Goal: Task Accomplishment & Management: Contribute content

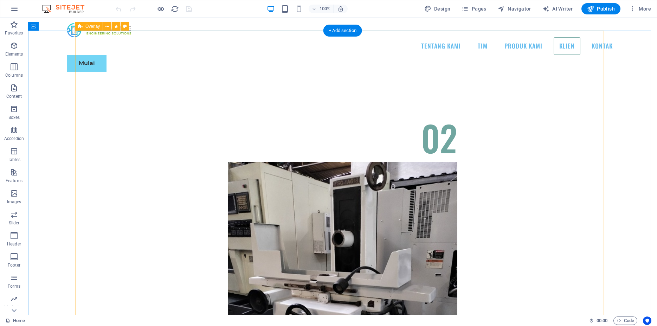
scroll to position [2618, 0]
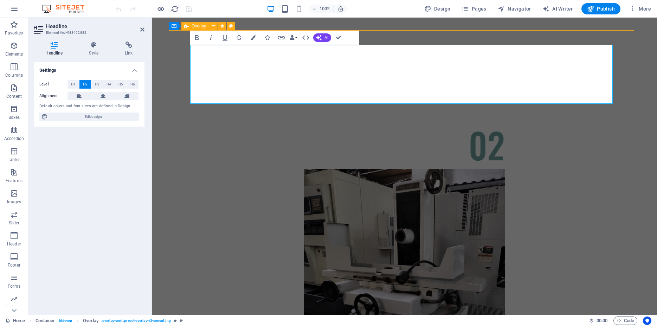
scroll to position [2659, 0]
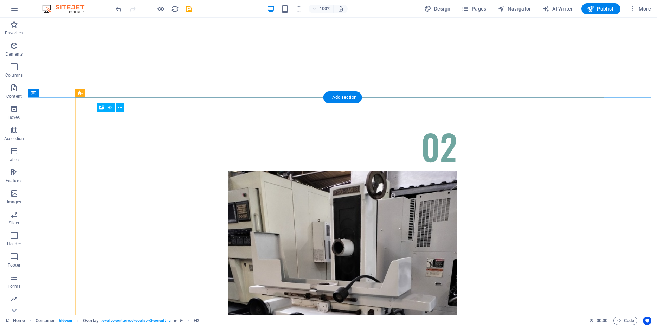
scroll to position [2767, 0]
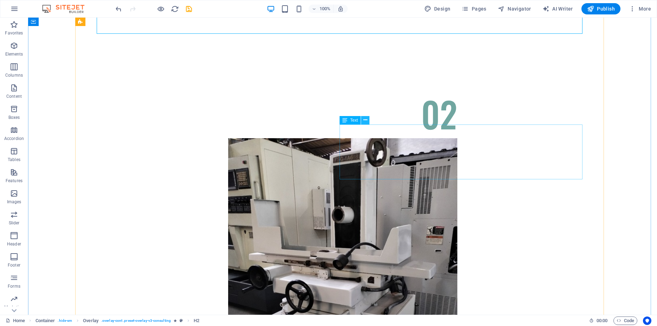
click at [364, 119] on icon at bounding box center [366, 119] width 4 height 7
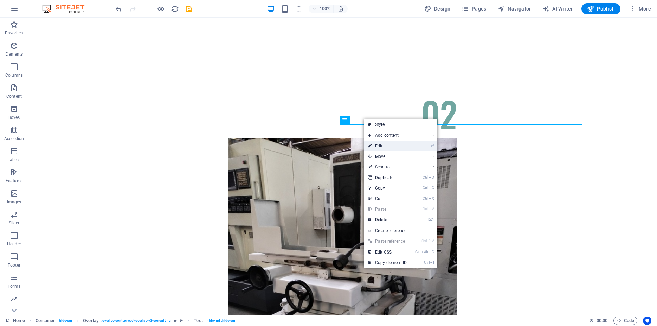
click at [375, 143] on link "⏎ Edit" at bounding box center [387, 146] width 47 height 11
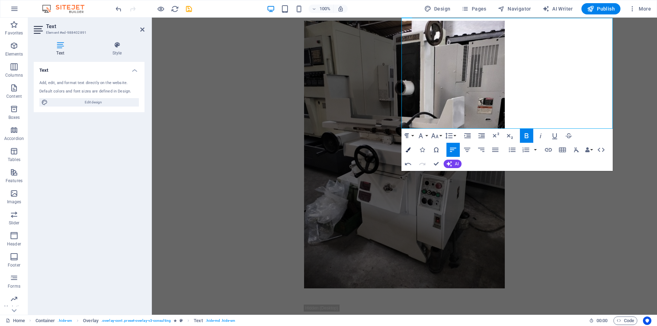
click at [411, 147] on button "Colors" at bounding box center [408, 150] width 13 height 14
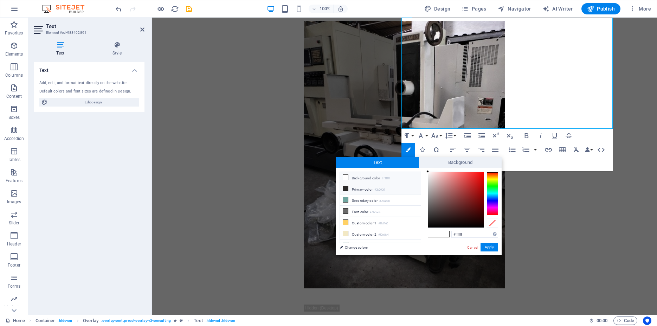
click at [344, 186] on icon at bounding box center [345, 188] width 5 height 5
click at [487, 247] on button "Apply" at bounding box center [490, 247] width 18 height 8
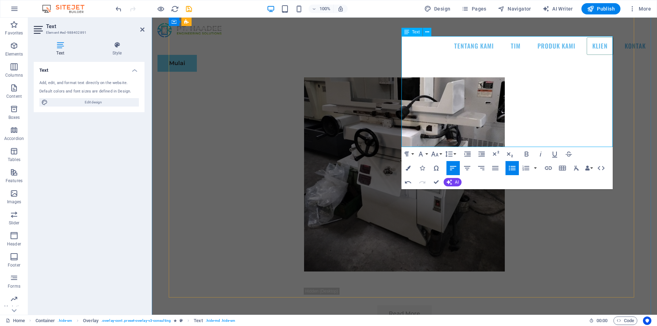
scroll to position [2659, 0]
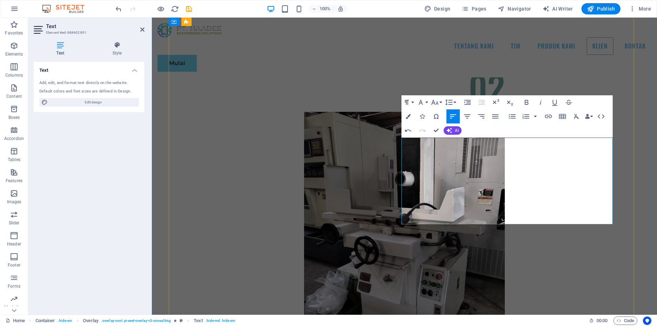
drag, startPoint x: 418, startPoint y: 205, endPoint x: 452, endPoint y: 205, distance: 34.5
click at [510, 117] on icon "button" at bounding box center [512, 116] width 7 height 5
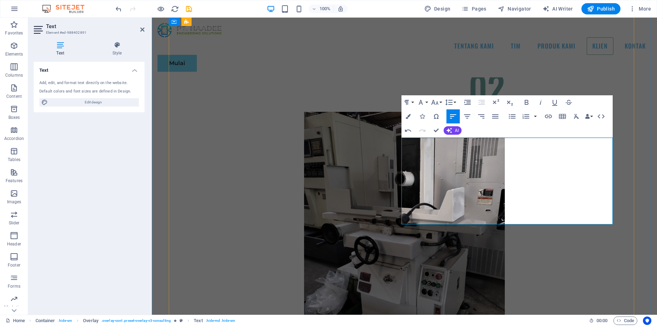
drag, startPoint x: 403, startPoint y: 204, endPoint x: 561, endPoint y: 220, distance: 158.8
click at [527, 117] on icon "button" at bounding box center [526, 116] width 7 height 5
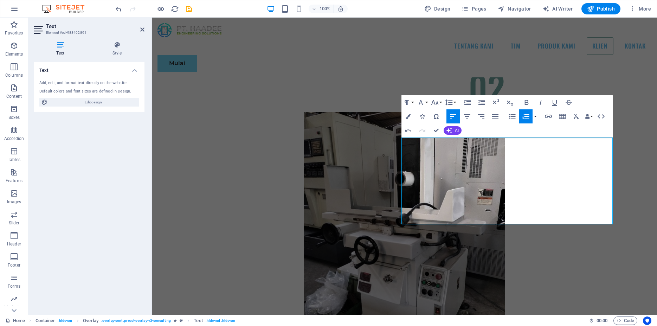
click at [536, 115] on button "button" at bounding box center [536, 116] width 6 height 14
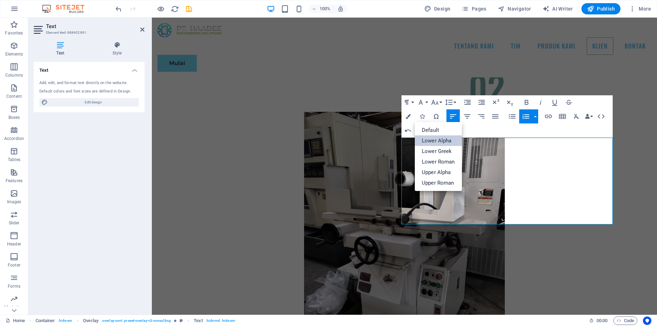
click at [436, 140] on link "Lower Alpha" at bounding box center [438, 140] width 47 height 11
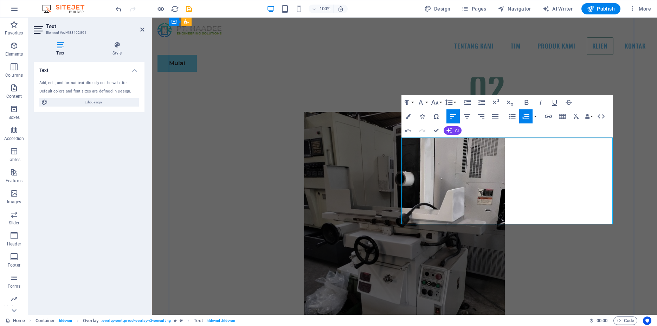
click at [406, 116] on icon "button" at bounding box center [408, 116] width 5 height 5
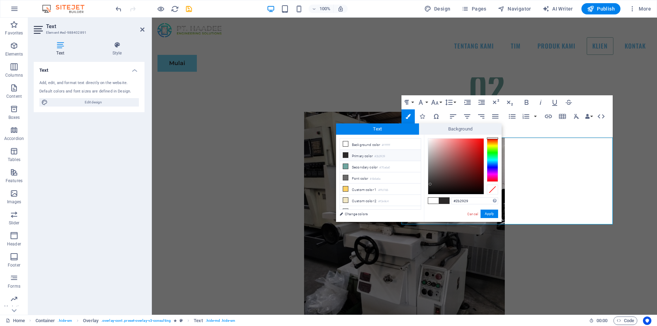
click at [349, 156] on li "Primary color #2b2929" at bounding box center [380, 155] width 81 height 11
click at [346, 155] on icon at bounding box center [345, 155] width 5 height 5
click at [346, 154] on icon at bounding box center [345, 155] width 5 height 5
click at [487, 215] on button "Apply" at bounding box center [490, 214] width 18 height 8
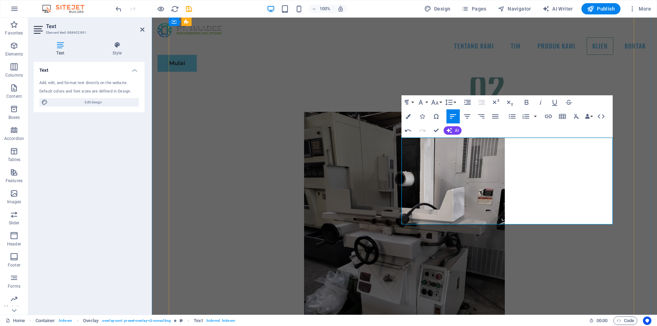
click at [410, 113] on button "Colors" at bounding box center [408, 116] width 13 height 14
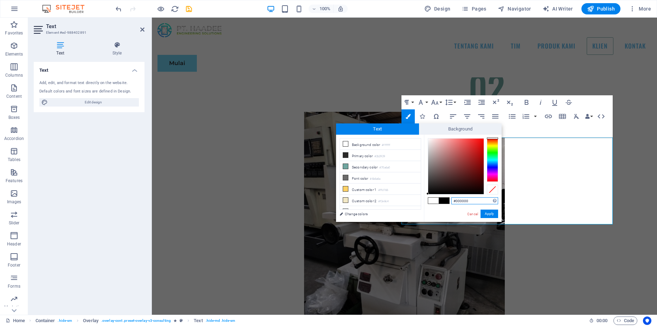
drag, startPoint x: 438, startPoint y: 168, endPoint x: 427, endPoint y: 200, distance: 33.7
click at [427, 200] on div "#000000 Supported formats #0852ed rgb(8, 82, 237) rgba(8, 82, 237, 90%) hsv(221…" at bounding box center [463, 229] width 78 height 189
click at [486, 212] on button "Apply" at bounding box center [490, 214] width 18 height 8
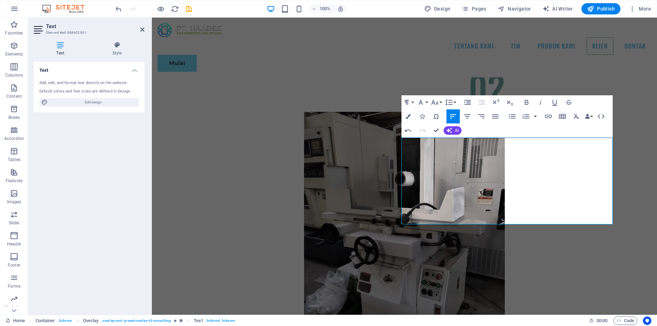
drag, startPoint x: 502, startPoint y: 197, endPoint x: 366, endPoint y: 168, distance: 139.5
click at [502, 197] on div "Drag here to replace the existing content. Press “Ctrl” if you want to create a…" at bounding box center [404, 166] width 505 height 297
click at [409, 115] on icon "button" at bounding box center [408, 116] width 5 height 5
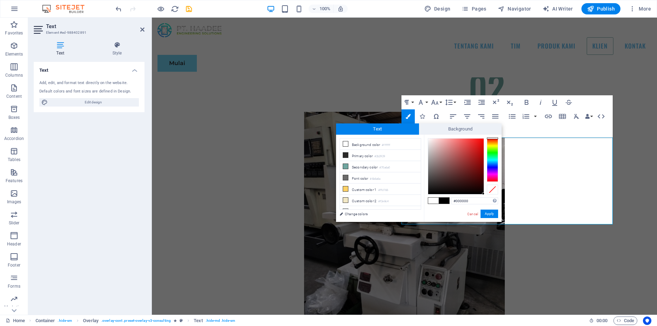
click at [446, 200] on span at bounding box center [444, 201] width 11 height 6
type input "#000000"
drag, startPoint x: 447, startPoint y: 168, endPoint x: 421, endPoint y: 202, distance: 42.9
click at [421, 202] on div "less Background color #ffffff Primary color #2b2929 Secondary color #70a6a0 Fon…" at bounding box center [419, 178] width 166 height 87
click at [484, 212] on button "Apply" at bounding box center [490, 214] width 18 height 8
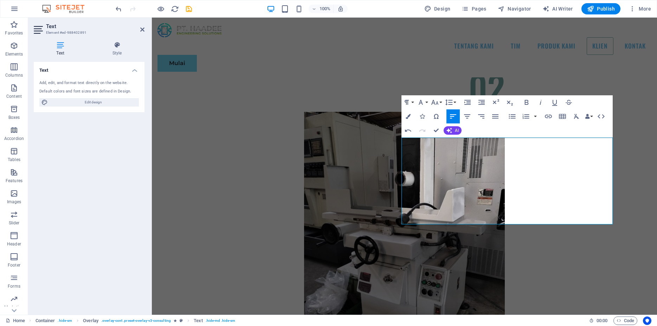
click at [510, 185] on div "Drag here to replace the existing content. Press “Ctrl” if you want to create a…" at bounding box center [404, 166] width 505 height 297
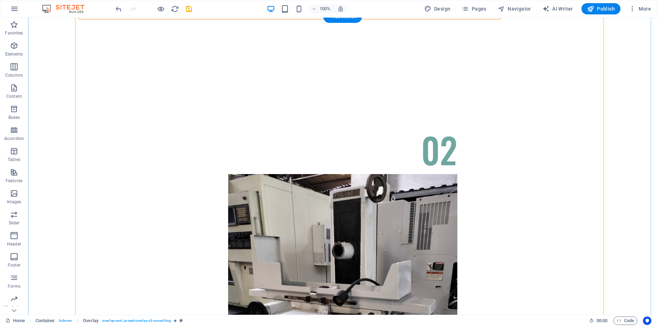
scroll to position [2874, 0]
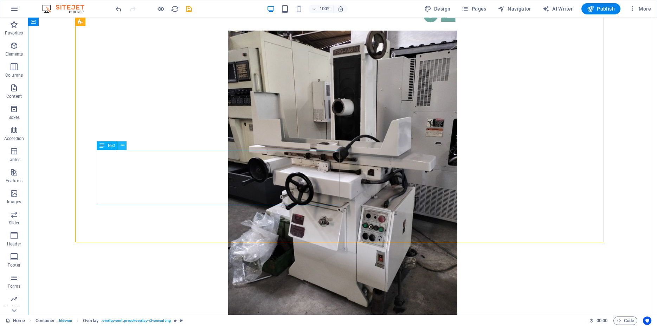
click at [121, 143] on icon at bounding box center [123, 145] width 4 height 7
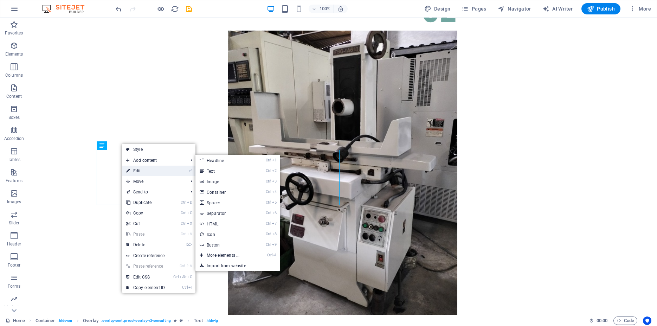
click at [137, 173] on link "⏎ Edit" at bounding box center [145, 171] width 47 height 11
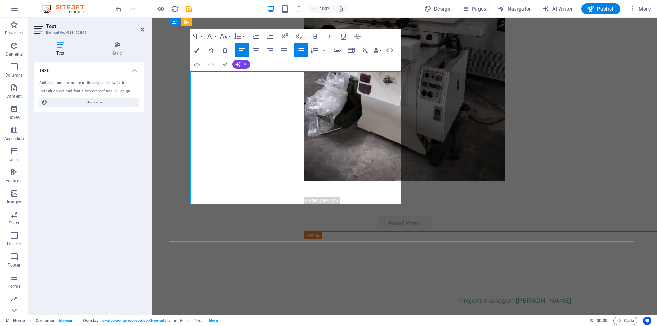
click at [194, 47] on button "Colors" at bounding box center [196, 50] width 13 height 14
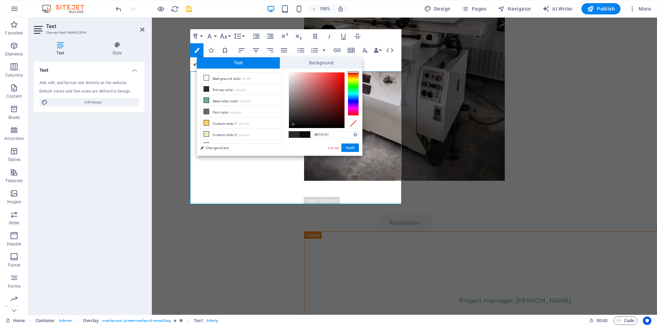
type input "#000000"
drag, startPoint x: 293, startPoint y: 124, endPoint x: 285, endPoint y: 129, distance: 9.8
click at [285, 129] on div "#000000 Supported formats #0852ed rgb(8, 82, 237) rgba(8, 82, 237, 90%) hsv(221…" at bounding box center [324, 163] width 78 height 189
click at [349, 148] on button "Apply" at bounding box center [350, 147] width 18 height 8
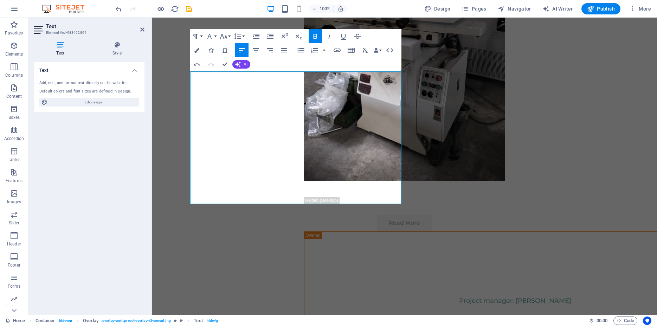
click at [341, 135] on div "Drag here to replace the existing content. Press “Ctrl” if you want to create a…" at bounding box center [404, 166] width 505 height 297
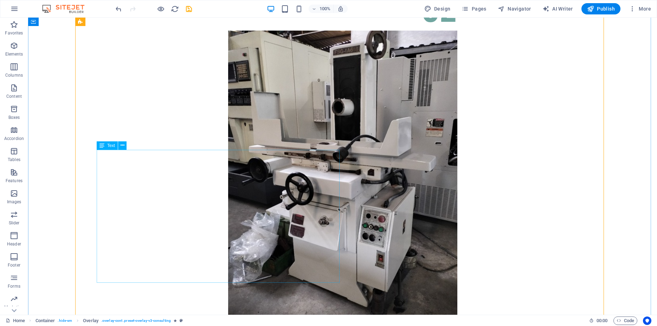
click at [124, 144] on icon at bounding box center [123, 145] width 4 height 7
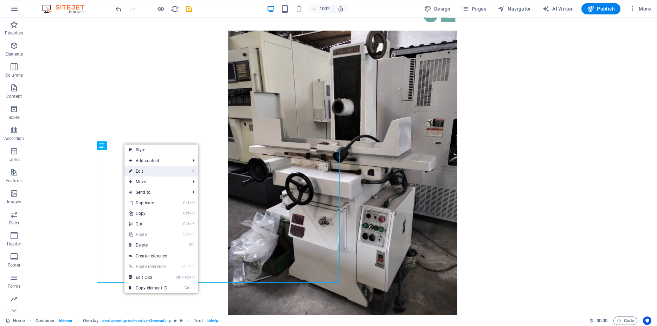
click at [142, 171] on link "⏎ Edit" at bounding box center [147, 171] width 47 height 11
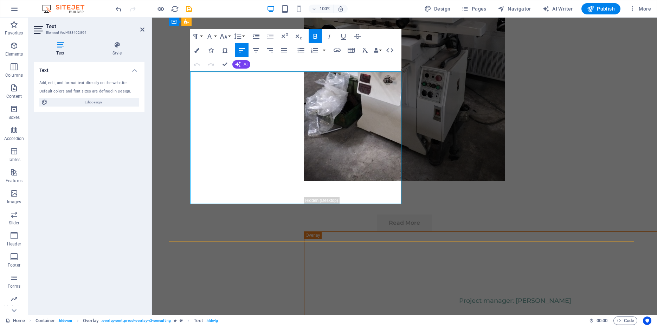
click at [196, 49] on icon "button" at bounding box center [196, 50] width 5 height 5
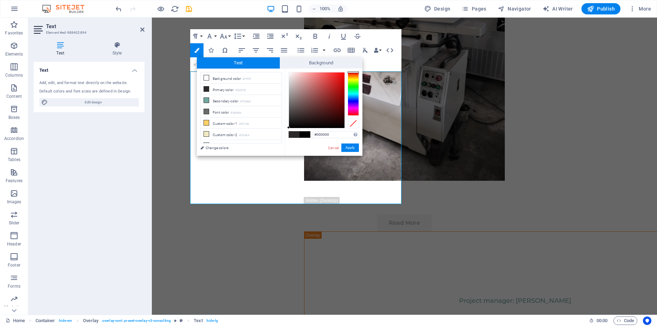
drag, startPoint x: 297, startPoint y: 109, endPoint x: 286, endPoint y: 132, distance: 25.8
click at [286, 132] on div "#000000 Supported formats #0852ed rgb(8, 82, 237) rgba(8, 82, 237, 90%) hsv(221…" at bounding box center [324, 163] width 78 height 189
click at [347, 146] on button "Apply" at bounding box center [350, 147] width 18 height 8
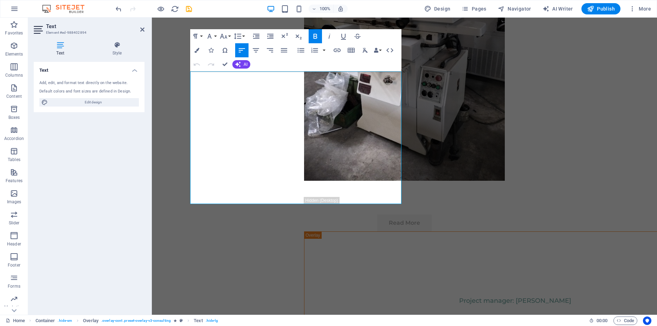
drag, startPoint x: 416, startPoint y: 119, endPoint x: 260, endPoint y: 102, distance: 157.5
click at [416, 119] on div "Drag here to replace the existing content. Press “Ctrl” if you want to create a…" at bounding box center [404, 166] width 505 height 297
click at [198, 50] on icon "button" at bounding box center [196, 50] width 5 height 5
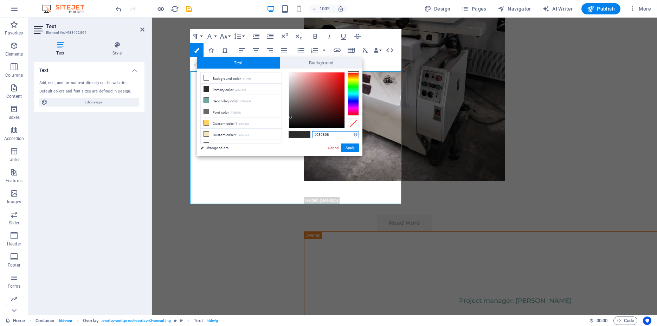
type input "#000000"
drag, startPoint x: 291, startPoint y: 117, endPoint x: 287, endPoint y: 132, distance: 15.0
click at [287, 132] on div "#000000 Supported formats #0852ed rgb(8, 82, 237) rgba(8, 82, 237, 90%) hsv(221…" at bounding box center [324, 163] width 78 height 189
click at [348, 148] on button "Apply" at bounding box center [350, 147] width 18 height 8
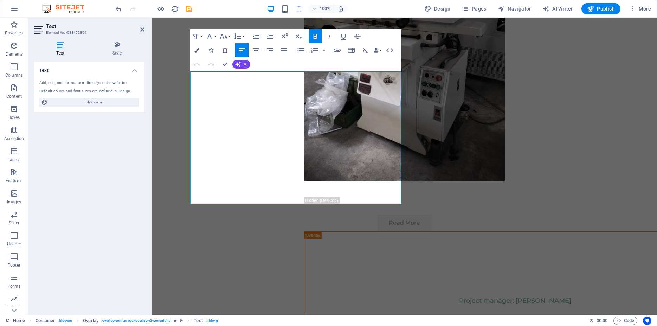
click at [307, 105] on div "Drag here to replace the existing content. Press “Ctrl” if you want to create a…" at bounding box center [404, 166] width 505 height 297
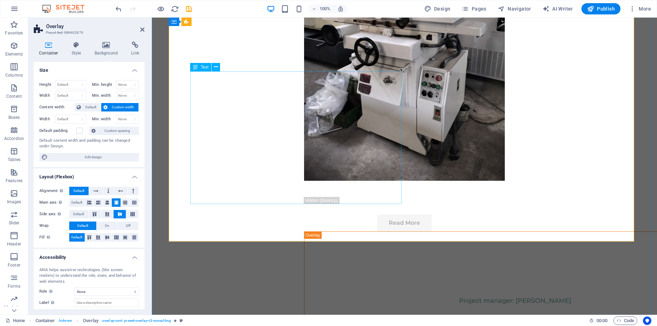
click at [56, 81] on select "Default px rem % vh vw" at bounding box center [71, 85] width 31 height 8
select select "px"
click option "px" at bounding box center [0, 0] width 0 height 0
type input "1327"
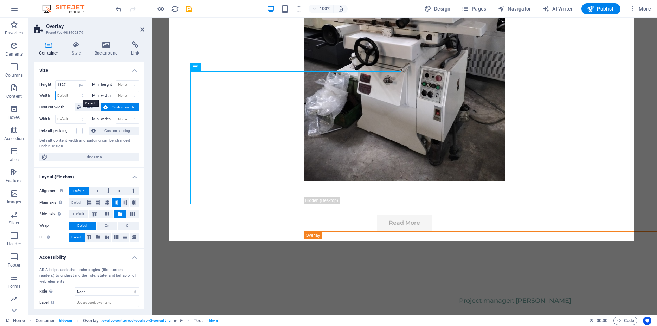
click at [56, 91] on select "Default px rem % em vh vw" at bounding box center [71, 95] width 31 height 8
select select "px"
click option "px" at bounding box center [0, 0] width 0 height 0
drag, startPoint x: 69, startPoint y: 95, endPoint x: 52, endPoint y: 97, distance: 17.7
click at [56, 97] on input "1324" at bounding box center [71, 95] width 31 height 8
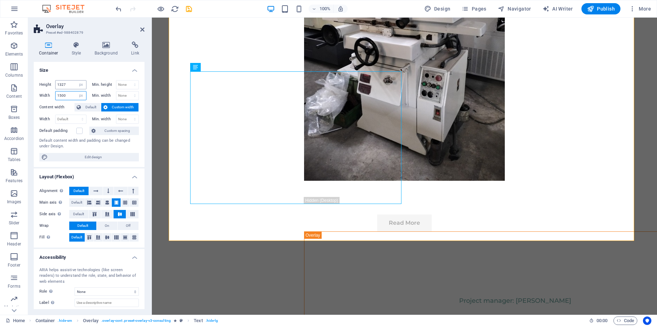
type input "1500"
click at [71, 85] on input "1327" at bounding box center [71, 85] width 31 height 8
click at [116, 91] on select "None px rem % vh vw" at bounding box center [127, 95] width 23 height 8
select select "px"
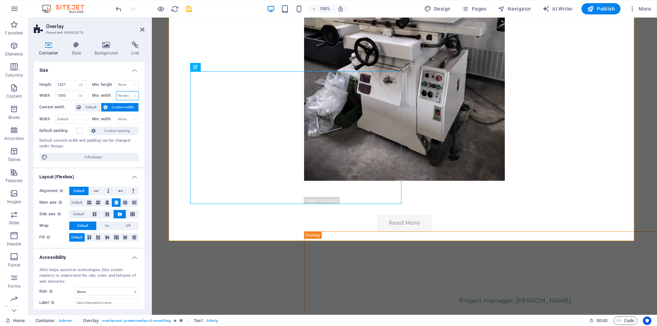
click option "px" at bounding box center [0, 0] width 0 height 0
type input "0"
click at [116, 81] on select "None px rem % vh vw" at bounding box center [127, 85] width 23 height 8
select select "px"
click option "px" at bounding box center [0, 0] width 0 height 0
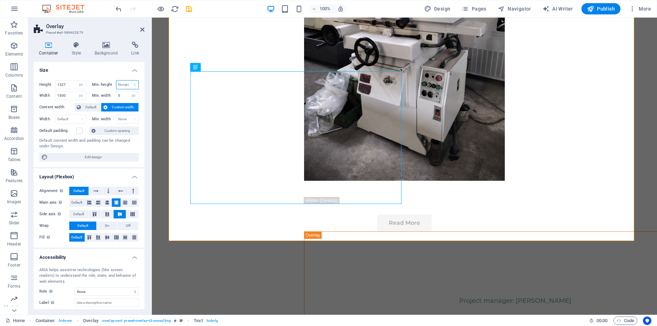
type input "0"
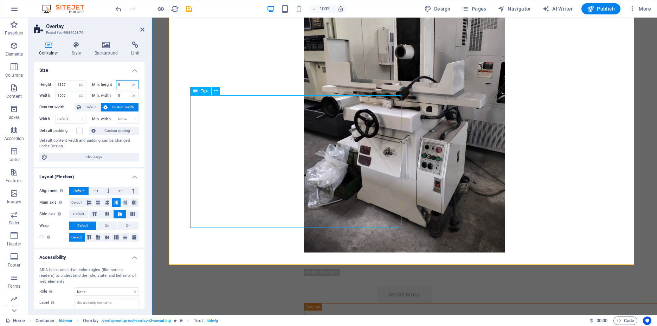
scroll to position [2910, 0]
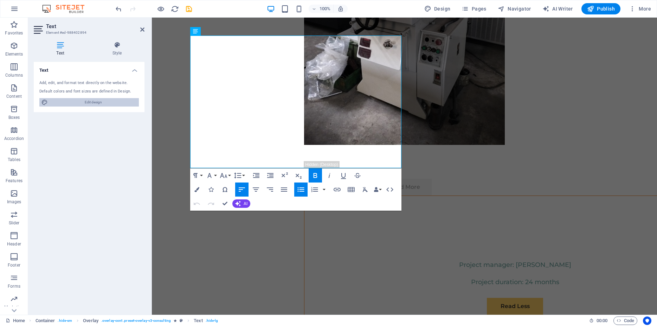
click at [122, 100] on span "Edit design" at bounding box center [93, 102] width 87 height 8
select select "500"
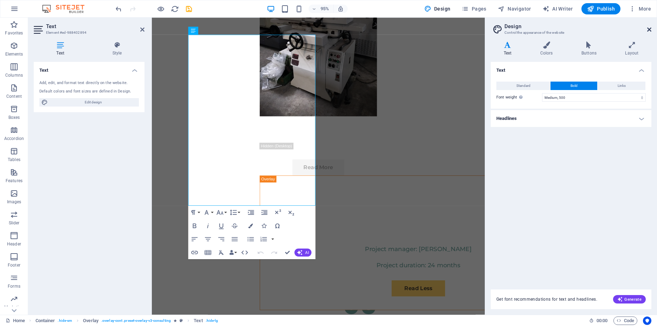
click at [648, 31] on icon at bounding box center [649, 30] width 4 height 6
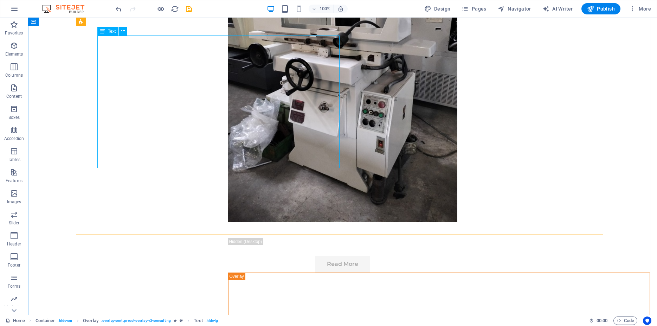
click at [125, 31] on button at bounding box center [123, 31] width 8 height 8
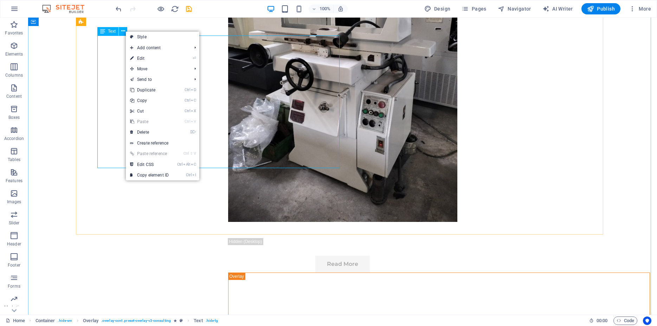
click at [110, 34] on div "Text" at bounding box center [107, 31] width 21 height 8
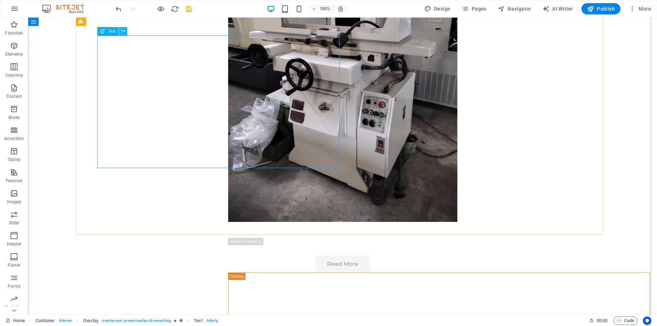
click at [121, 31] on icon at bounding box center [123, 30] width 4 height 7
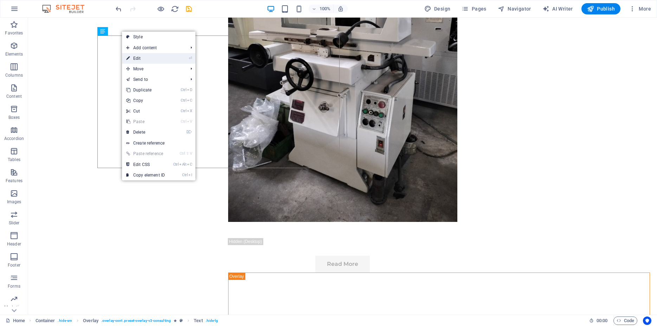
click at [135, 57] on link "⏎ Edit" at bounding box center [145, 58] width 47 height 11
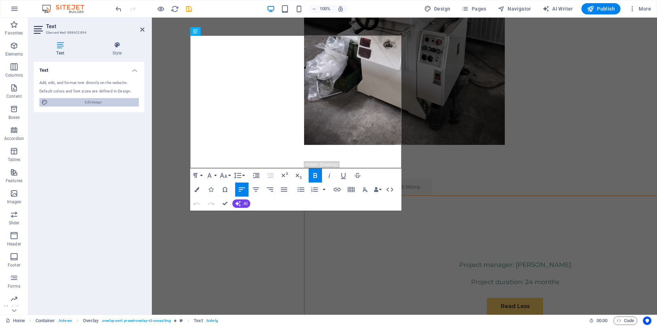
click at [91, 103] on span "Edit design" at bounding box center [93, 102] width 87 height 8
select select "500"
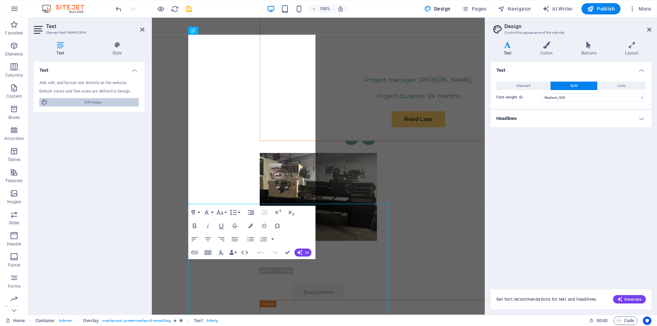
scroll to position [2732, 0]
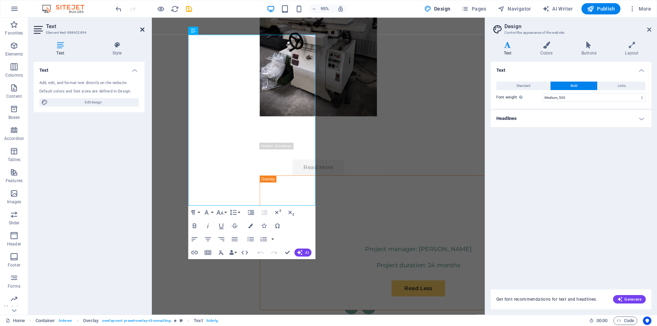
click at [143, 31] on icon at bounding box center [142, 30] width 4 height 6
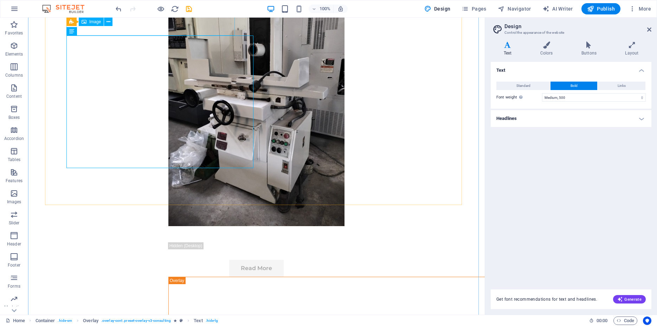
scroll to position [2821, 0]
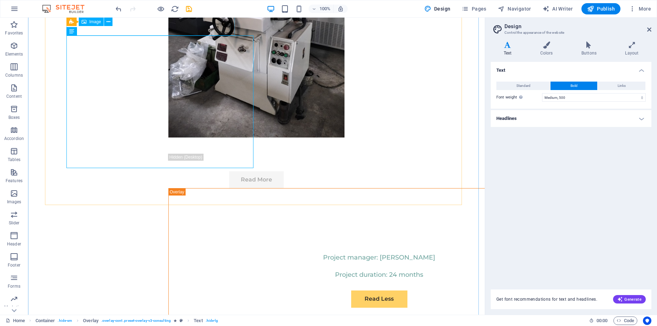
drag, startPoint x: 141, startPoint y: 63, endPoint x: 120, endPoint y: 53, distance: 23.4
click at [92, 30] on icon at bounding box center [92, 30] width 4 height 7
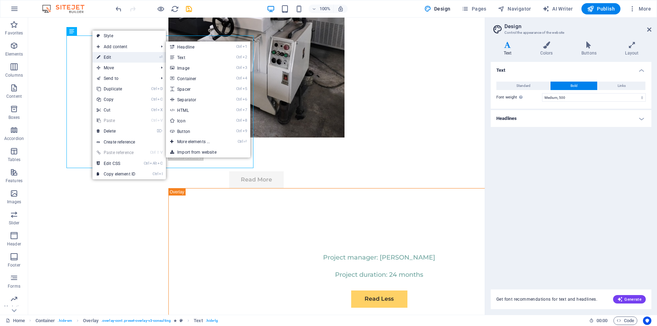
click at [111, 56] on link "⏎ Edit" at bounding box center [115, 57] width 47 height 11
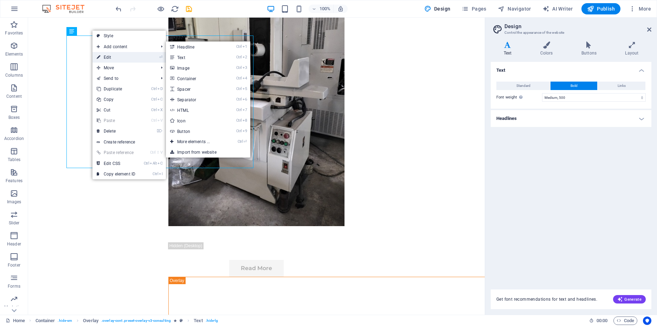
select select "%"
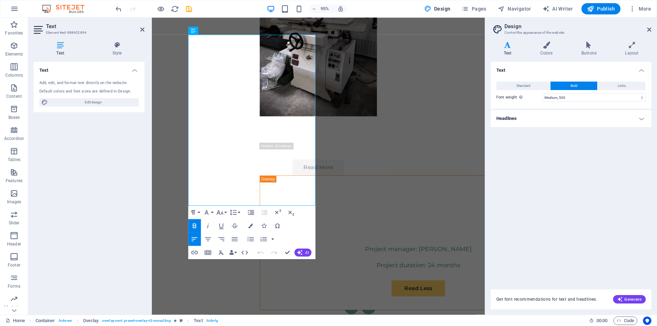
click at [58, 48] on icon at bounding box center [60, 44] width 53 height 7
click at [122, 46] on icon at bounding box center [117, 44] width 55 height 7
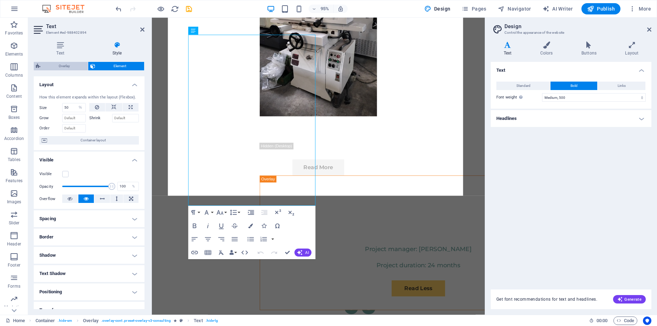
click at [69, 66] on span "Overlay" at bounding box center [64, 66] width 43 height 8
select select "rem"
select select "px"
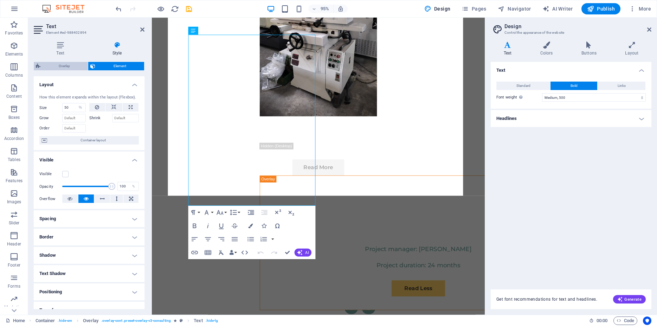
select select "px"
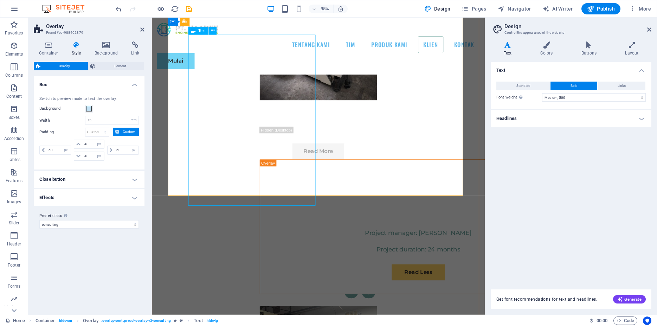
scroll to position [2660, 0]
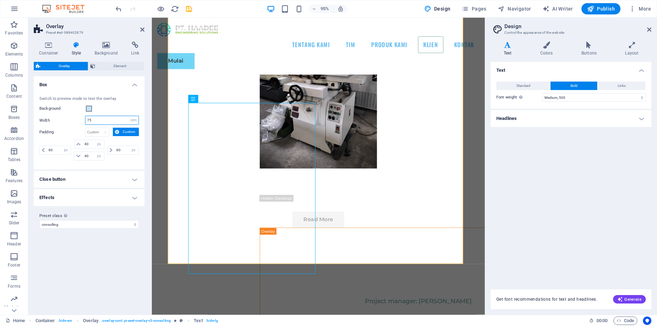
drag, startPoint x: 108, startPoint y: 120, endPoint x: 70, endPoint y: 120, distance: 38.3
click at [85, 120] on input "75" at bounding box center [111, 120] width 53 height 8
type input "10"
click at [114, 113] on div "Background" at bounding box center [89, 108] width 100 height 8
click at [109, 121] on input "10" at bounding box center [111, 120] width 53 height 8
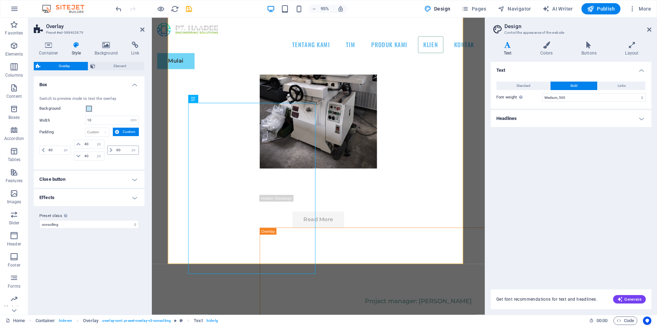
click at [111, 149] on icon at bounding box center [111, 150] width 3 height 4
click at [120, 151] on input "60" at bounding box center [127, 150] width 24 height 8
drag, startPoint x: 124, startPoint y: 151, endPoint x: 109, endPoint y: 149, distance: 15.2
click at [115, 149] on input "60" at bounding box center [127, 150] width 24 height 8
click at [124, 159] on div "10 px rem % vh vw" at bounding box center [122, 150] width 33 height 21
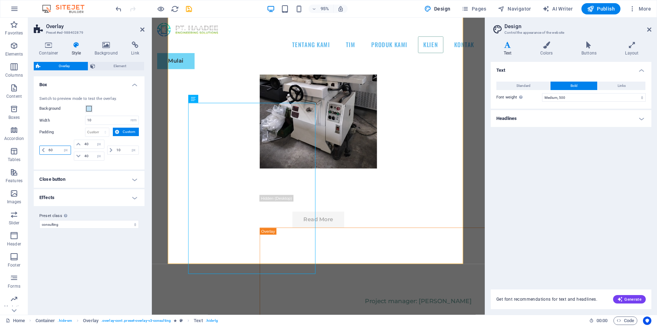
click at [51, 148] on input "60" at bounding box center [59, 150] width 24 height 8
type input "60"
type input "75"
click at [143, 31] on icon at bounding box center [142, 30] width 4 height 6
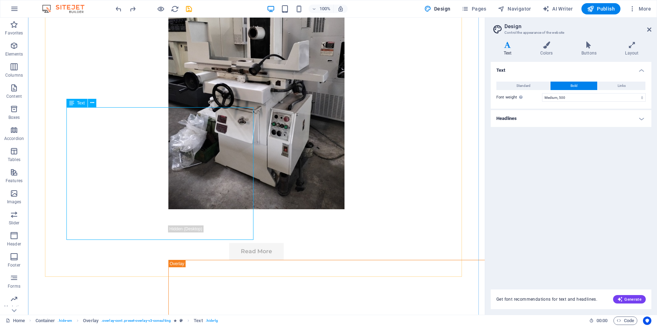
scroll to position [2749, 0]
click at [90, 102] on icon at bounding box center [92, 102] width 4 height 7
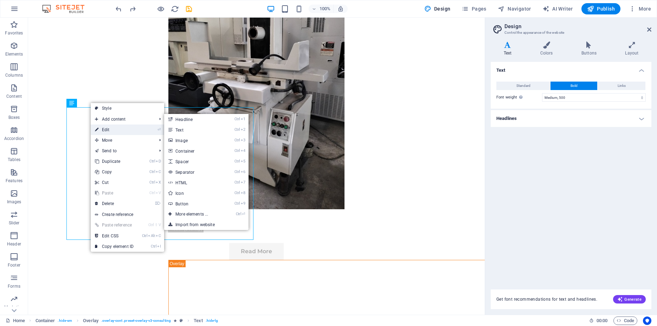
click at [106, 128] on link "⏎ Edit" at bounding box center [114, 129] width 47 height 11
select select "%"
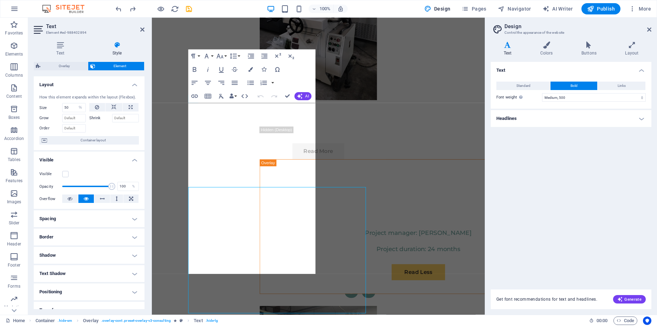
scroll to position [2660, 0]
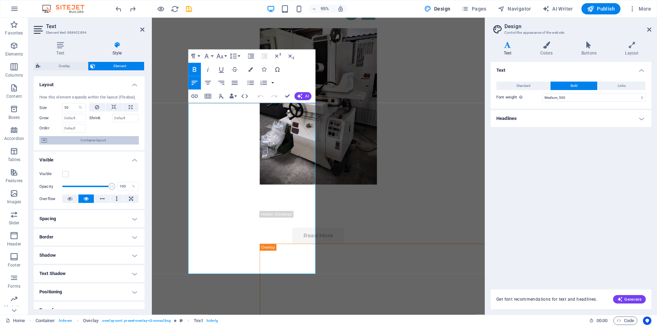
click at [95, 145] on span "Container layout" at bounding box center [93, 140] width 88 height 8
select select "px"
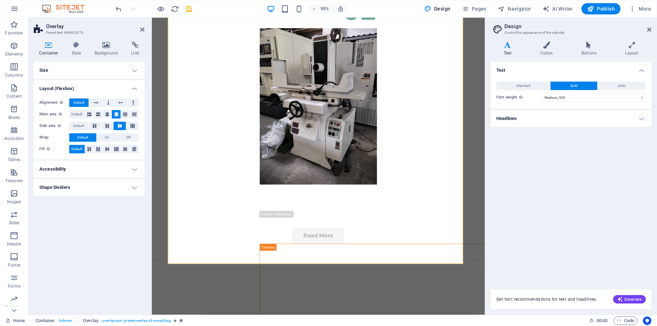
click at [89, 69] on h4 "Size" at bounding box center [89, 70] width 111 height 17
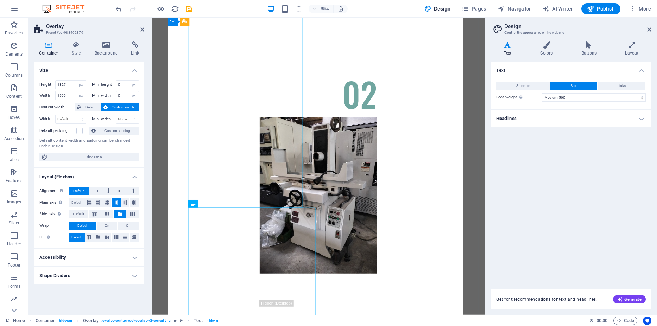
scroll to position [2589, 0]
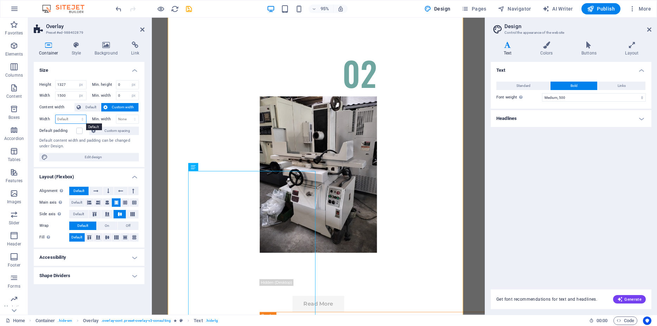
click at [56, 115] on select "Default px rem % em vh vw" at bounding box center [71, 119] width 31 height 8
select select "px"
click option "px" at bounding box center [0, 0] width 0 height 0
type input "882"
click at [116, 115] on select "None px rem % vh vw" at bounding box center [127, 119] width 23 height 8
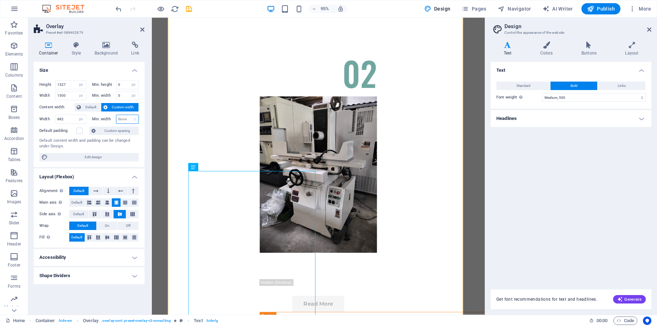
select select "px"
click option "px" at bounding box center [0, 0] width 0 height 0
type input "0"
click at [72, 120] on input "882" at bounding box center [71, 119] width 31 height 8
click at [68, 120] on input "8820" at bounding box center [71, 119] width 31 height 8
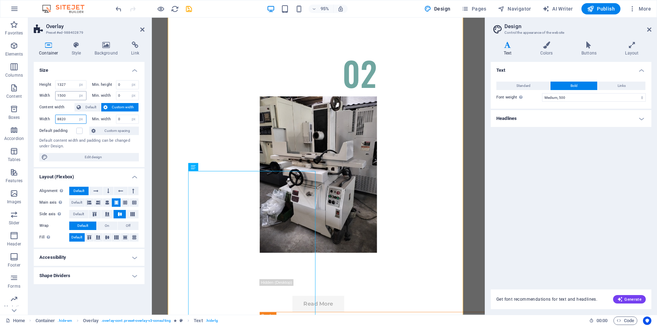
type input "8820"
click at [70, 94] on input "1500" at bounding box center [71, 95] width 31 height 8
type input "15000"
click at [70, 86] on input "1327" at bounding box center [71, 85] width 31 height 8
click at [72, 94] on input "15000" at bounding box center [71, 95] width 31 height 8
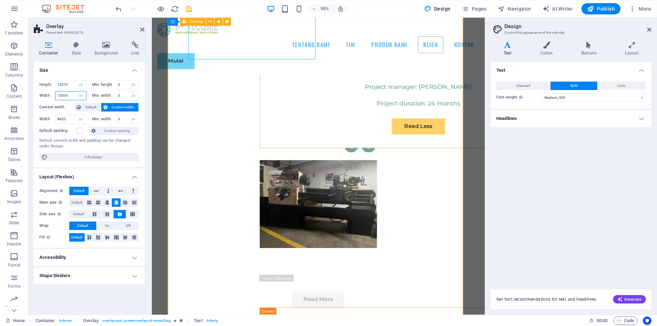
scroll to position [2876, 0]
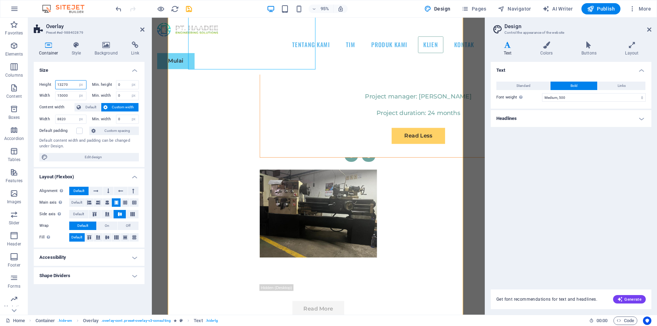
click at [73, 82] on input "13270" at bounding box center [71, 85] width 31 height 8
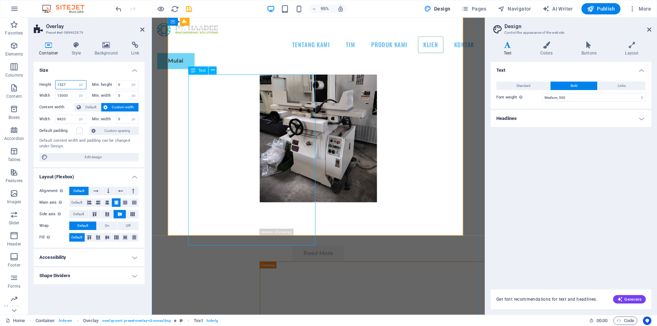
scroll to position [2624, 0]
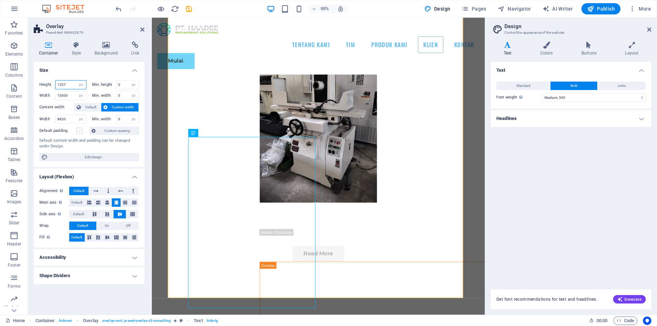
type input "1327"
click at [79, 131] on label at bounding box center [79, 131] width 6 height 6
click at [0, 0] on input "Default padding" at bounding box center [0, 0] width 0 height 0
click at [80, 132] on label at bounding box center [79, 131] width 6 height 6
click at [0, 0] on input "Default padding" at bounding box center [0, 0] width 0 height 0
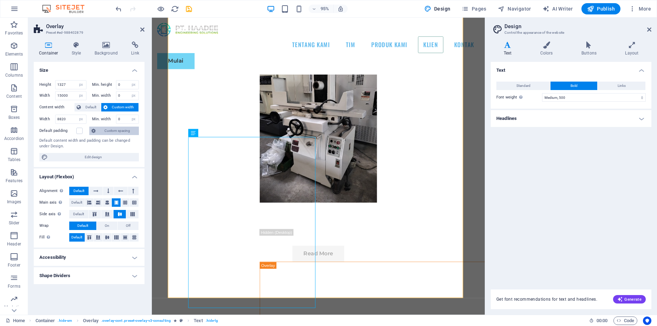
click at [93, 132] on icon at bounding box center [93, 131] width 4 height 8
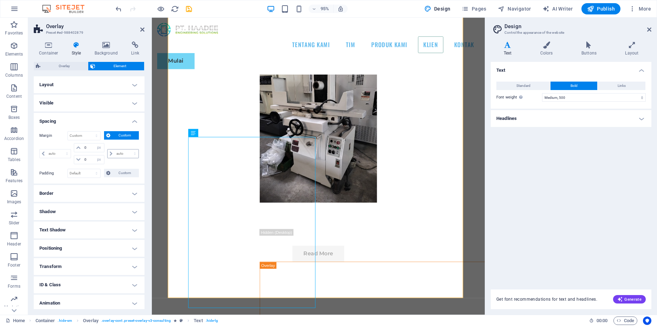
drag, startPoint x: 126, startPoint y: 149, endPoint x: 126, endPoint y: 155, distance: 6.0
click at [126, 150] on div "auto px % rem vw vh" at bounding box center [123, 153] width 32 height 9
click at [108, 149] on select "auto px % rem vw vh" at bounding box center [123, 153] width 31 height 8
select select "px"
click option "px" at bounding box center [0, 0] width 0 height 0
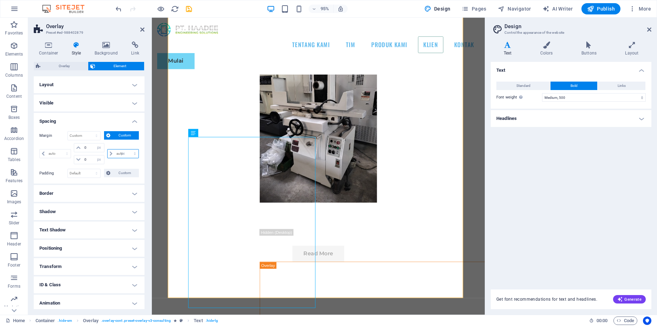
type input "0"
click at [40, 149] on select "auto px % rem vw vh" at bounding box center [55, 153] width 31 height 8
select select "px"
click option "px" at bounding box center [0, 0] width 0 height 0
type input "0"
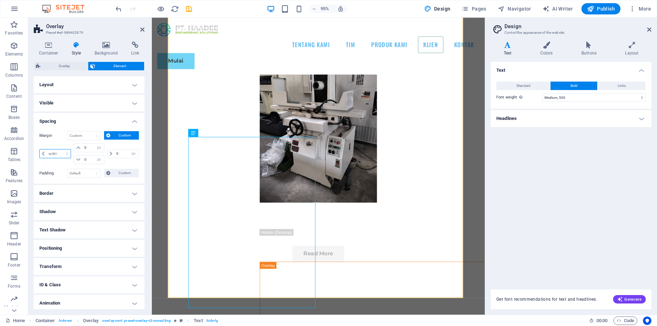
select select "px"
type input "0"
click at [124, 86] on h4 "Layout" at bounding box center [89, 84] width 111 height 17
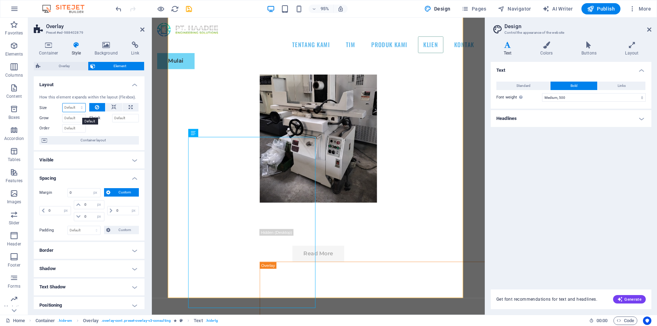
click at [63, 103] on select "Default auto px % 1/1 1/2 1/3 1/4 1/5 1/6 1/7 1/8 1/9 1/10" at bounding box center [74, 107] width 23 height 8
select select "px"
click option "px" at bounding box center [0, 0] width 0 height 0
type input "0"
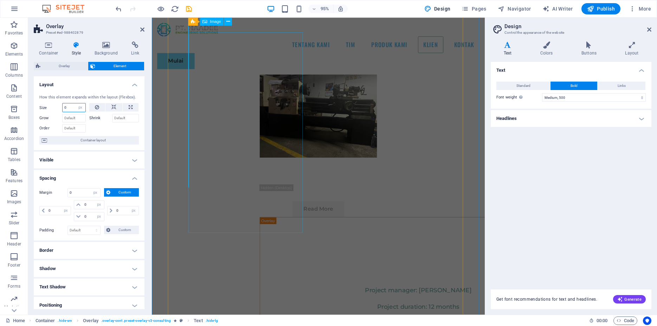
scroll to position [2979, 0]
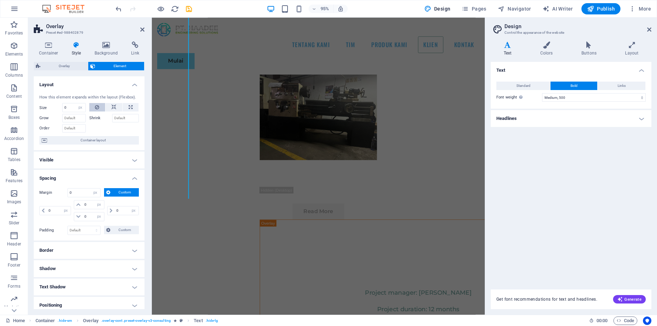
click at [95, 111] on icon at bounding box center [97, 107] width 4 height 8
select select "DISABLED_OPTION_VALUE"
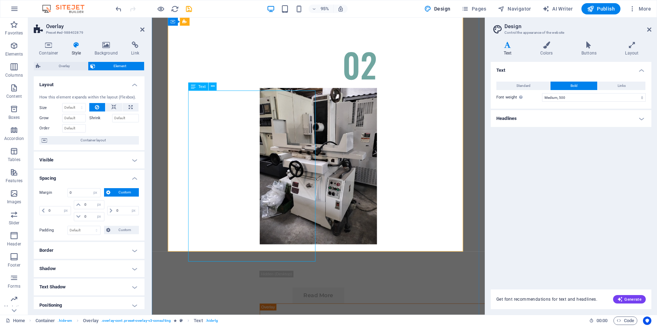
scroll to position [2674, 0]
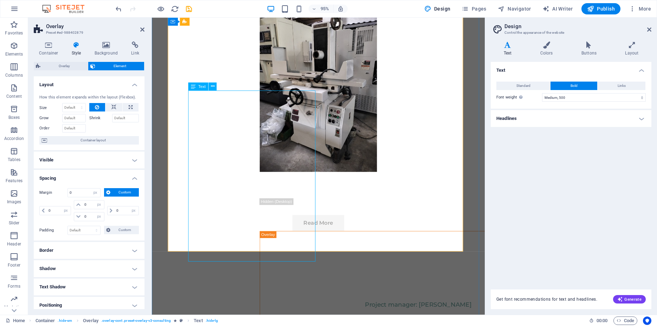
drag, startPoint x: 305, startPoint y: 158, endPoint x: 440, endPoint y: 154, distance: 134.7
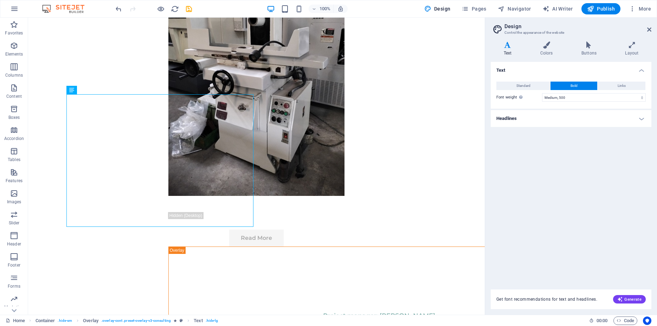
scroll to position [2763, 0]
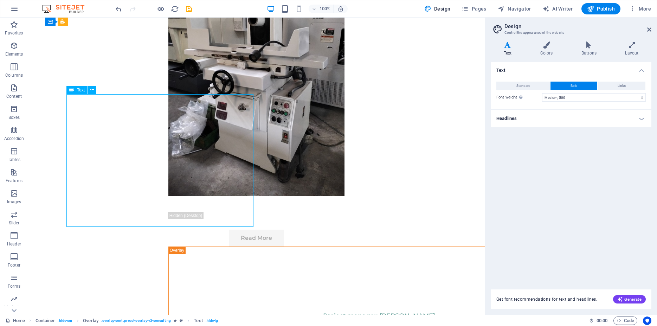
select select "%"
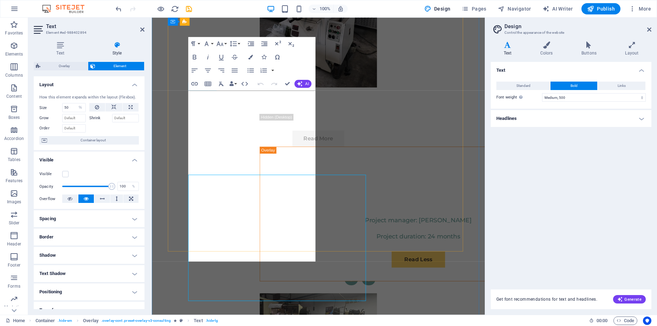
scroll to position [2674, 0]
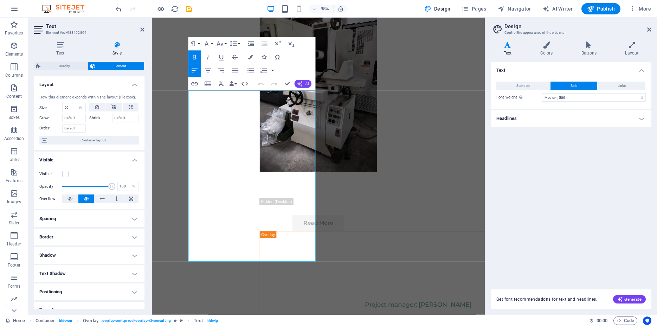
click at [306, 82] on span "AI" at bounding box center [307, 84] width 4 height 4
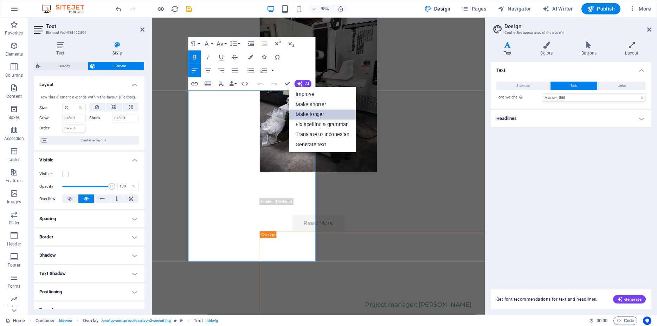
click at [310, 113] on link "Make longer" at bounding box center [322, 114] width 67 height 10
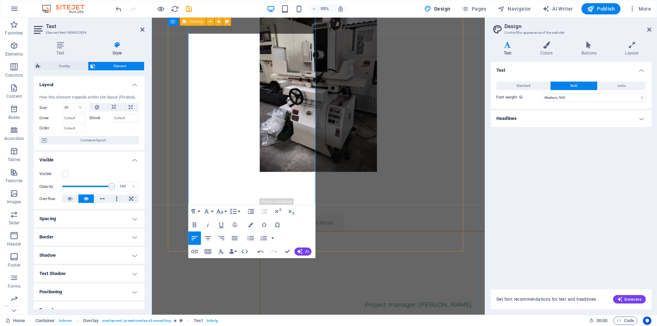
scroll to position [60, 0]
click at [100, 223] on h4 "Spacing" at bounding box center [89, 218] width 111 height 17
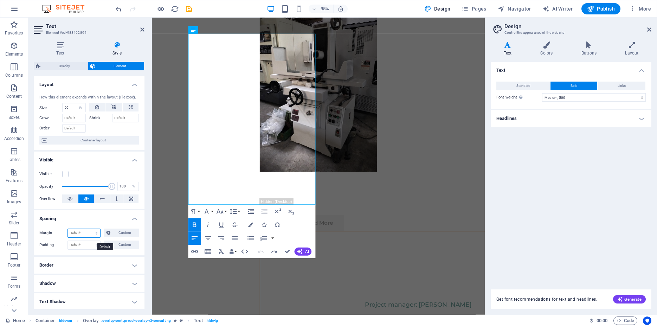
click at [68, 229] on select "Default auto px % rem vw vh Custom" at bounding box center [84, 233] width 32 height 8
select select "px"
click option "px" at bounding box center [0, 0] width 0 height 0
type input "0"
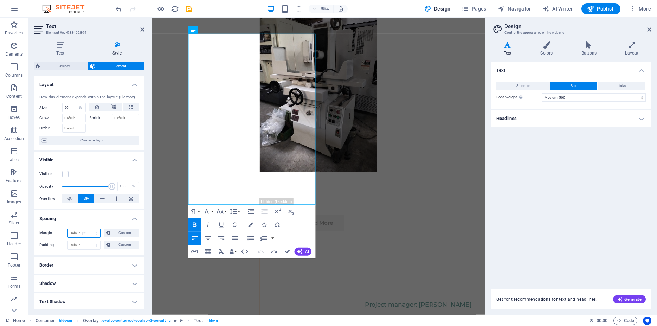
select select "px"
type input "0"
select select "px"
type input "0"
select select "px"
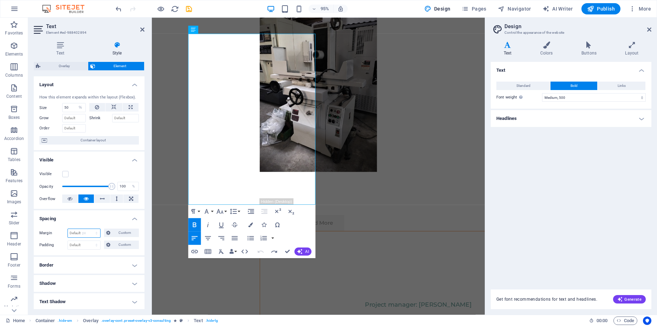
type input "0"
select select "px"
click at [68, 241] on select "Default px rem % vh vw Custom" at bounding box center [84, 245] width 32 height 8
select select "px"
click option "px" at bounding box center [0, 0] width 0 height 0
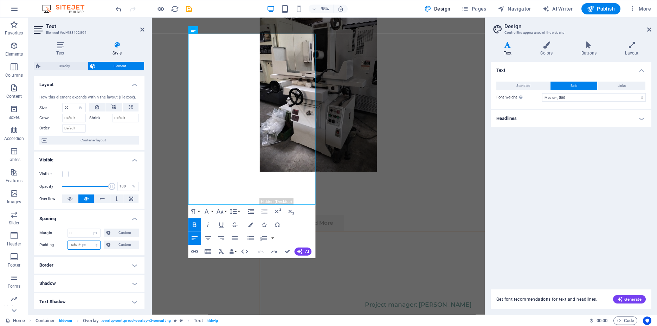
type input "0"
click at [108, 237] on button "Custom" at bounding box center [121, 233] width 35 height 8
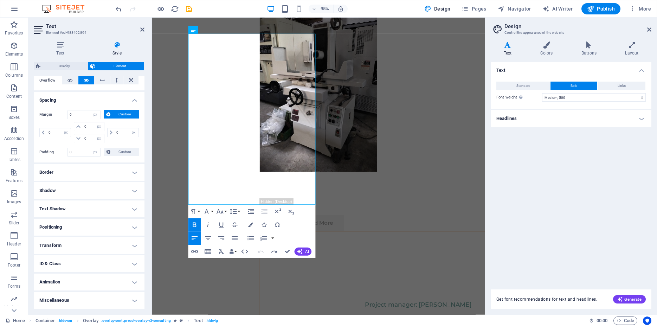
scroll to position [0, 0]
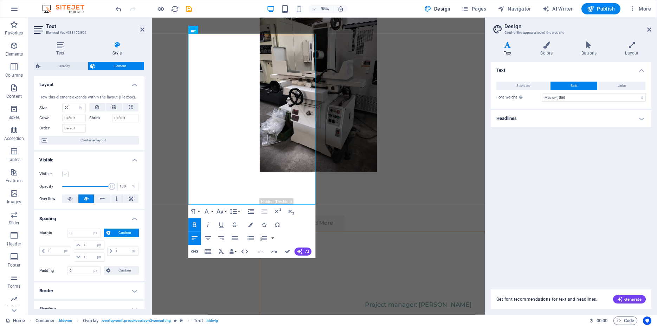
click at [66, 177] on label at bounding box center [65, 174] width 6 height 6
click at [0, 0] on input "Visible" at bounding box center [0, 0] width 0 height 0
click at [98, 178] on div "Visible" at bounding box center [89, 174] width 100 height 8
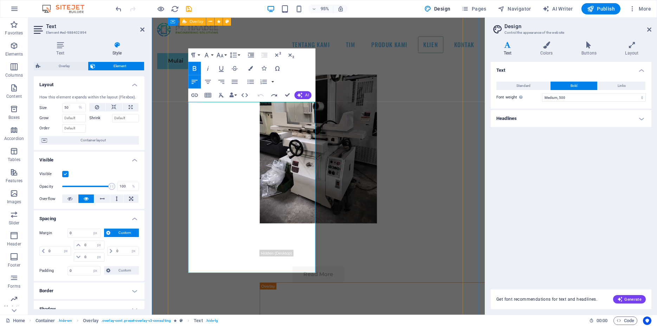
scroll to position [2602, 0]
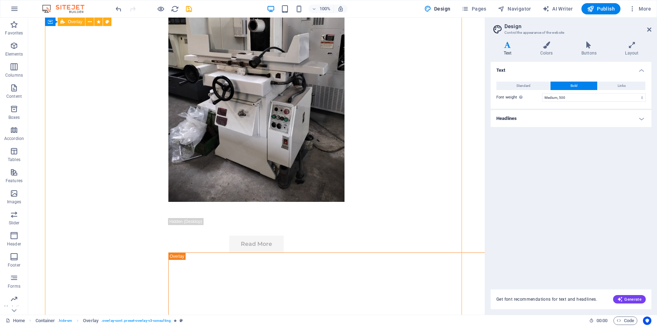
scroll to position [2762, 0]
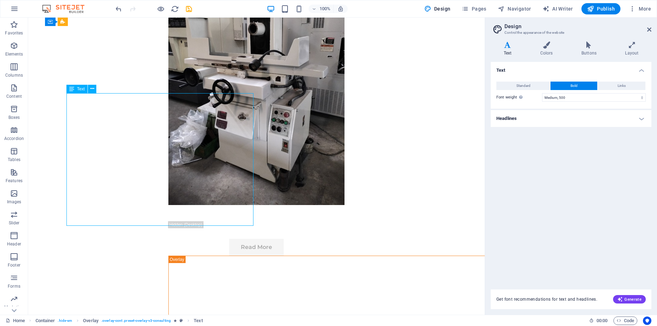
scroll to position [2655, 0]
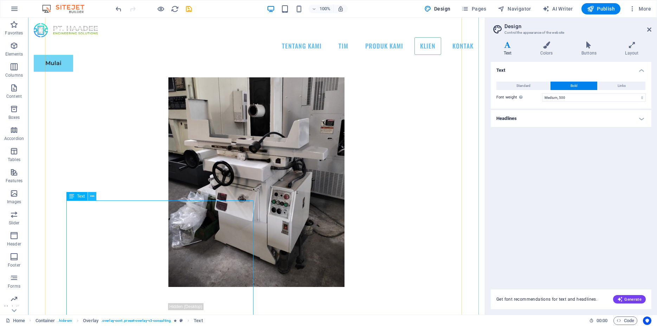
click at [90, 196] on icon at bounding box center [92, 196] width 4 height 7
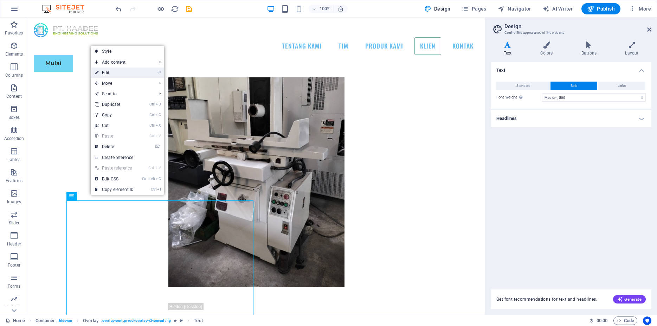
click at [114, 71] on link "⏎ Edit" at bounding box center [114, 73] width 47 height 11
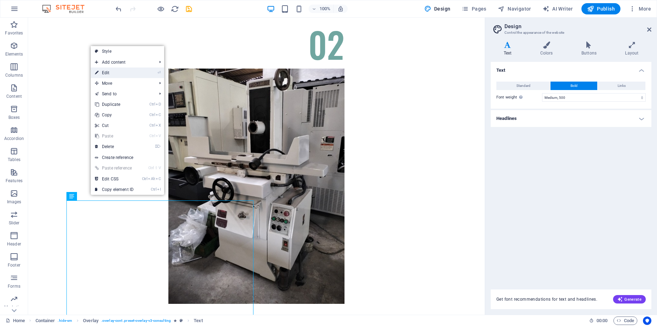
select select "%"
select select "px"
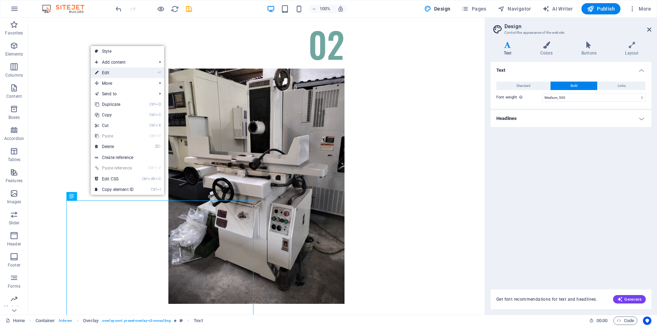
select select "px"
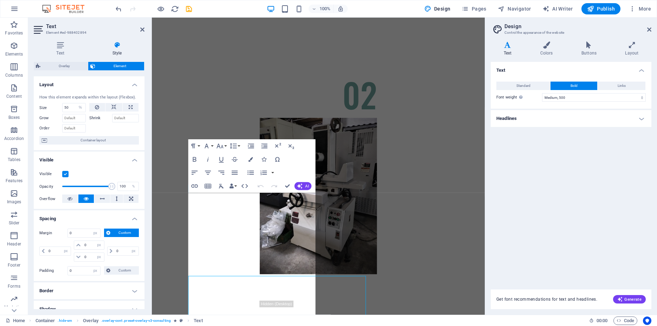
scroll to position [0, 0]
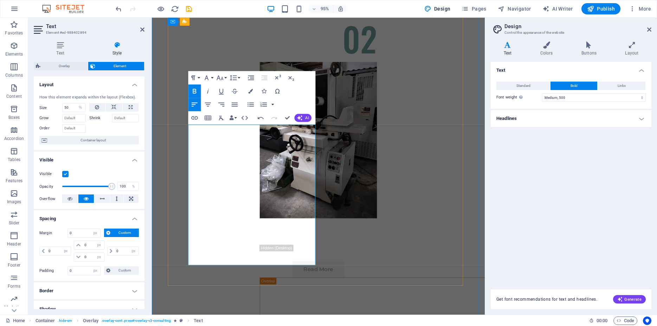
scroll to position [2638, 0]
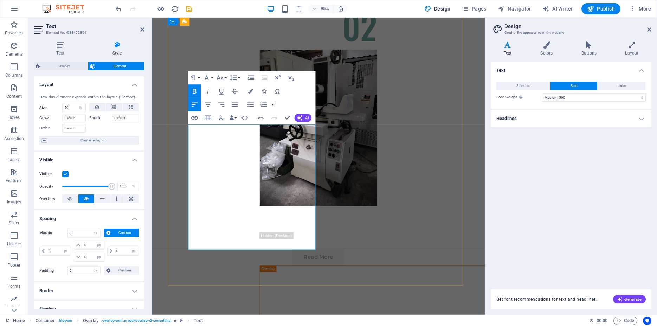
drag, startPoint x: 237, startPoint y: 256, endPoint x: 224, endPoint y: 152, distance: 105.2
click at [251, 104] on icon "button" at bounding box center [251, 104] width 6 height 4
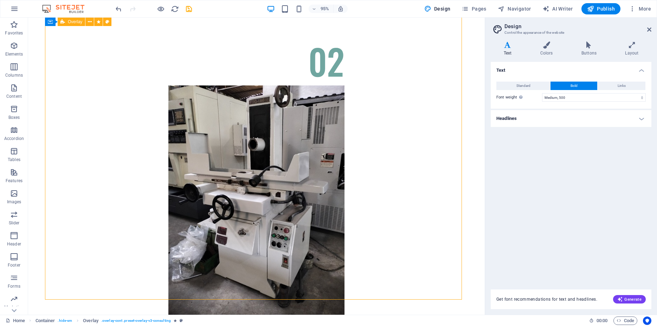
scroll to position [2727, 0]
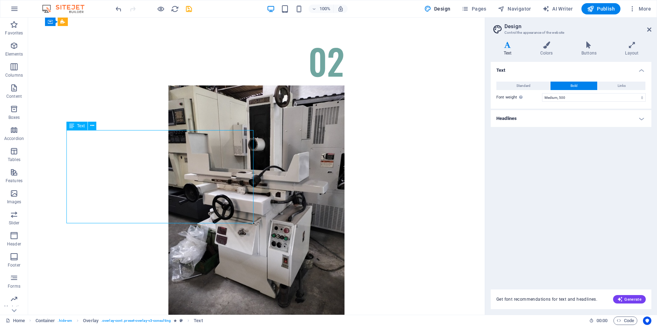
select select "%"
select select "px"
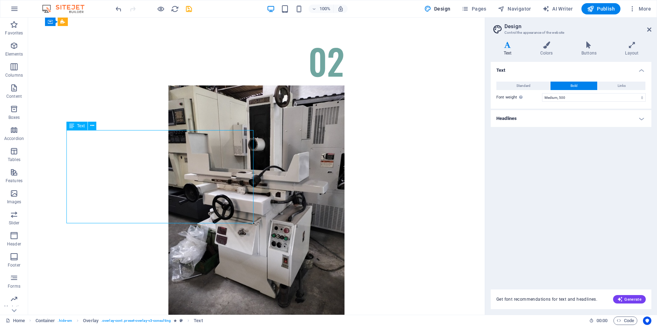
select select "px"
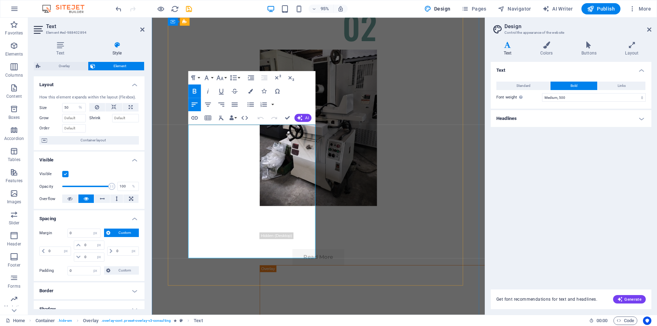
click at [248, 92] on button "Colors" at bounding box center [250, 90] width 13 height 13
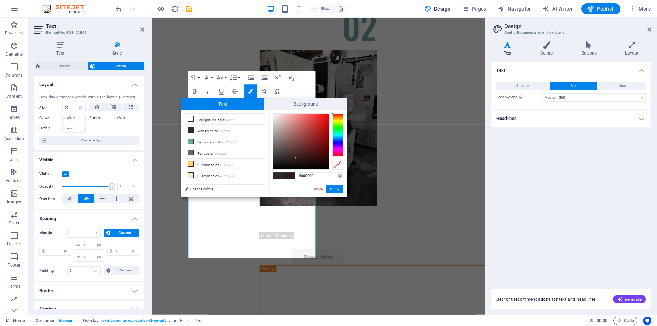
type input "#000000"
drag, startPoint x: 296, startPoint y: 158, endPoint x: 256, endPoint y: 172, distance: 42.5
click at [256, 172] on div "less Background color #ffffff Primary color #2b2929 Secondary color #70a6a0 Fon…" at bounding box center [264, 153] width 166 height 87
click at [336, 188] on button "Apply" at bounding box center [335, 189] width 18 height 8
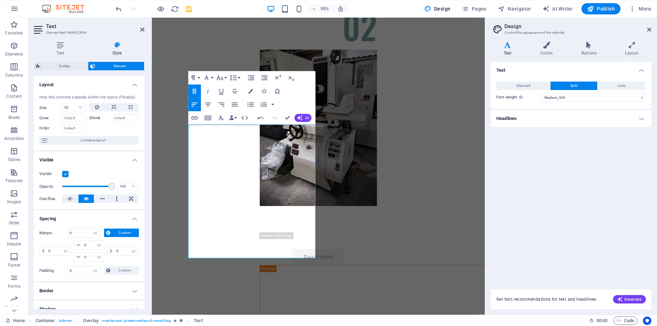
click at [343, 186] on div "Drag here to replace the existing content. Press “Ctrl” if you want to create a…" at bounding box center [318, 166] width 333 height 297
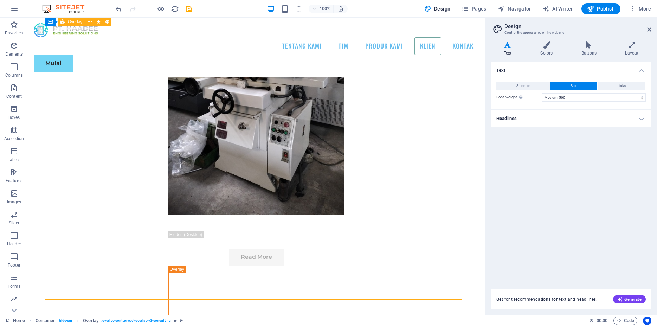
scroll to position [2547, 0]
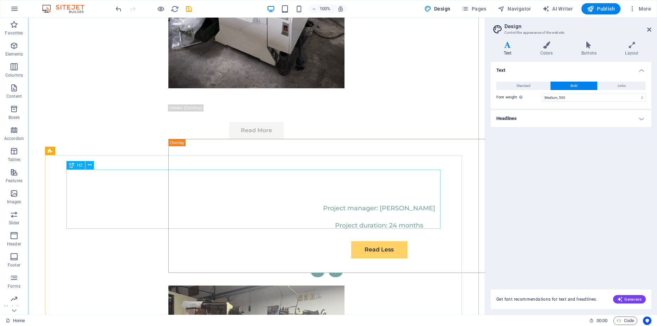
scroll to position [2978, 0]
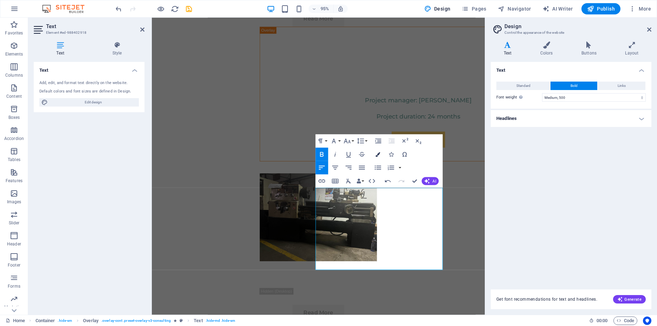
click at [375, 154] on button "Colors" at bounding box center [378, 153] width 13 height 13
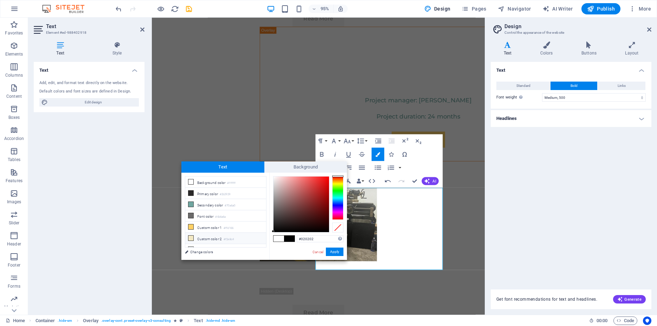
type input "#000000"
drag, startPoint x: 269, startPoint y: 230, endPoint x: 259, endPoint y: 236, distance: 11.5
click at [259, 236] on div "less Background color #ffffff Primary color #2b2929 Secondary color #70a6a0 Fon…" at bounding box center [264, 216] width 166 height 87
click at [335, 252] on button "Apply" at bounding box center [335, 252] width 18 height 8
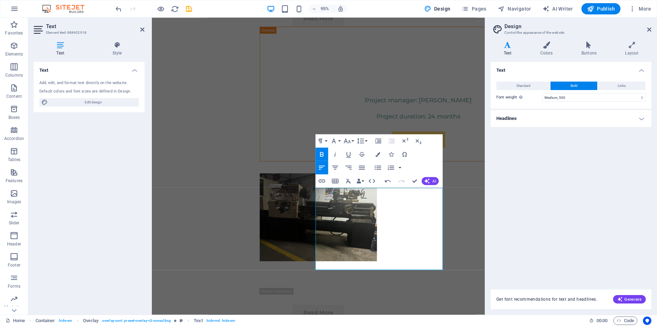
click at [395, 292] on div "Drag here to replace the existing content. Press “Ctrl” if you want to create a…" at bounding box center [318, 166] width 333 height 297
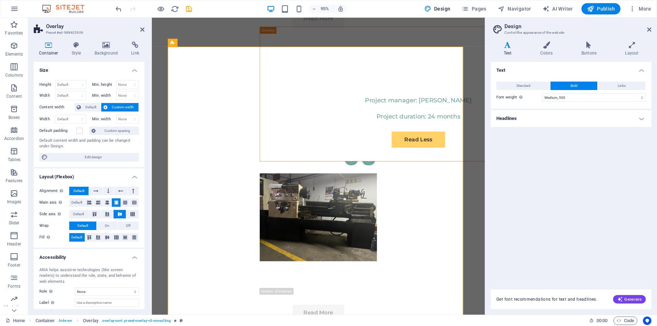
click at [652, 26] on aside "Design Control the appearance of the website Variants Text Colors Buttons Layou…" at bounding box center [571, 166] width 172 height 297
drag, startPoint x: 650, startPoint y: 28, endPoint x: 498, endPoint y: 11, distance: 152.9
click at [650, 28] on icon at bounding box center [649, 30] width 4 height 6
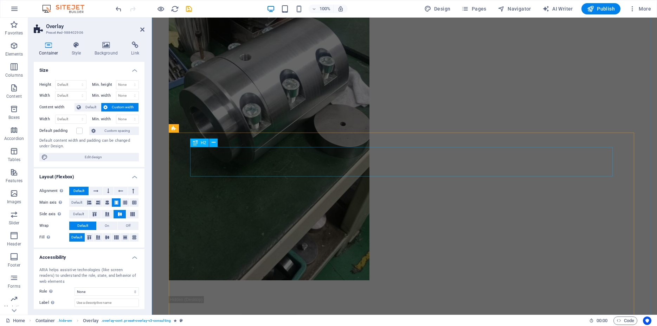
scroll to position [3892, 0]
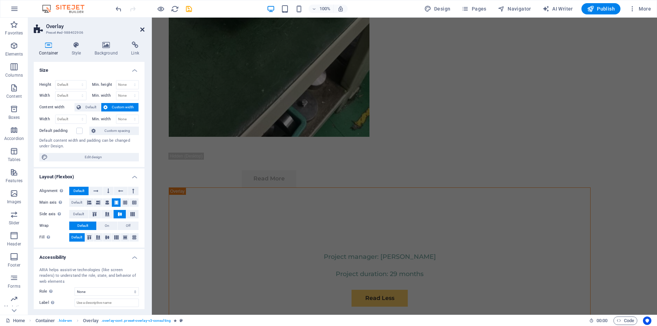
click at [141, 29] on icon at bounding box center [142, 30] width 4 height 6
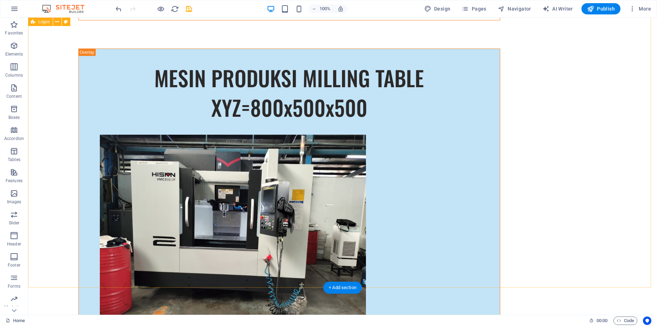
scroll to position [4565, 0]
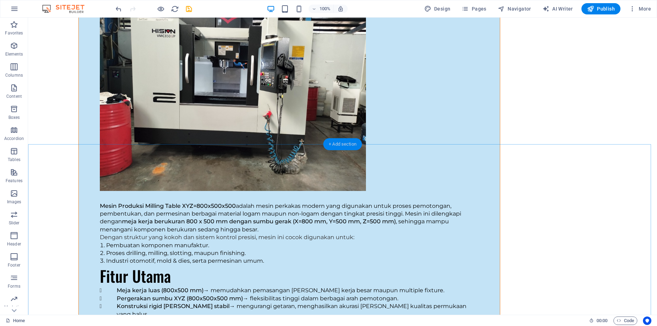
click at [346, 145] on div "+ Add section" at bounding box center [342, 144] width 39 height 12
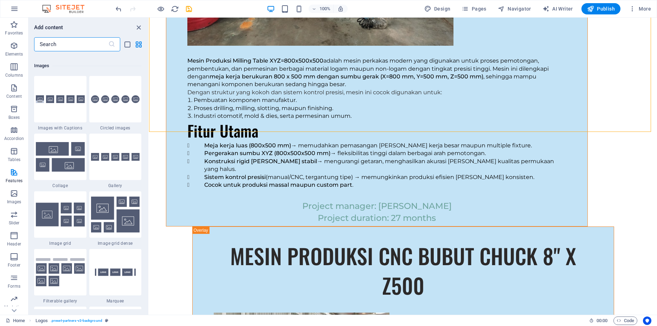
scroll to position [3573, 0]
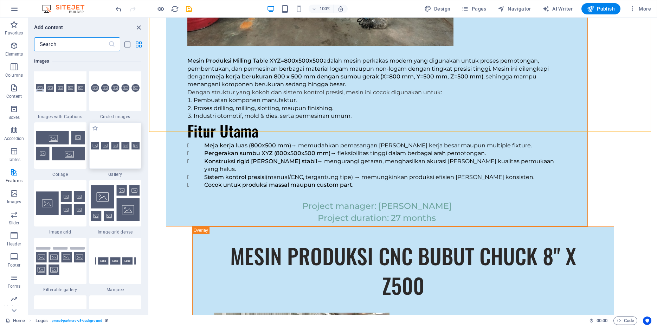
click at [116, 169] on div at bounding box center [115, 145] width 52 height 46
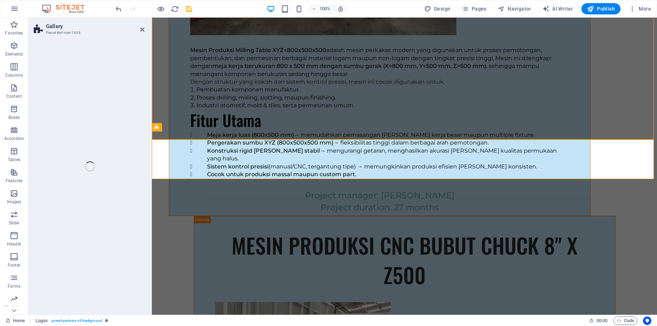
scroll to position [4484, 0]
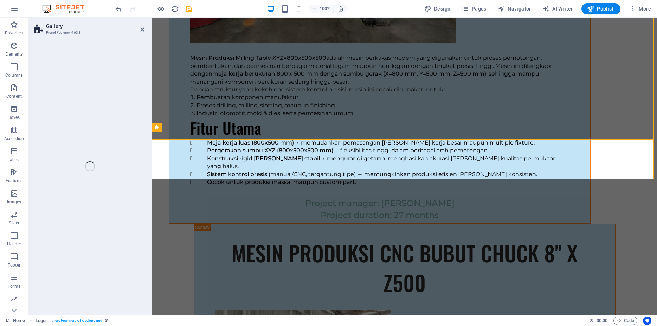
select select "rem"
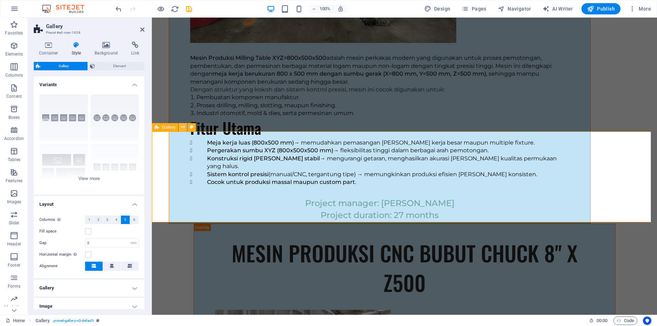
click at [183, 129] on icon at bounding box center [183, 126] width 4 height 7
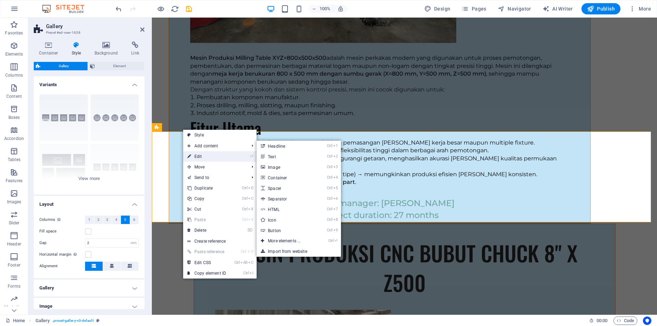
click at [195, 156] on link "⏎ Edit" at bounding box center [206, 156] width 47 height 11
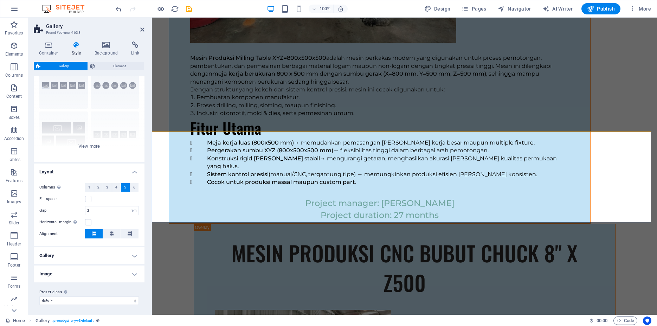
scroll to position [33, 0]
click at [130, 189] on button "6" at bounding box center [134, 186] width 9 height 8
drag, startPoint x: 97, startPoint y: 211, endPoint x: 68, endPoint y: 204, distance: 30.6
click at [85, 205] on input "2" at bounding box center [111, 209] width 53 height 8
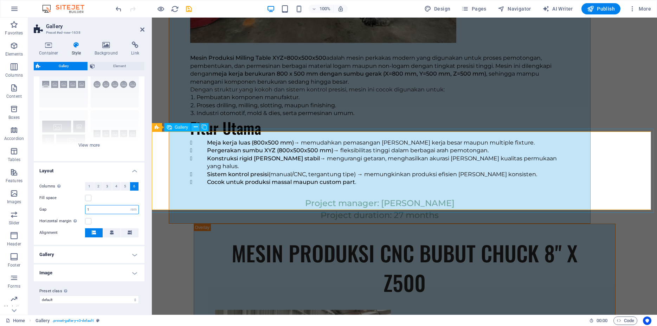
type input "1"
click at [192, 126] on button at bounding box center [195, 127] width 8 height 8
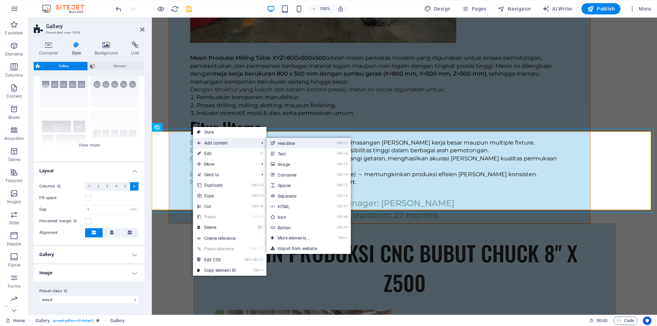
click at [297, 144] on link "Ctrl 1 Headline" at bounding box center [296, 143] width 58 height 11
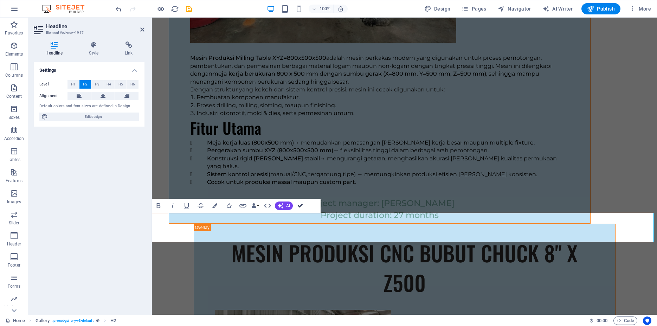
drag, startPoint x: 302, startPoint y: 208, endPoint x: 271, endPoint y: 190, distance: 35.3
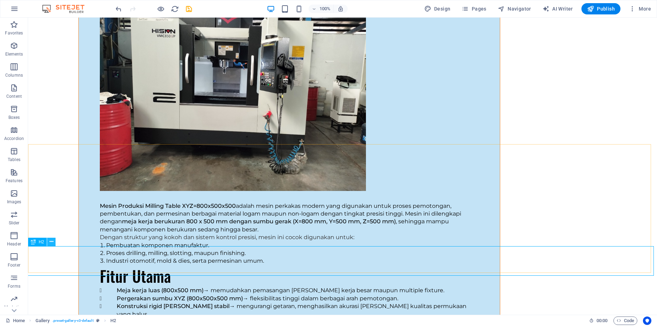
click at [51, 244] on icon at bounding box center [52, 241] width 4 height 7
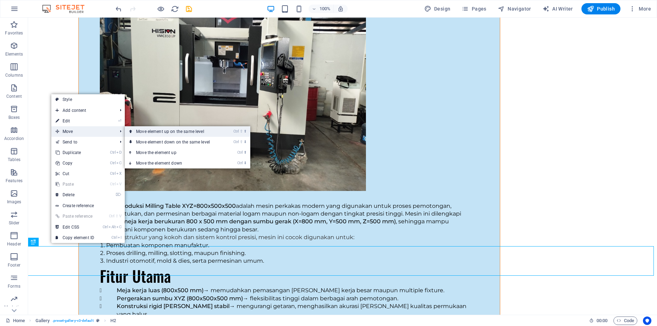
click at [146, 131] on link "Ctrl ⇧ ⬆ Move element up on the same level" at bounding box center [174, 131] width 99 height 11
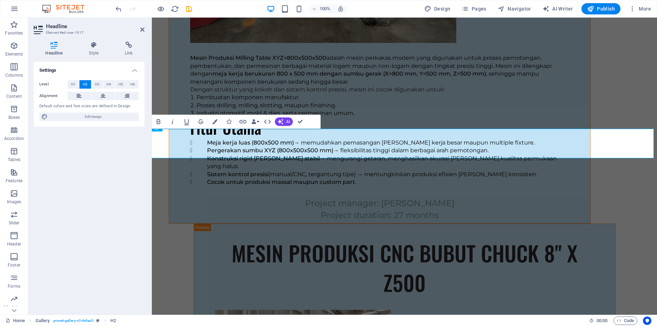
click at [77, 158] on div "Settings Level H1 H2 H3 H4 H5 H6 Alignment Default colors and font sizes are de…" at bounding box center [89, 185] width 111 height 247
click at [107, 97] on button at bounding box center [103, 96] width 24 height 8
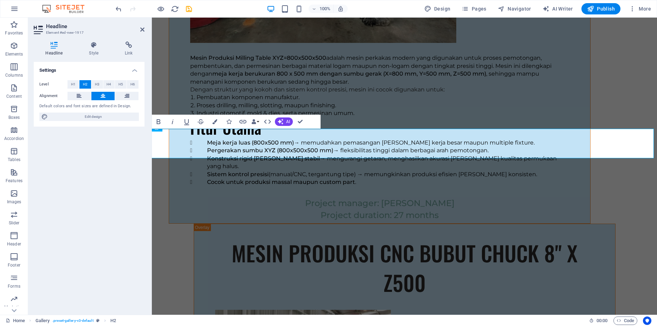
scroll to position [4565, 0]
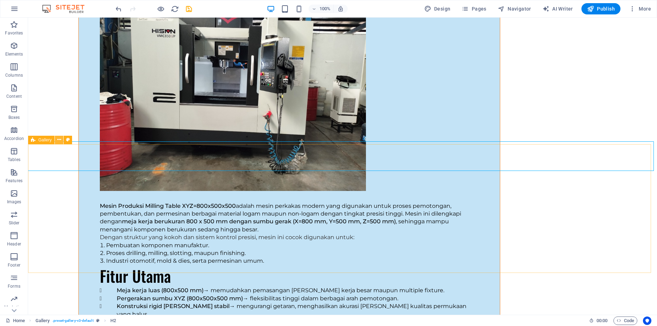
click at [59, 140] on icon at bounding box center [59, 139] width 4 height 7
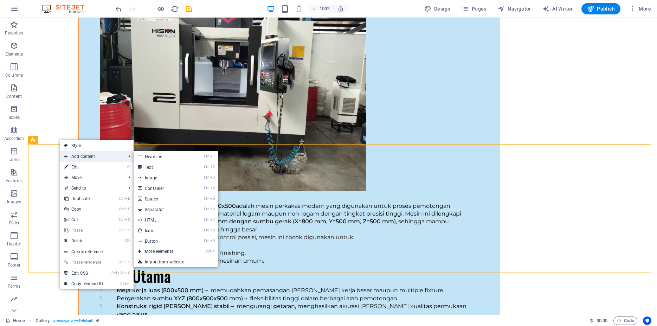
click at [73, 153] on span "Add content" at bounding box center [91, 156] width 63 height 11
click at [89, 168] on link "⏎ Edit" at bounding box center [83, 167] width 47 height 11
select select "rem"
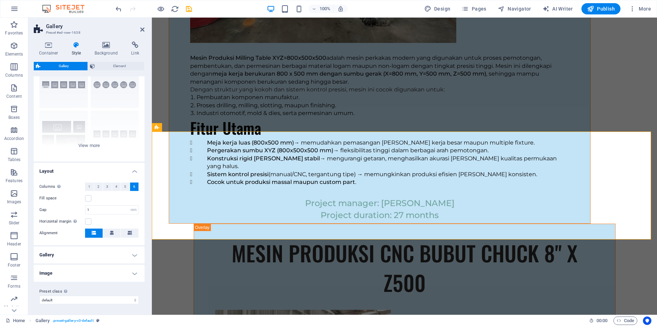
scroll to position [33, 0]
click at [88, 198] on label at bounding box center [88, 198] width 6 height 6
click at [0, 0] on input "Fill space" at bounding box center [0, 0] width 0 height 0
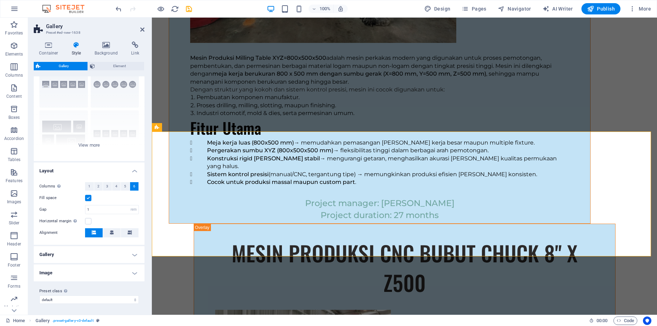
click at [73, 276] on h4 "Image" at bounding box center [89, 272] width 111 height 17
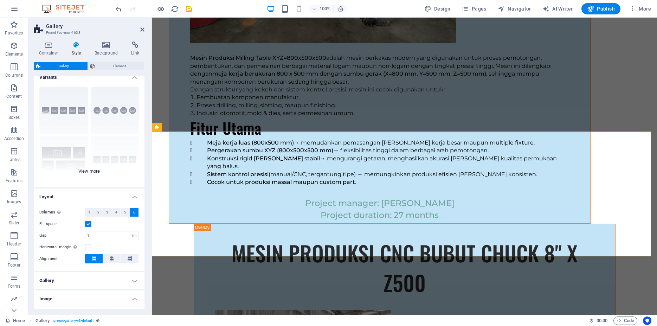
scroll to position [0, 0]
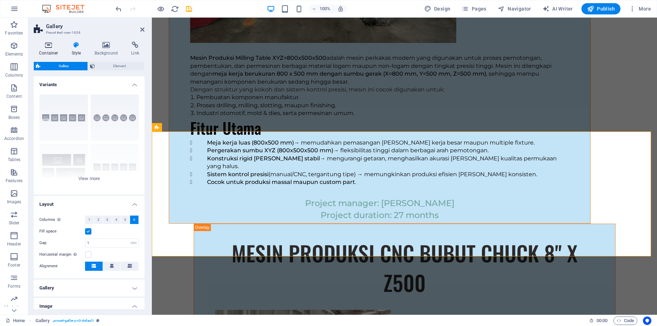
click at [50, 45] on icon at bounding box center [49, 44] width 30 height 7
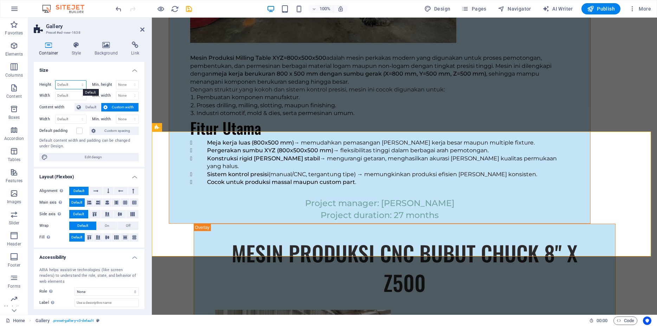
click at [56, 81] on select "Default px rem % vh vw" at bounding box center [71, 85] width 31 height 8
select select "px"
click option "px" at bounding box center [0, 0] width 0 height 0
type input "371"
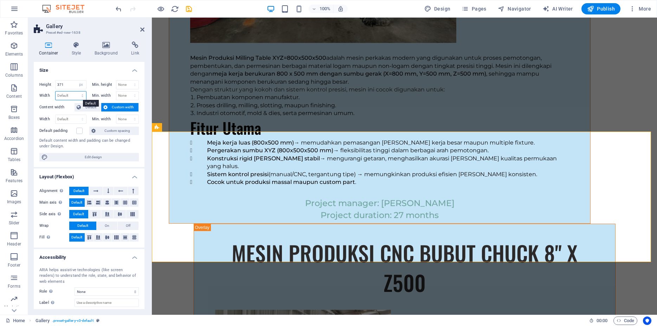
click at [56, 91] on select "Default px rem % em vh vw" at bounding box center [71, 95] width 31 height 8
select select "px"
click option "px" at bounding box center [0, 0] width 0 height 0
type input "1420"
click at [69, 84] on input "371" at bounding box center [71, 85] width 31 height 8
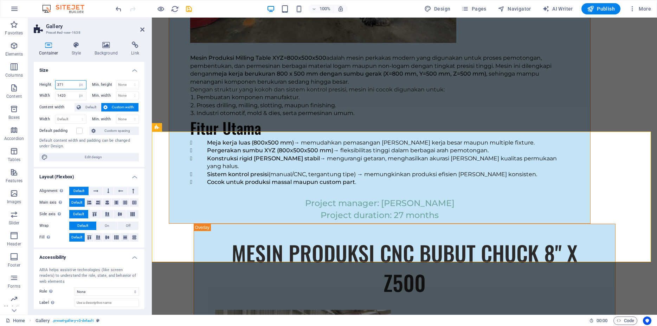
drag, startPoint x: 68, startPoint y: 84, endPoint x: 52, endPoint y: 85, distance: 15.9
click at [56, 85] on input "371" at bounding box center [71, 85] width 31 height 8
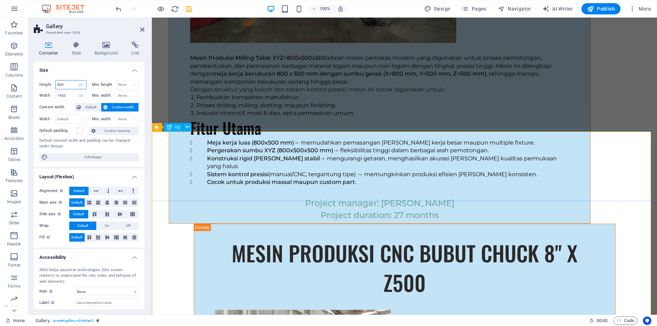
type input "600"
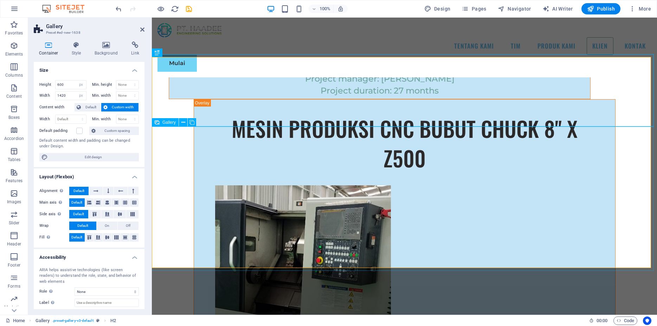
scroll to position [4520, 0]
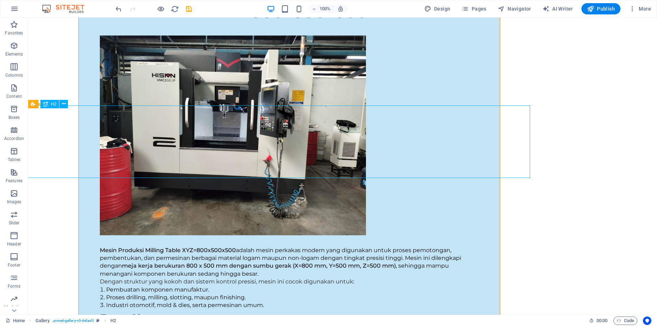
scroll to position [4600, 0]
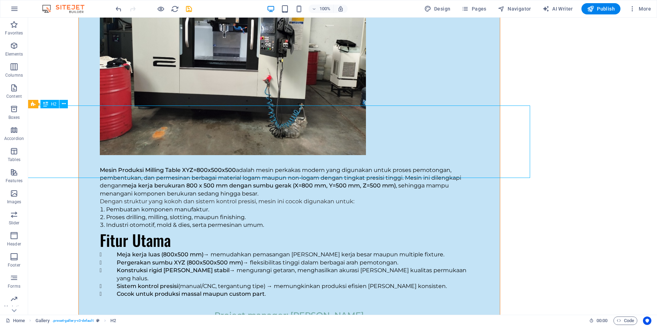
drag, startPoint x: 284, startPoint y: 109, endPoint x: 408, endPoint y: 123, distance: 124.6
click at [57, 104] on button at bounding box center [59, 104] width 8 height 8
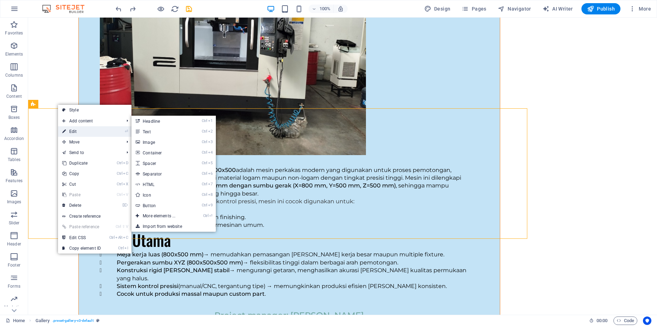
click at [83, 130] on link "⏎ Edit" at bounding box center [81, 131] width 47 height 11
select select "px"
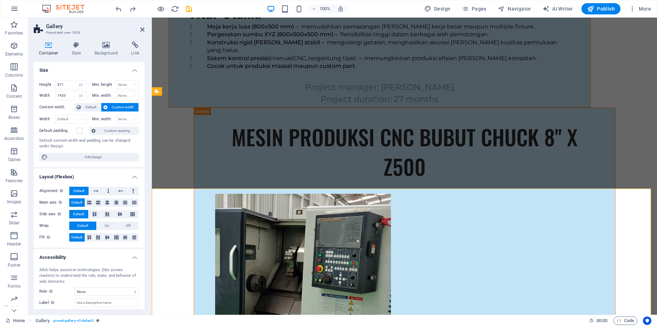
scroll to position [4520, 0]
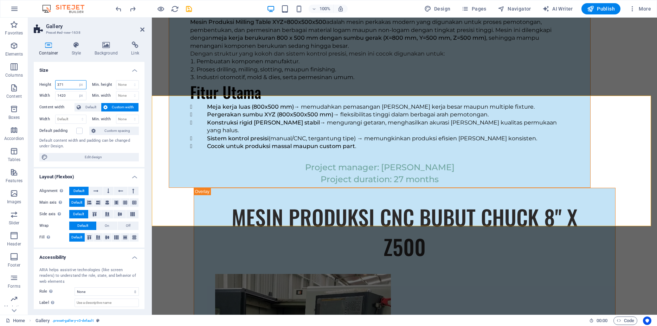
drag, startPoint x: 66, startPoint y: 84, endPoint x: 52, endPoint y: 87, distance: 13.7
click at [56, 87] on input "371" at bounding box center [71, 85] width 31 height 8
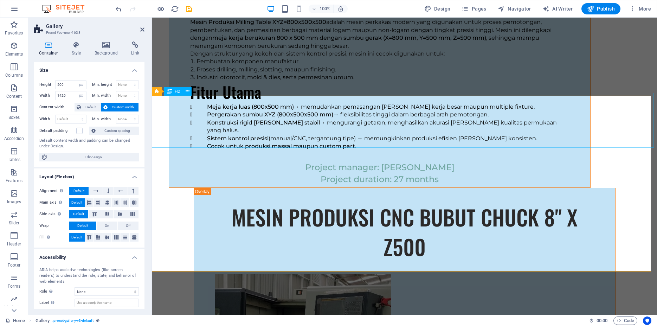
click at [105, 203] on icon at bounding box center [107, 202] width 4 height 8
click at [115, 202] on button at bounding box center [116, 202] width 9 height 8
click at [123, 202] on icon at bounding box center [125, 202] width 4 height 8
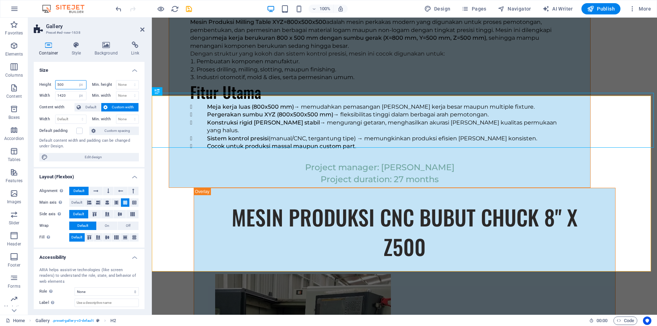
drag, startPoint x: 66, startPoint y: 84, endPoint x: 52, endPoint y: 83, distance: 14.1
click at [56, 83] on input "500" at bounding box center [71, 85] width 31 height 8
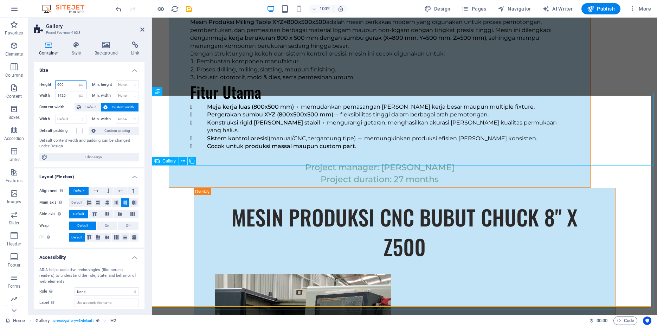
type input "600"
select select "4"
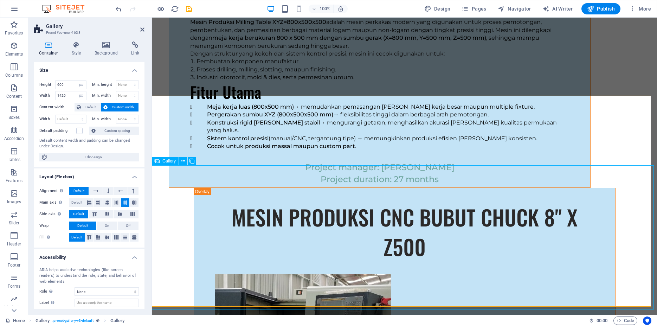
select select "px"
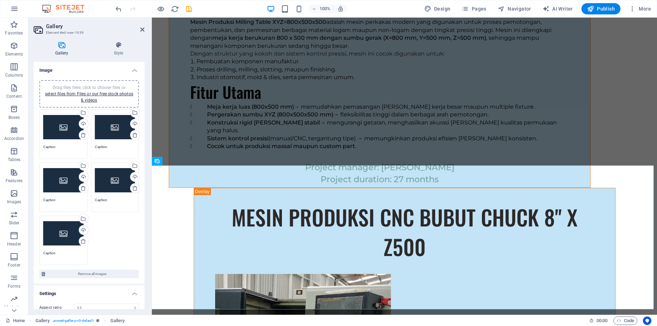
click at [62, 131] on div "Drag files here, click to choose files or select files from Files or our free s…" at bounding box center [63, 127] width 40 height 28
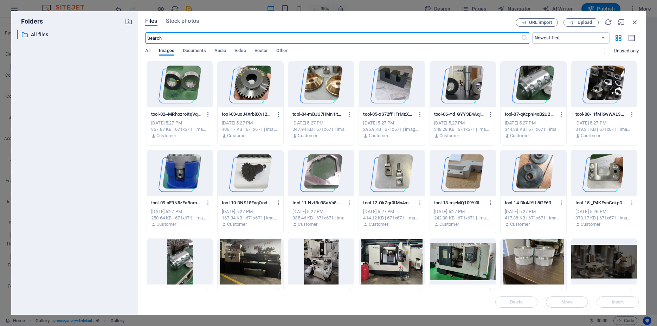
scroll to position [4463, 0]
click at [589, 23] on span "Upload" at bounding box center [585, 22] width 14 height 4
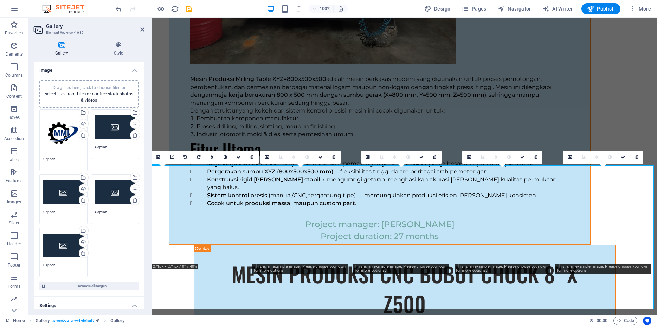
scroll to position [4520, 0]
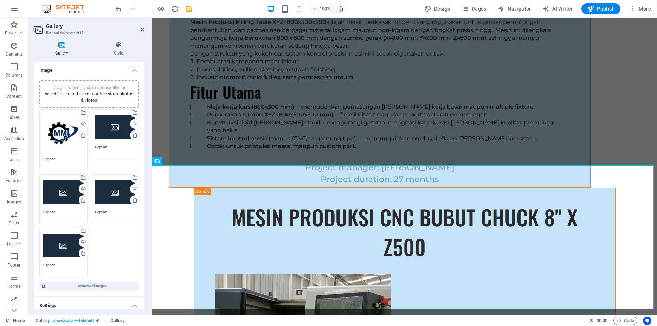
click at [103, 130] on div "Drag files here, click to choose files or select files from Files or our free s…" at bounding box center [115, 127] width 40 height 28
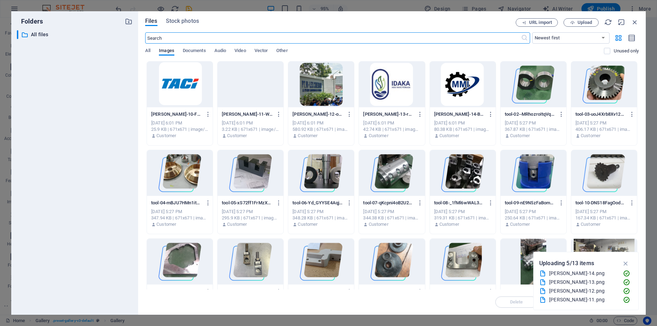
scroll to position [4463, 0]
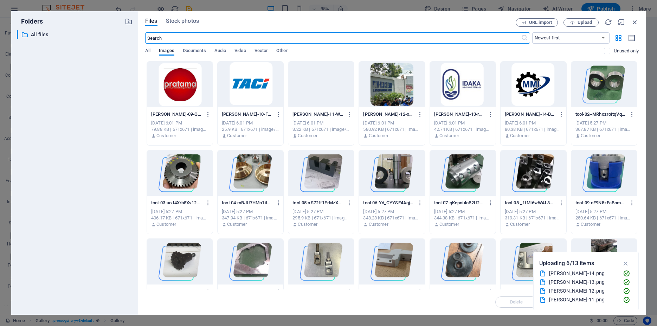
click at [459, 90] on div at bounding box center [463, 85] width 66 height 46
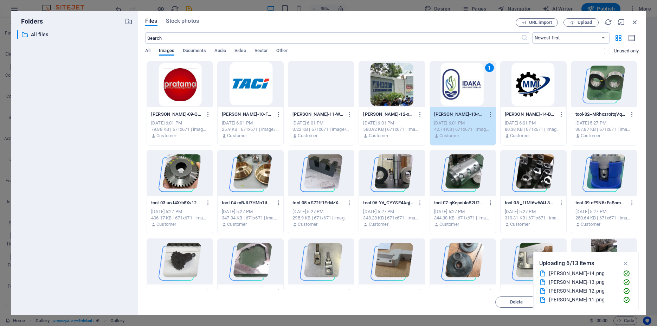
click at [459, 90] on div "[PERSON_NAME]-09-QLibFYh90P8ehpj4Su_n9Q.png [PERSON_NAME]-09-QLibFYh90P8ehpj4Su…" at bounding box center [392, 280] width 494 height 439
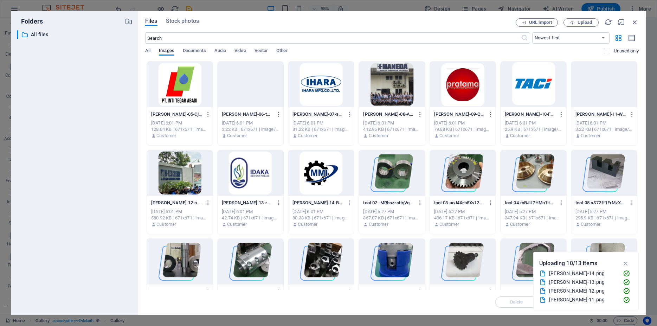
click at [199, 179] on div at bounding box center [180, 173] width 66 height 46
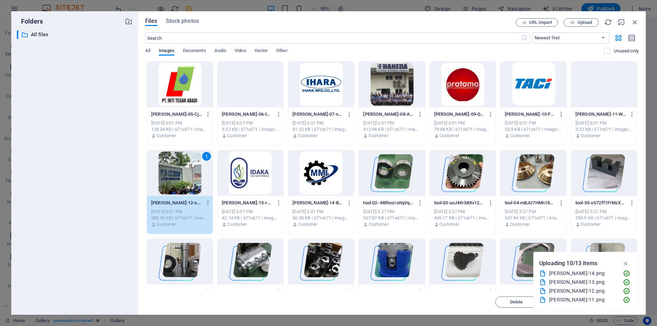
click at [199, 179] on div "1" at bounding box center [180, 173] width 66 height 46
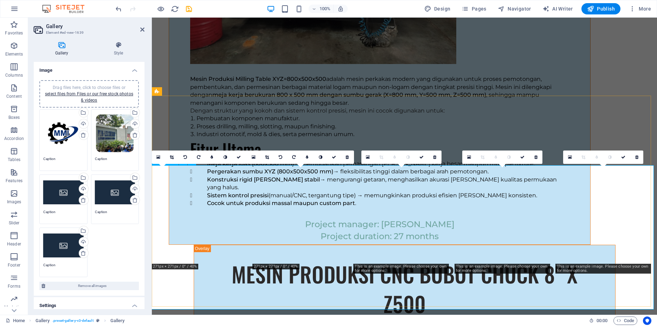
scroll to position [4520, 0]
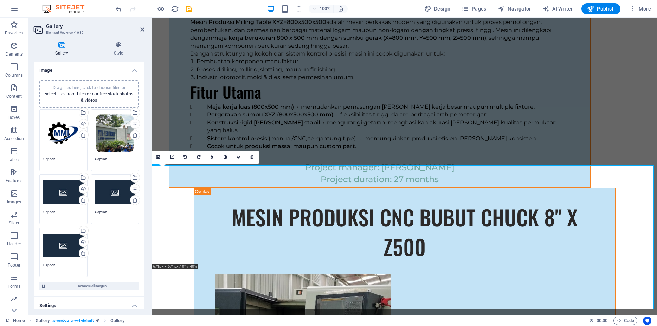
click at [62, 189] on div "Drag files here, click to choose files or select files from Files or our free s…" at bounding box center [63, 192] width 40 height 28
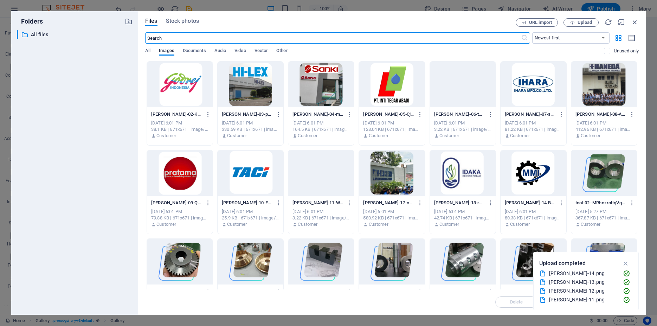
scroll to position [4463, 0]
click at [397, 91] on div at bounding box center [392, 85] width 66 height 46
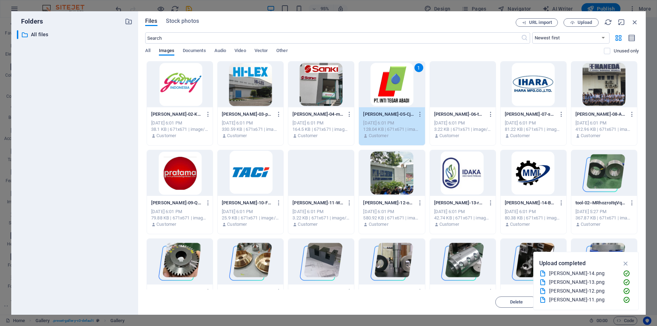
drag, startPoint x: 397, startPoint y: 91, endPoint x: 103, endPoint y: 123, distance: 295.3
click at [397, 91] on div "1" at bounding box center [392, 85] width 66 height 46
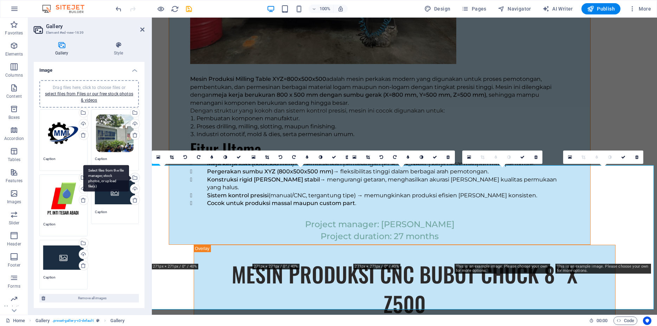
scroll to position [4520, 0]
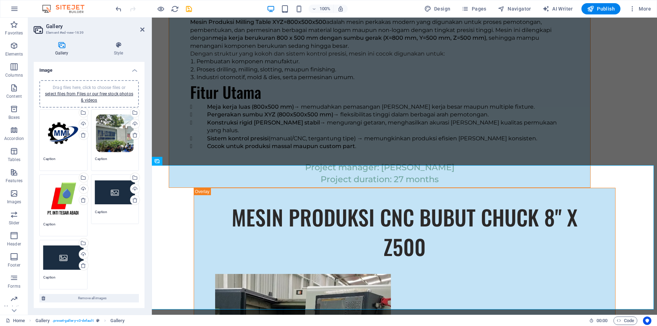
click at [103, 191] on div "Drag files here, click to choose files or select files from Files or our free s…" at bounding box center [115, 192] width 40 height 28
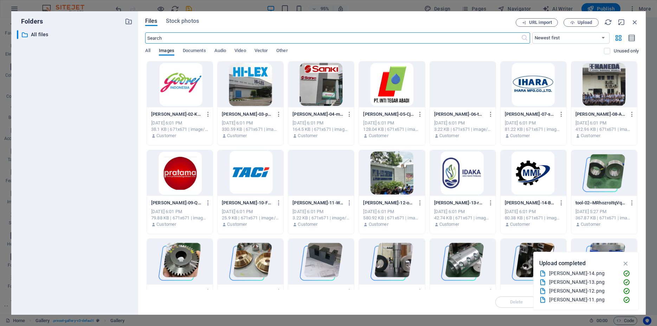
scroll to position [4463, 0]
click at [314, 89] on div at bounding box center [321, 85] width 66 height 46
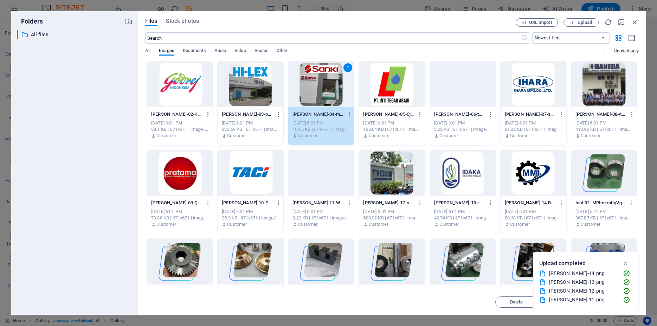
click at [314, 89] on div "1" at bounding box center [321, 85] width 66 height 46
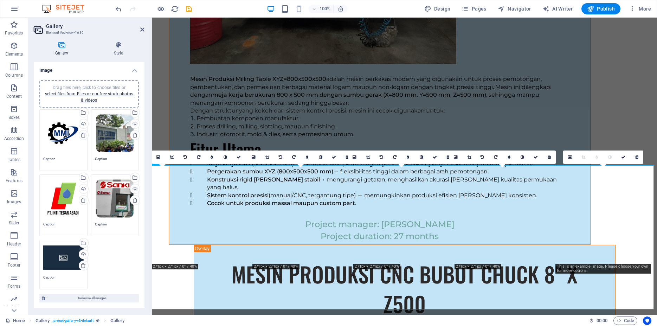
scroll to position [4520, 0]
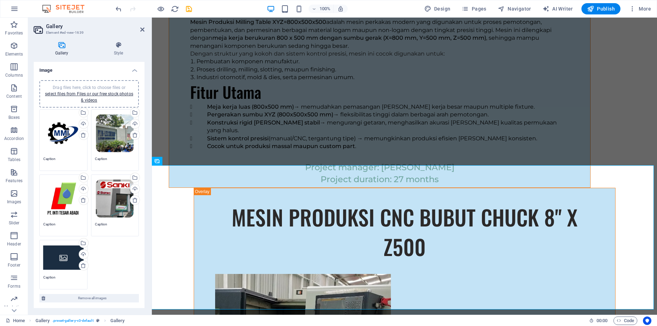
click at [63, 252] on div "Drag files here, click to choose files or select files from Files or our free s…" at bounding box center [63, 258] width 40 height 28
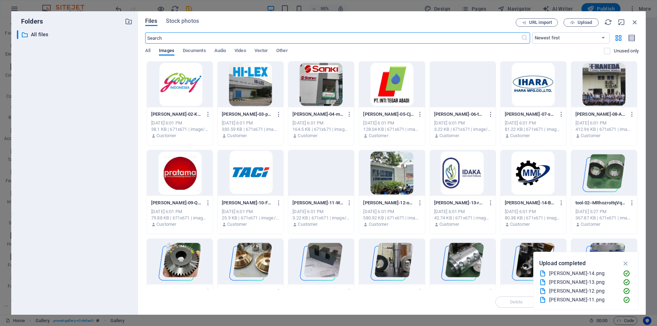
scroll to position [4463, 0]
drag, startPoint x: 250, startPoint y: 94, endPoint x: 102, endPoint y: 78, distance: 149.2
click at [250, 94] on div at bounding box center [251, 85] width 66 height 46
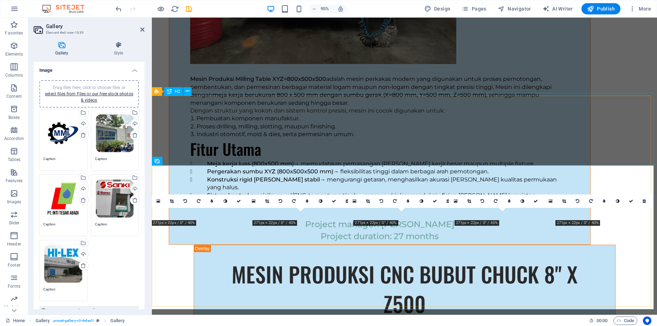
scroll to position [4520, 0]
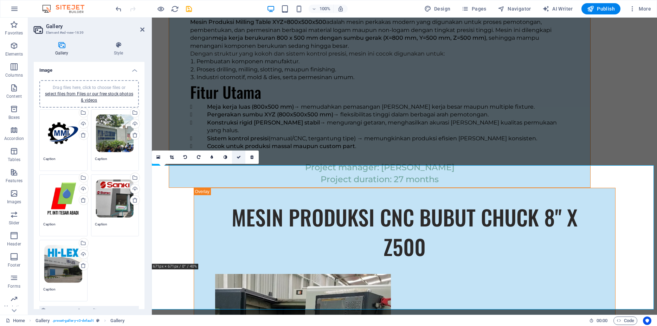
click at [242, 156] on link at bounding box center [238, 157] width 13 height 13
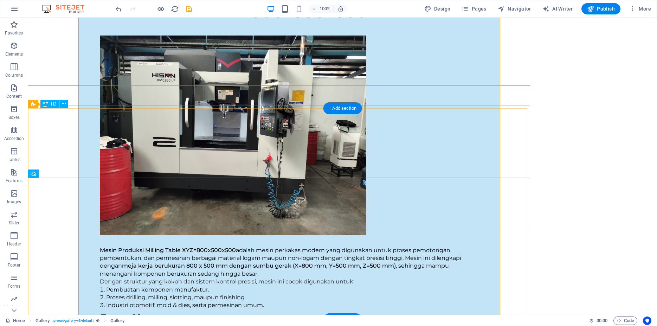
scroll to position [4600, 0]
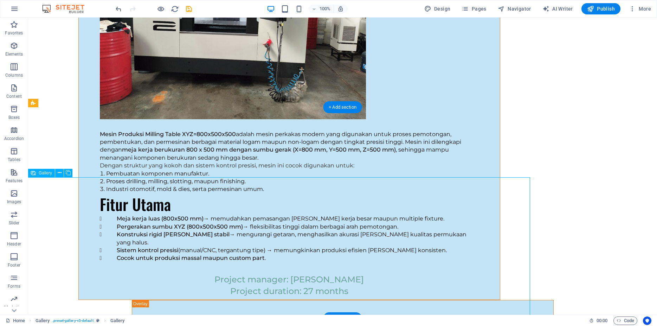
scroll to position [4672, 0]
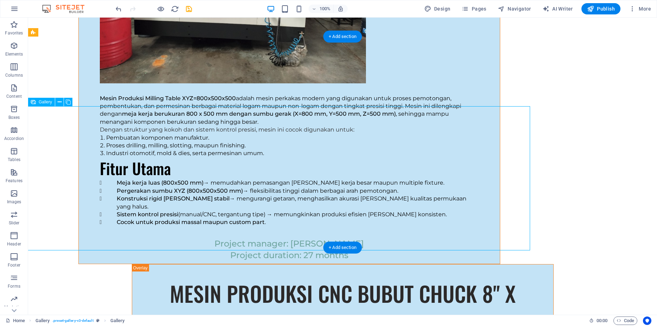
select select "4"
select select "px"
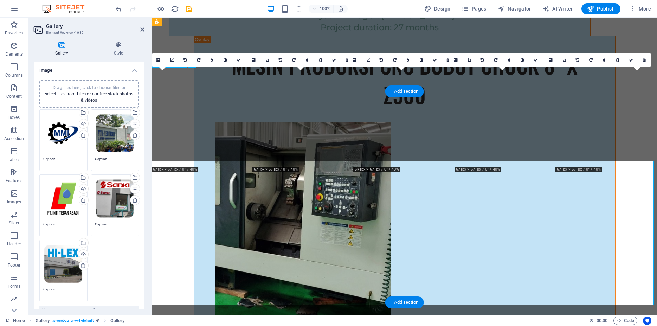
scroll to position [4617, 0]
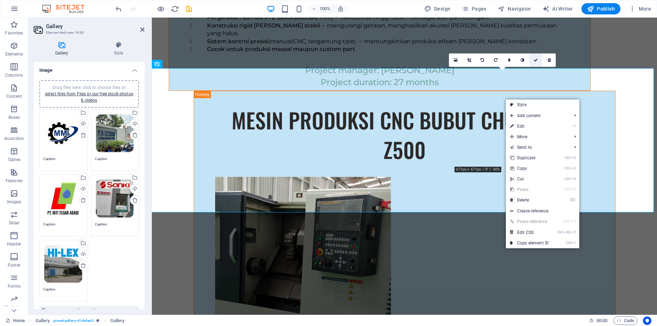
click at [536, 59] on icon at bounding box center [536, 60] width 4 height 4
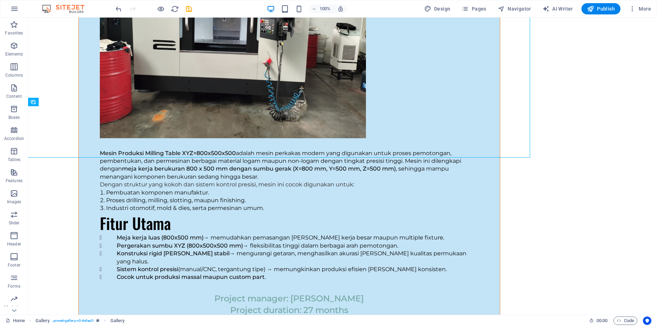
scroll to position [4672, 0]
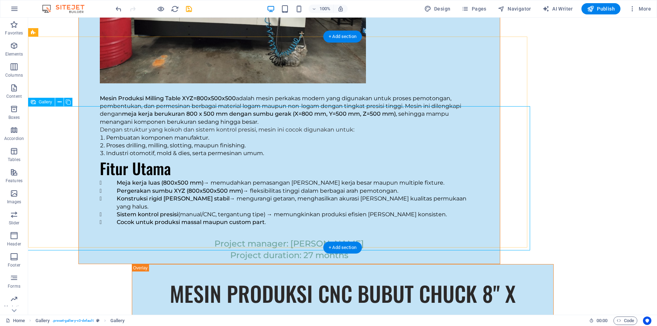
select select "4"
select select "px"
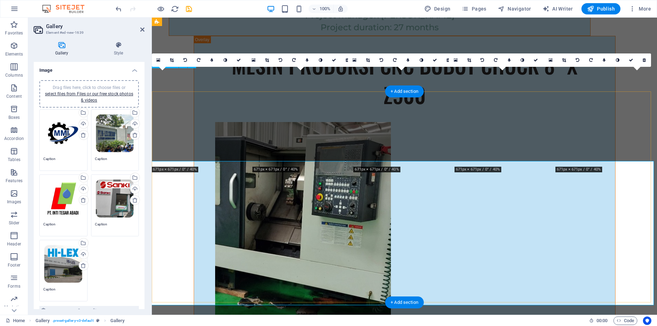
scroll to position [4617, 0]
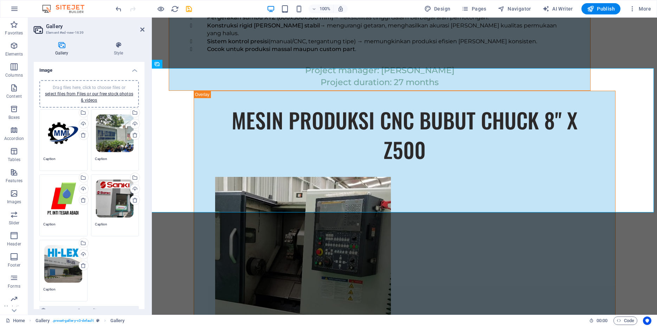
click at [101, 97] on div "Drag files here, click to choose files or select files from Files or our free s…" at bounding box center [89, 93] width 91 height 19
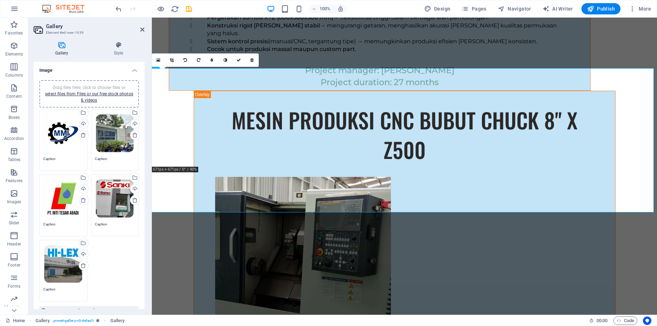
click at [61, 49] on h4 "Gallery" at bounding box center [63, 48] width 59 height 15
click at [84, 98] on link "select files from Files or our free stock photos & videos" at bounding box center [89, 96] width 88 height 11
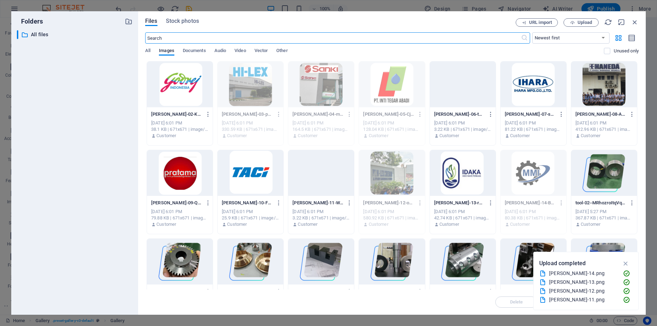
scroll to position [4622, 0]
click at [267, 89] on div at bounding box center [251, 85] width 66 height 46
click at [184, 87] on div at bounding box center [180, 85] width 66 height 46
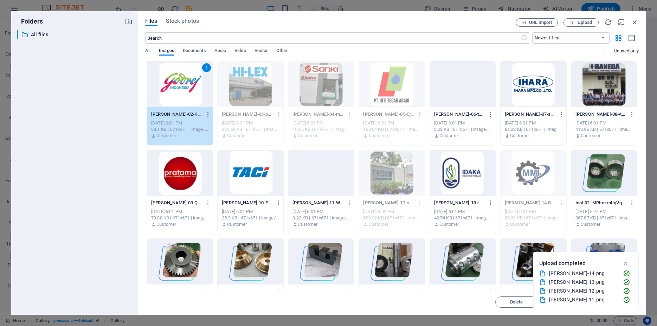
click at [184, 87] on div "1" at bounding box center [180, 85] width 66 height 46
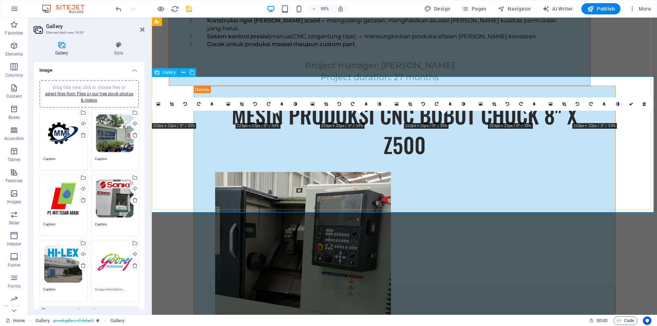
scroll to position [4617, 0]
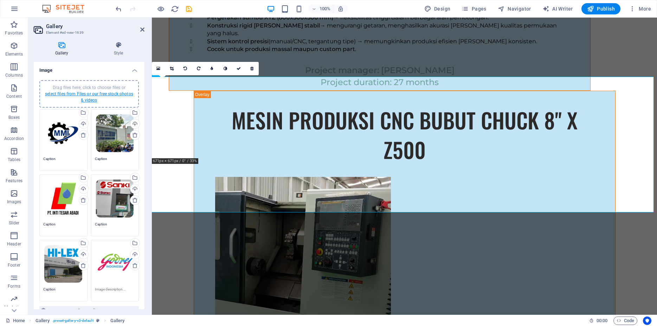
click at [94, 92] on link "select files from Files or our free stock photos & videos" at bounding box center [89, 96] width 88 height 11
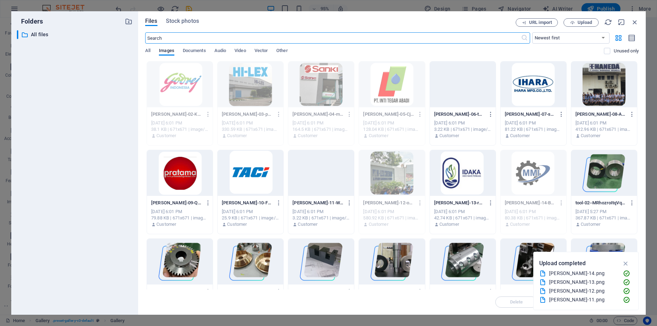
scroll to position [4622, 0]
click at [537, 92] on div at bounding box center [534, 85] width 66 height 46
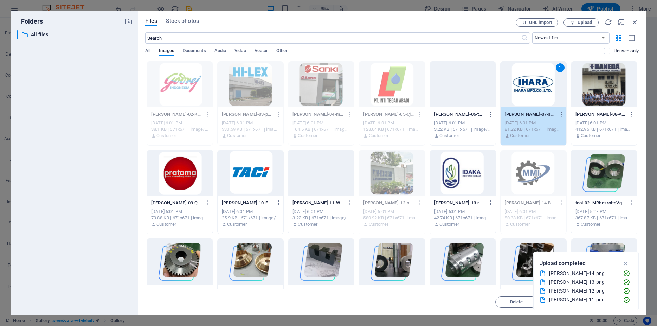
click at [537, 92] on div "1" at bounding box center [534, 85] width 66 height 46
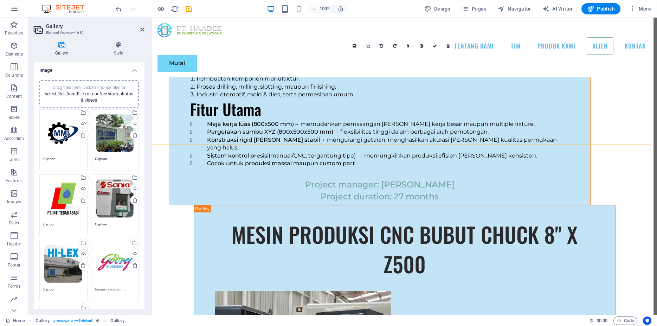
scroll to position [4546, 0]
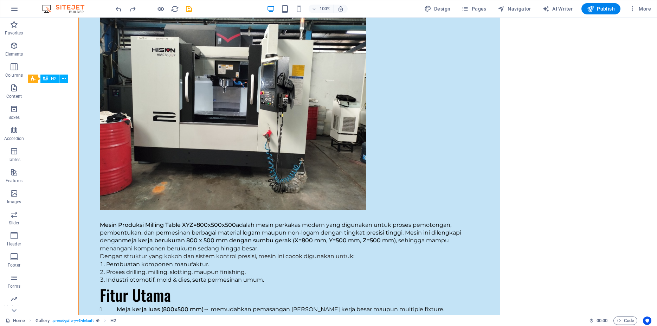
scroll to position [4626, 0]
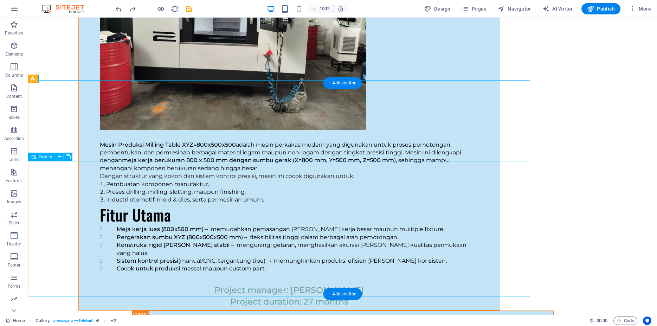
click at [59, 156] on icon at bounding box center [60, 156] width 4 height 7
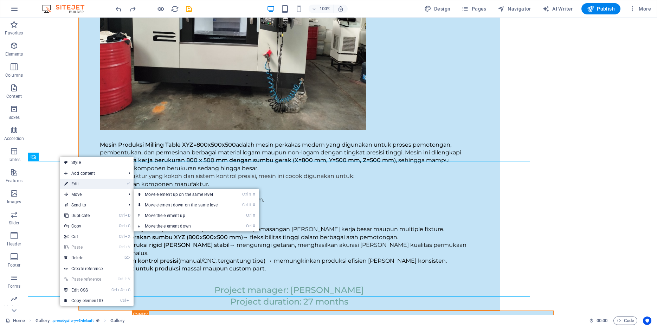
click at [84, 186] on link "⏎ Edit" at bounding box center [83, 184] width 47 height 11
select select "4"
select select "px"
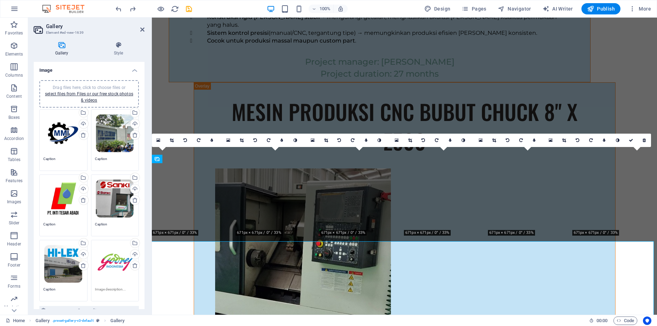
scroll to position [4546, 0]
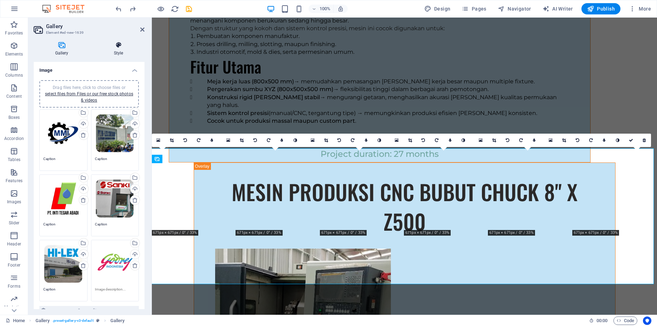
click at [117, 46] on icon at bounding box center [118, 44] width 52 height 7
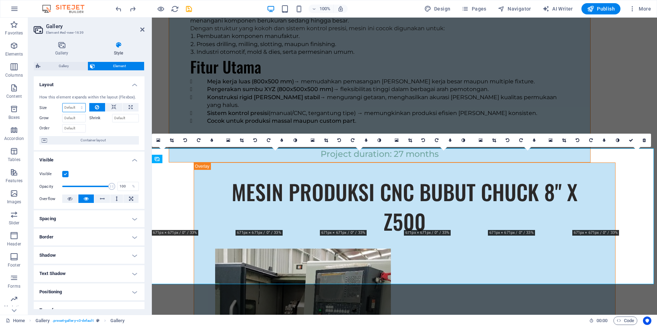
click at [63, 103] on select "Default auto px % 1/1 1/2 1/3 1/4 1/5 1/6 1/7 1/8 1/9 1/10" at bounding box center [74, 107] width 23 height 8
select select "px"
click option "px" at bounding box center [0, 0] width 0 height 0
type input "0"
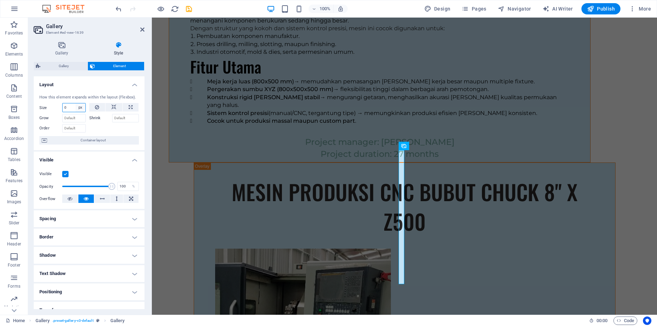
click at [76, 103] on select "Default auto px % 1/1 1/2 1/3 1/4 1/5 1/6 1/7 1/8 1/9 1/10" at bounding box center [81, 107] width 10 height 8
select select "auto"
click option "auto" at bounding box center [0, 0] width 0 height 0
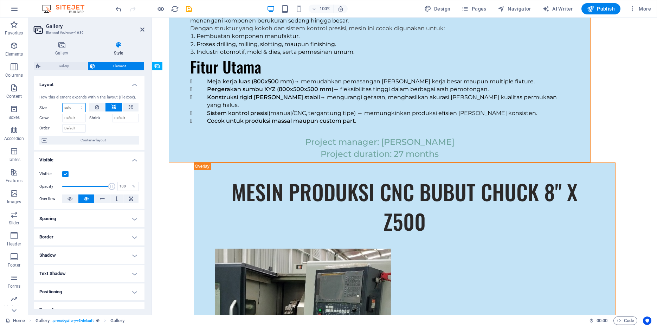
click at [63, 103] on select "Default auto px % 1/1 1/2 1/3 1/4 1/5 1/6 1/7 1/8 1/9 1/10" at bounding box center [74, 107] width 23 height 8
click option "auto" at bounding box center [0, 0] width 0 height 0
drag, startPoint x: 82, startPoint y: 116, endPoint x: 78, endPoint y: 114, distance: 4.7
click at [80, 112] on div "Default auto px % 1/1 1/2 1/3 1/4 1/5 1/6 1/7 1/8 1/9 1/10" at bounding box center [74, 107] width 24 height 9
click at [63, 103] on select "Default auto px % 1/1 1/2 1/3 1/4 1/5 1/6 1/7 1/8 1/9 1/10" at bounding box center [74, 107] width 23 height 8
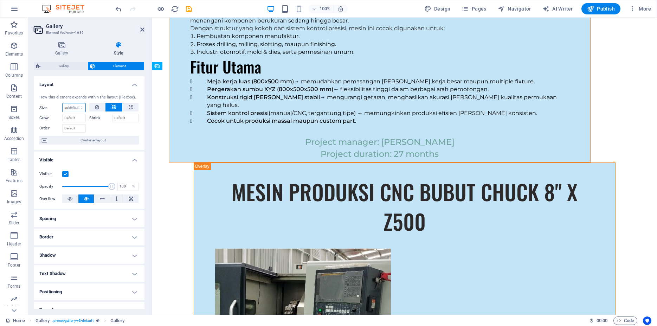
click option "Default" at bounding box center [0, 0] width 0 height 0
select select "DISABLED_OPTION_VALUE"
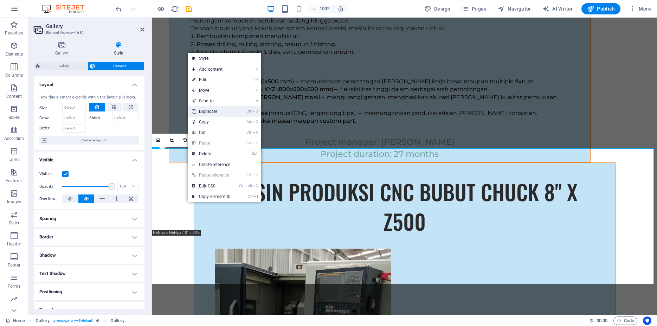
click at [215, 113] on link "Ctrl D Duplicate" at bounding box center [211, 111] width 47 height 11
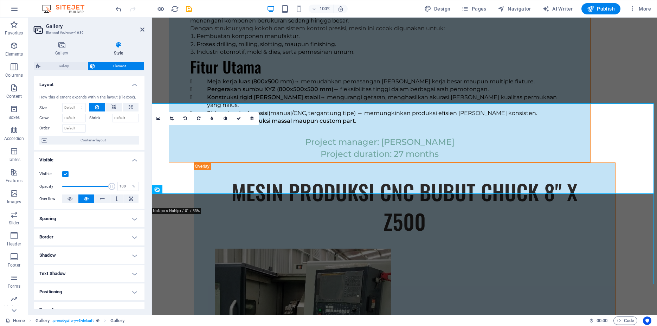
scroll to position [4626, 0]
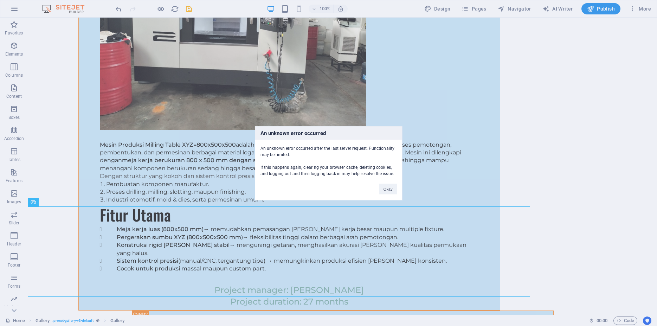
click at [616, 139] on div "An unknown error occurred An unknown error occurred after the last server reque…" at bounding box center [328, 163] width 657 height 326
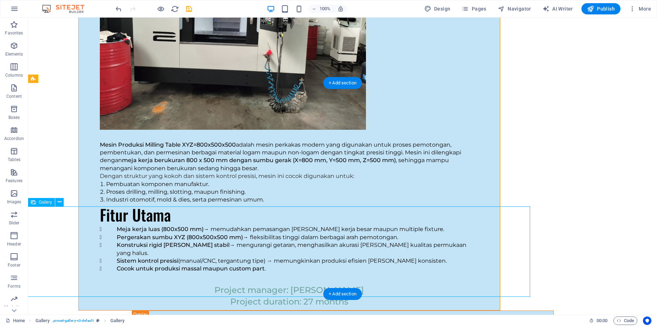
scroll to position [4546, 0]
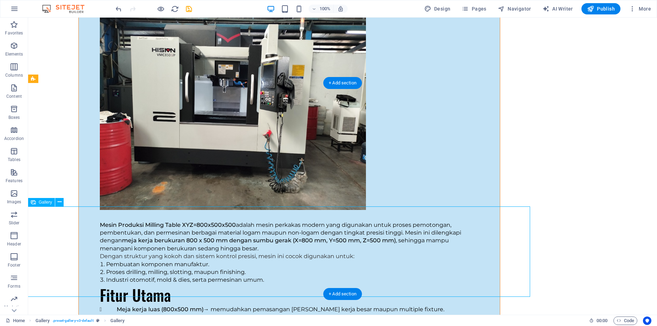
select select "4"
select select "px"
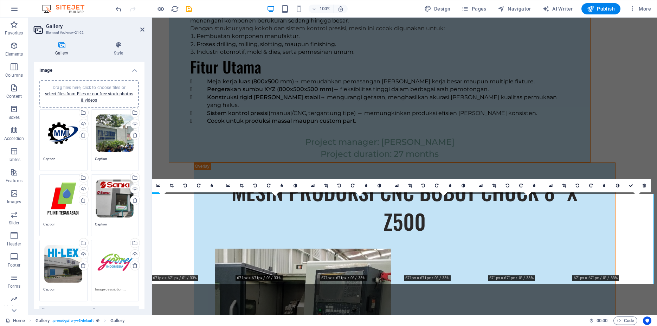
click at [53, 123] on div "Drag files here, click to choose files or select files from Files or our free s…" at bounding box center [63, 133] width 40 height 40
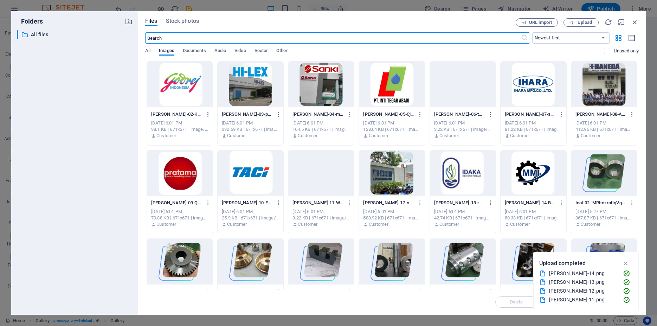
scroll to position [4489, 0]
click at [389, 85] on div at bounding box center [392, 85] width 66 height 46
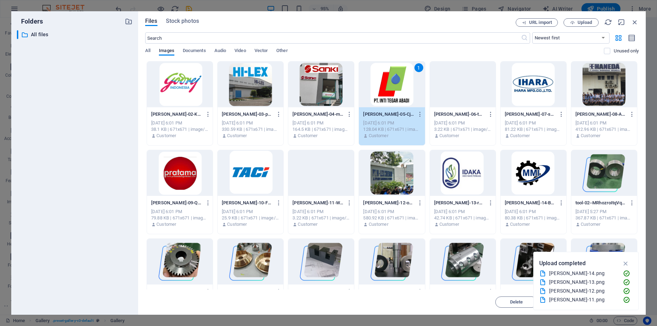
click at [389, 85] on div "1" at bounding box center [392, 85] width 66 height 46
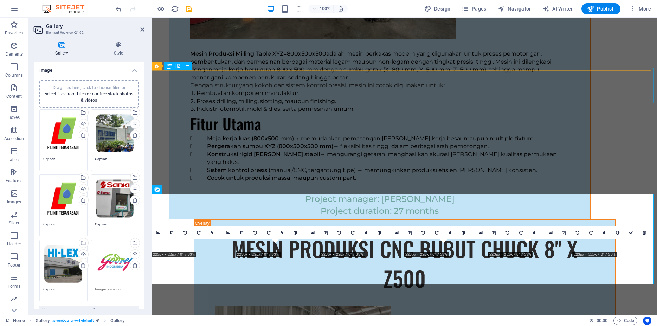
scroll to position [4546, 0]
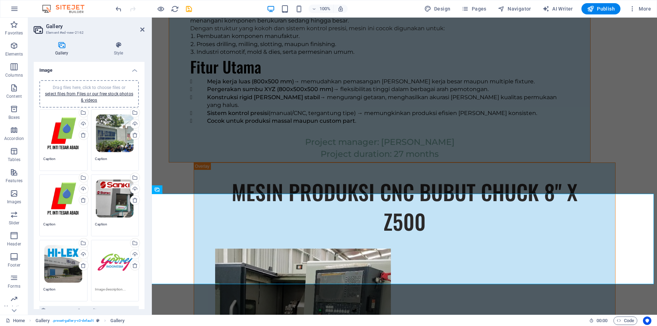
click at [64, 134] on div "Drag files here, click to choose files or select files from Files or our free s…" at bounding box center [63, 133] width 40 height 40
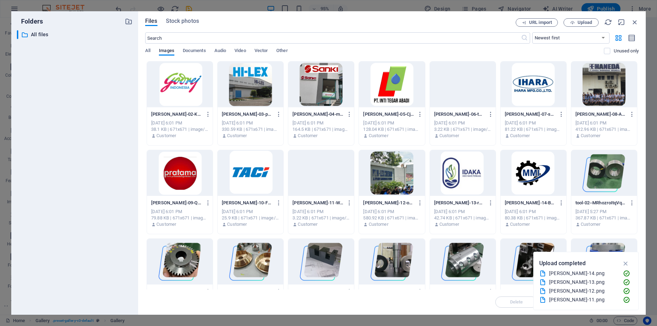
scroll to position [4489, 0]
click at [517, 84] on div at bounding box center [534, 85] width 66 height 46
click at [517, 84] on div "1" at bounding box center [534, 85] width 66 height 46
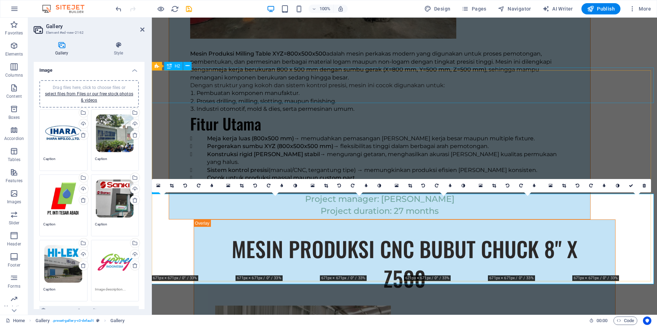
scroll to position [4546, 0]
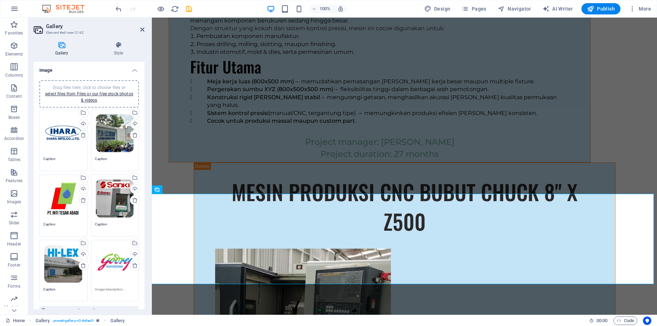
click at [106, 133] on div "Drag files here, click to choose files or select files from Files or our free s…" at bounding box center [115, 133] width 40 height 40
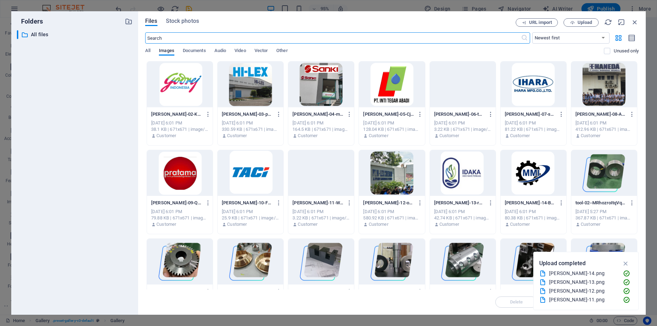
scroll to position [4489, 0]
click at [593, 92] on div at bounding box center [604, 85] width 66 height 46
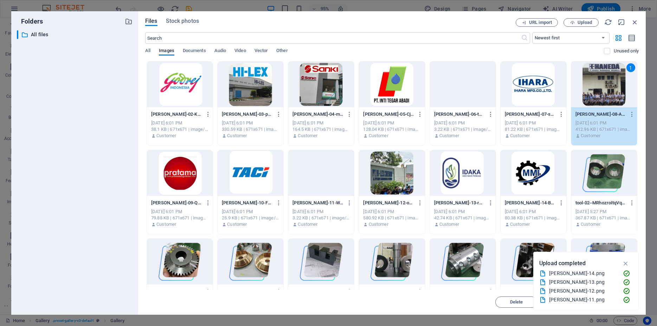
click at [593, 91] on div "1" at bounding box center [604, 85] width 66 height 46
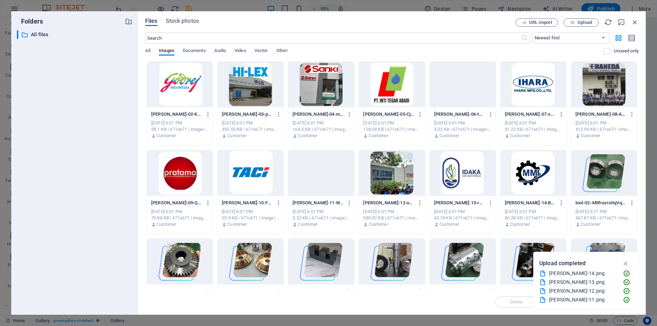
click at [593, 91] on div at bounding box center [604, 85] width 66 height 46
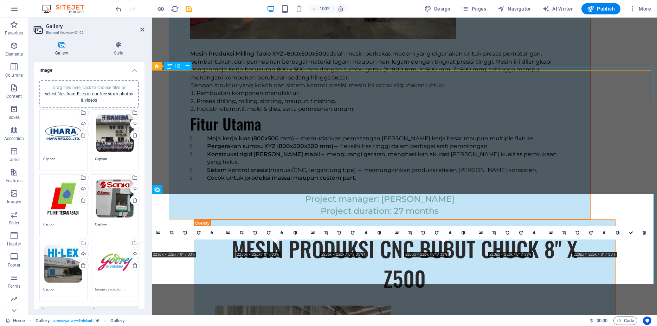
scroll to position [4546, 0]
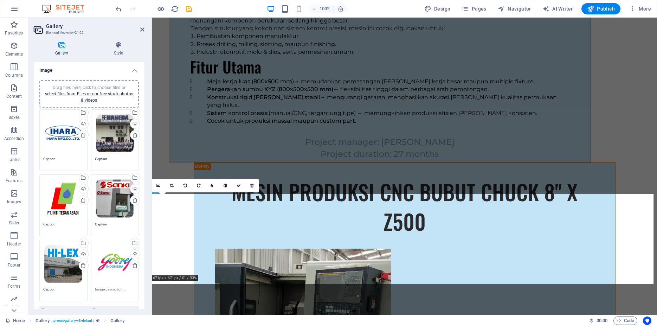
click at [59, 195] on div "Drag files here, click to choose files or select files from Files or our free s…" at bounding box center [63, 198] width 40 height 40
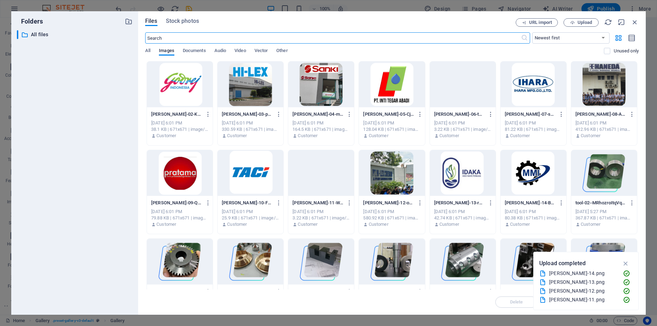
scroll to position [4489, 0]
click at [472, 177] on div at bounding box center [463, 173] width 66 height 46
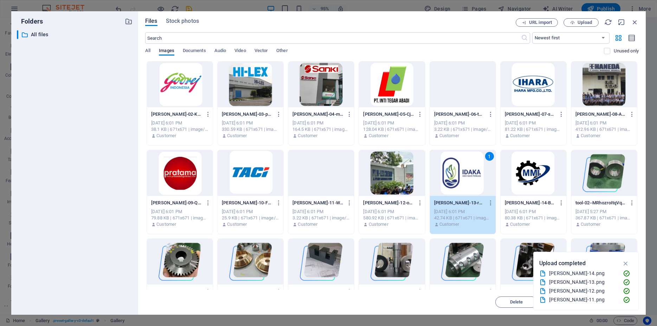
click at [467, 175] on div "1" at bounding box center [463, 173] width 66 height 46
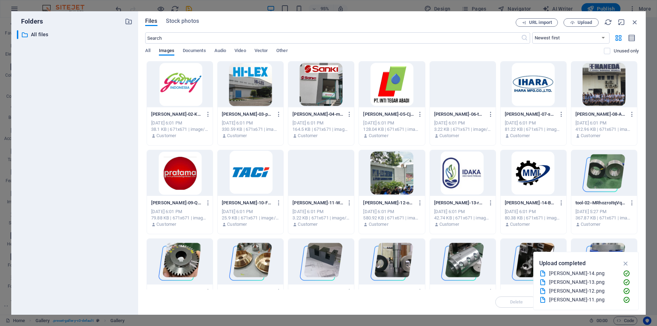
click at [467, 175] on div at bounding box center [463, 173] width 66 height 46
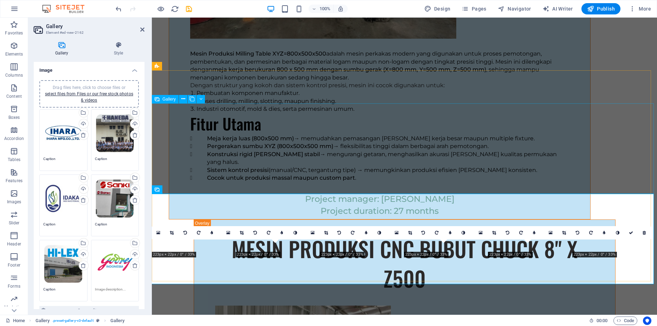
scroll to position [4546, 0]
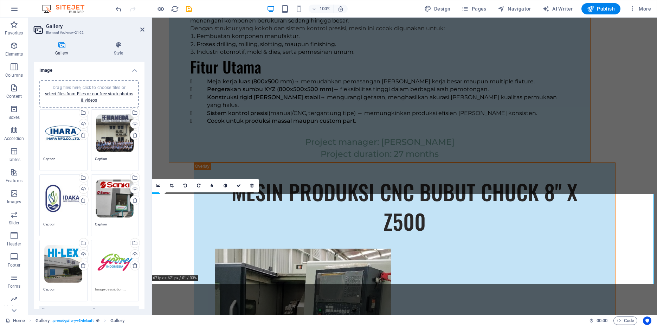
click at [109, 192] on div "Drag files here, click to choose files or select files from Files or our free s…" at bounding box center [115, 198] width 40 height 40
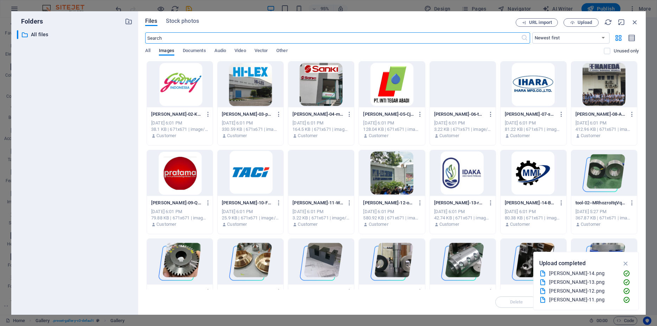
scroll to position [4489, 0]
click at [187, 184] on div at bounding box center [180, 173] width 66 height 46
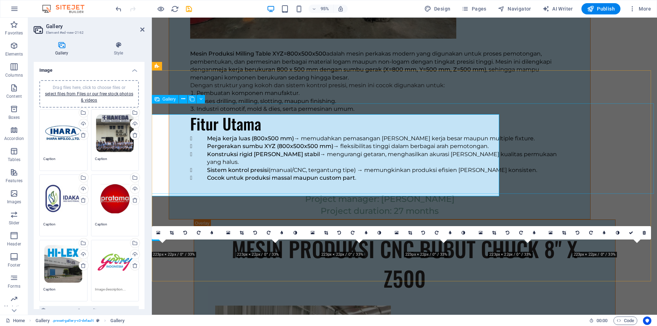
scroll to position [4546, 0]
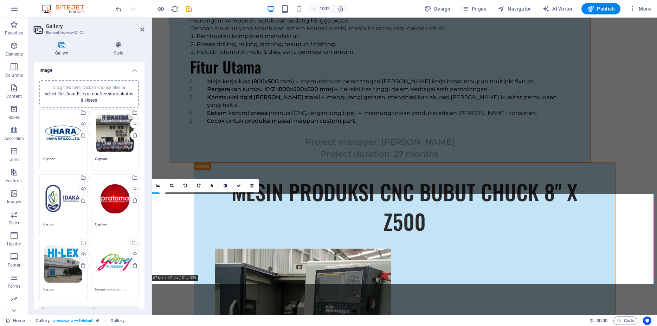
click at [63, 256] on div "Drag files here, click to choose files or select files from Files or our free s…" at bounding box center [63, 264] width 40 height 40
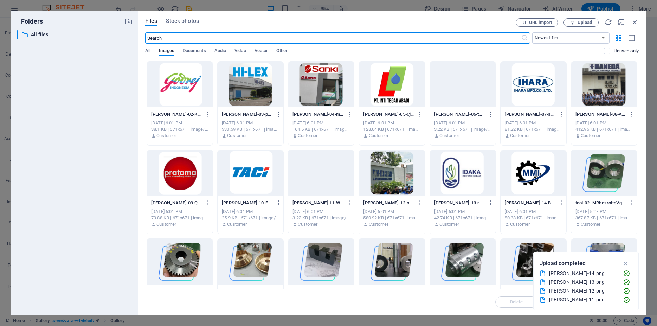
scroll to position [4489, 0]
click at [246, 171] on div at bounding box center [251, 173] width 66 height 46
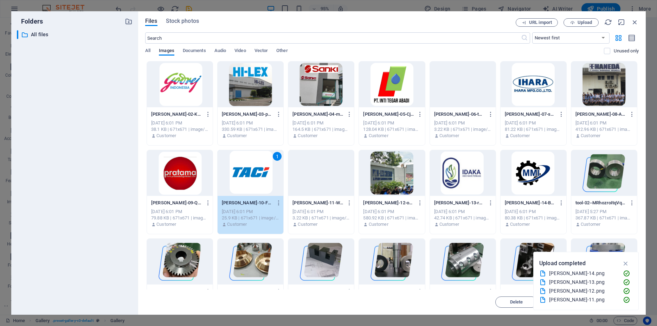
click at [246, 171] on div "1" at bounding box center [251, 173] width 66 height 46
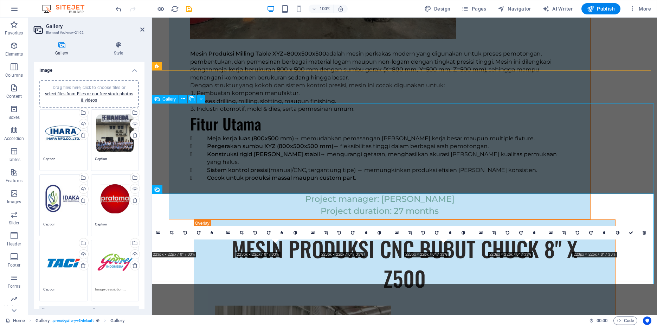
scroll to position [4546, 0]
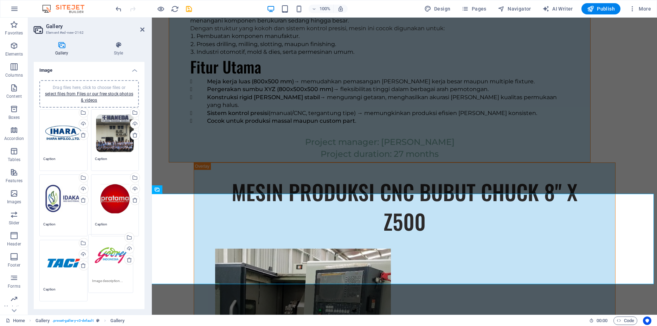
click at [110, 254] on div "Drag files here, click to choose files or select files from Files or our free s…" at bounding box center [89, 219] width 103 height 222
click at [110, 254] on div "Drag files here, click to choose files or select files from Files or our free s…" at bounding box center [115, 264] width 40 height 40
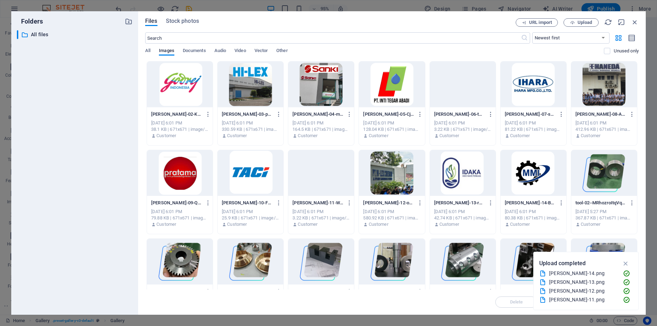
scroll to position [4489, 0]
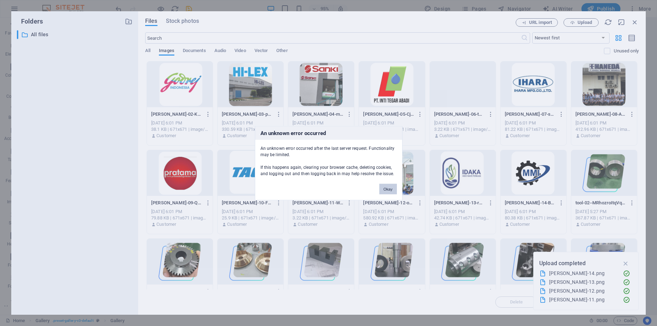
click at [389, 191] on button "Okay" at bounding box center [388, 189] width 18 height 11
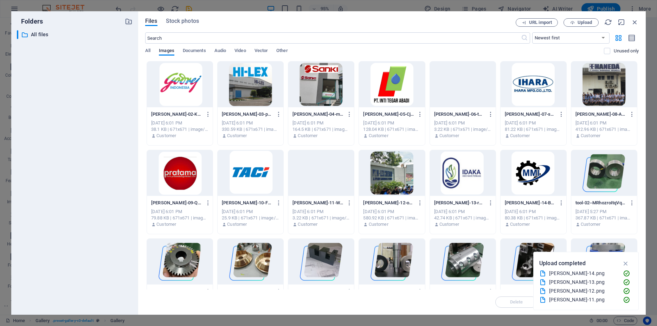
click at [527, 174] on div at bounding box center [534, 173] width 66 height 46
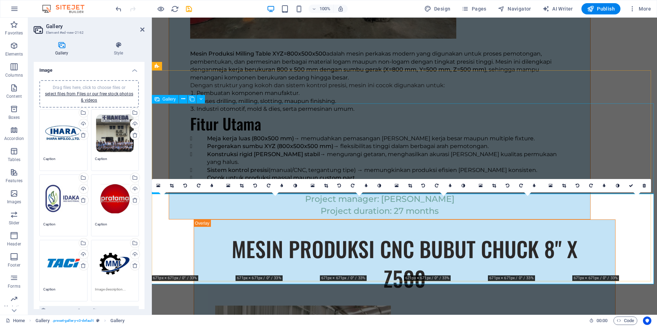
scroll to position [4546, 0]
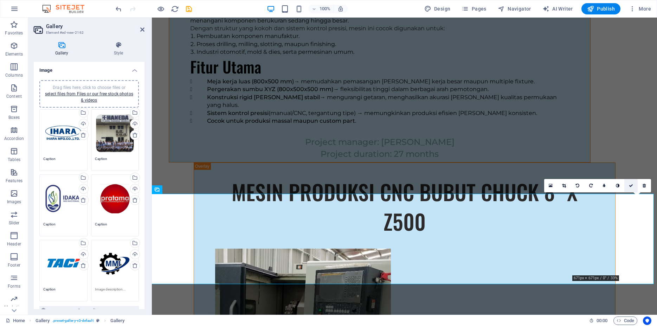
click at [634, 185] on link at bounding box center [631, 185] width 13 height 13
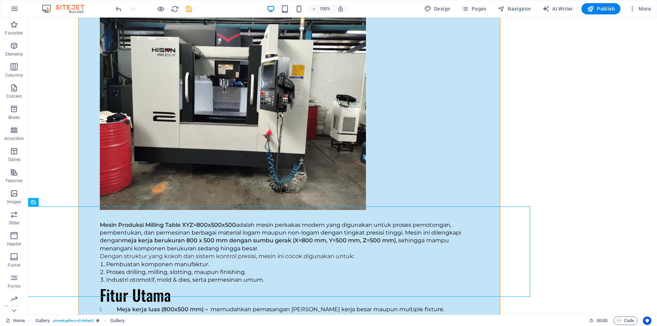
scroll to position [4626, 0]
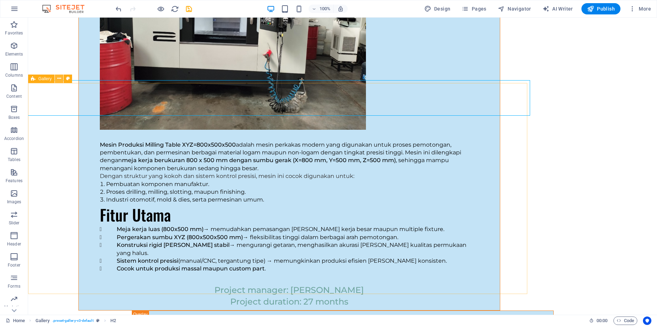
click at [58, 79] on icon at bounding box center [59, 78] width 4 height 7
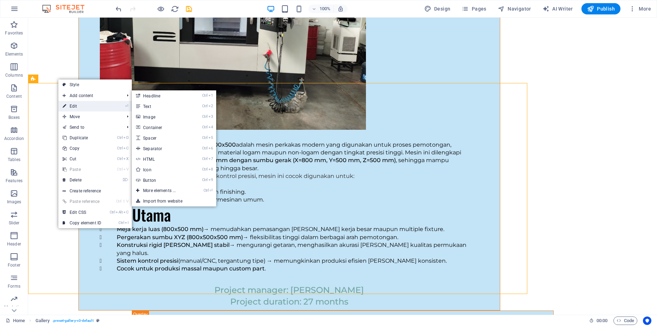
click at [78, 105] on link "⏎ Edit" at bounding box center [81, 106] width 47 height 11
select select "px"
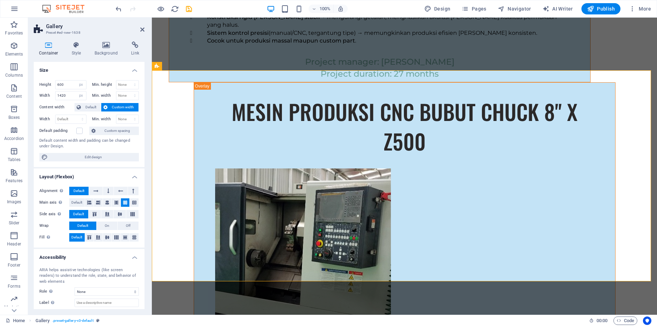
scroll to position [4546, 0]
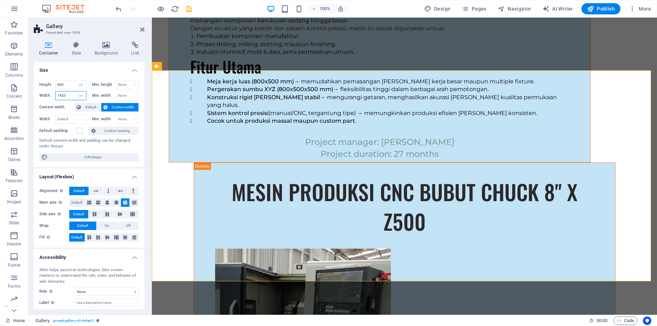
drag, startPoint x: 69, startPoint y: 95, endPoint x: 49, endPoint y: 94, distance: 19.7
click at [56, 94] on input "1420" at bounding box center [71, 95] width 31 height 8
type input "2000"
click at [132, 204] on icon at bounding box center [134, 202] width 4 height 8
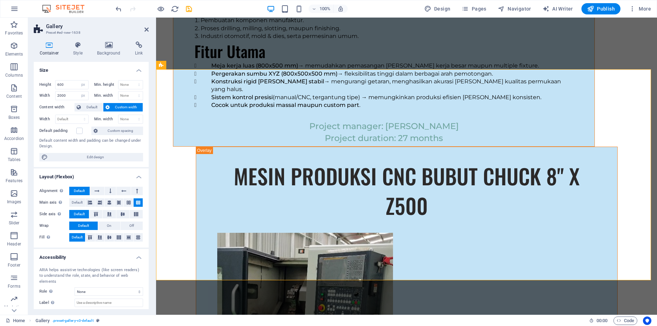
scroll to position [4558, 0]
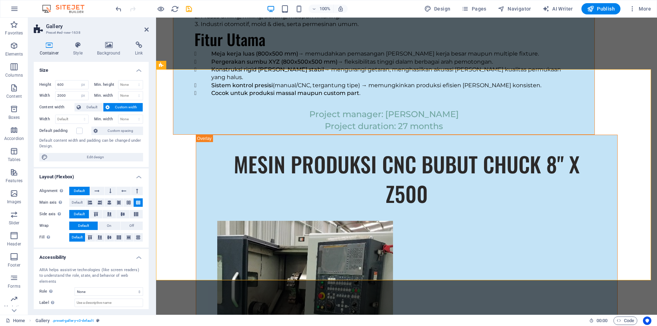
drag, startPoint x: 151, startPoint y: 184, endPoint x: 124, endPoint y: 184, distance: 26.7
click at [124, 184] on aside "Gallery Preset #ed-new-1638 Container Style Background Link Size Height 600 Def…" at bounding box center [92, 166] width 128 height 297
click at [146, 29] on icon at bounding box center [147, 30] width 4 height 6
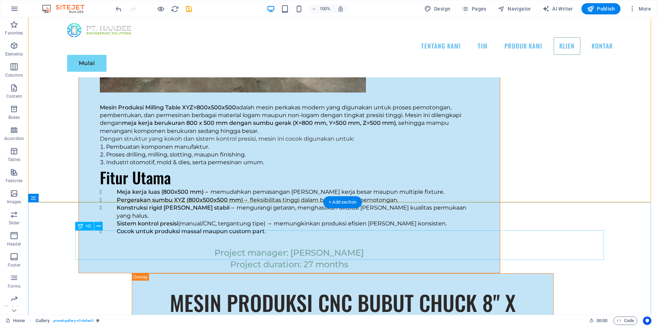
scroll to position [4590, 0]
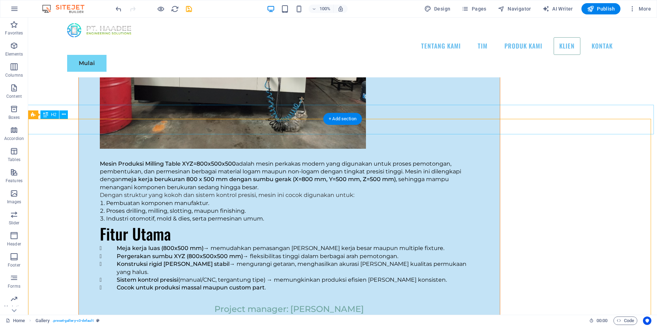
click at [58, 115] on icon at bounding box center [59, 114] width 4 height 7
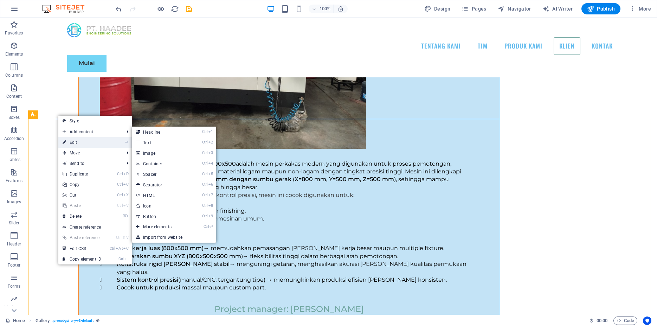
click at [81, 141] on link "⏎ Edit" at bounding box center [81, 142] width 47 height 11
select select "px"
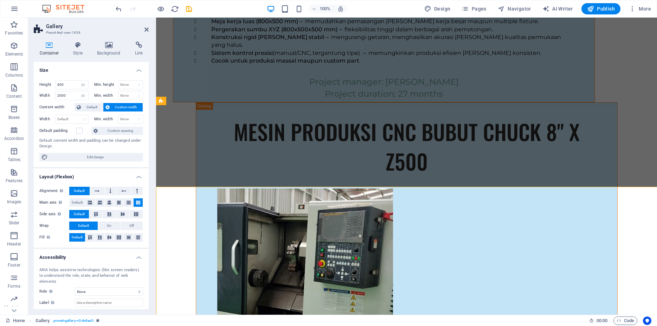
scroll to position [4522, 0]
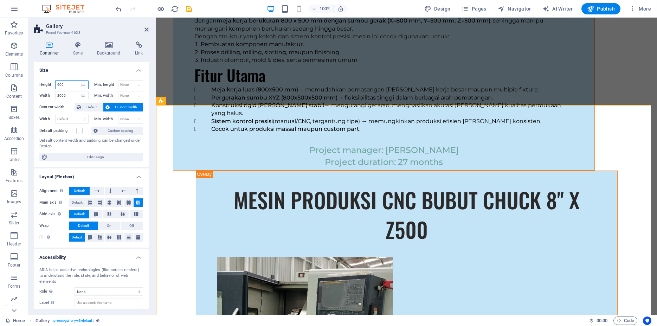
click at [69, 84] on input "600" at bounding box center [72, 85] width 33 height 8
drag, startPoint x: 69, startPoint y: 83, endPoint x: 47, endPoint y: 83, distance: 22.2
click at [56, 83] on input "600" at bounding box center [72, 85] width 33 height 8
drag, startPoint x: 66, startPoint y: 84, endPoint x: 48, endPoint y: 84, distance: 17.9
click at [56, 84] on input "700" at bounding box center [72, 85] width 33 height 8
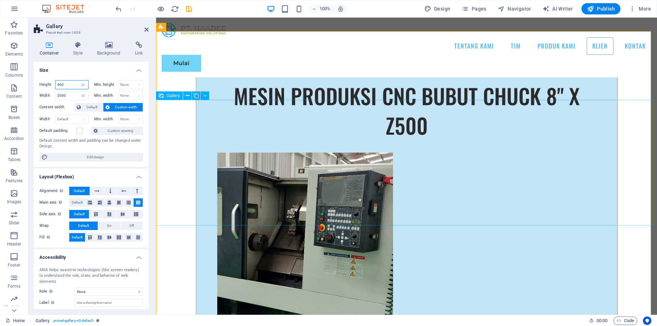
scroll to position [4593, 0]
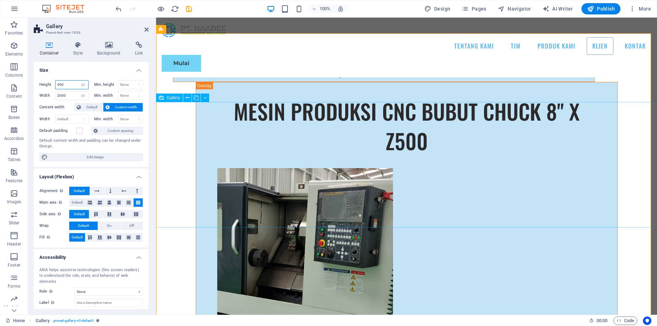
type input "900"
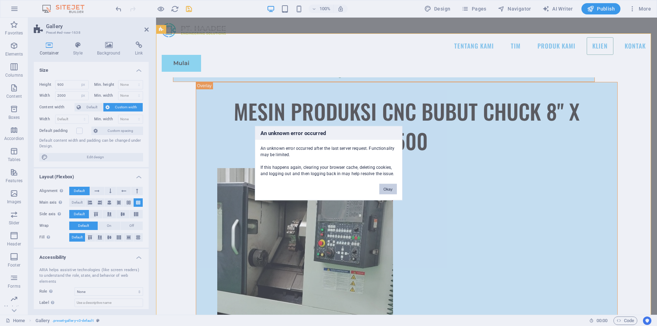
click at [388, 190] on button "Okay" at bounding box center [388, 189] width 18 height 11
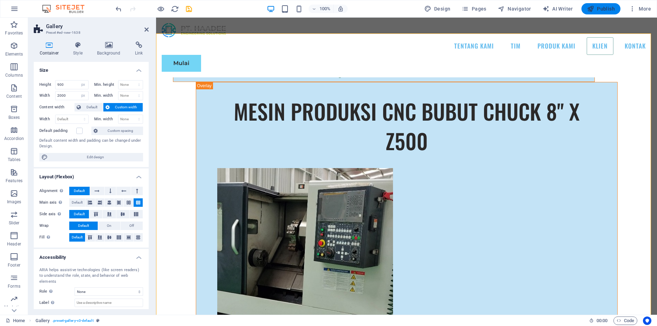
click at [596, 9] on span "Publish" at bounding box center [601, 8] width 28 height 7
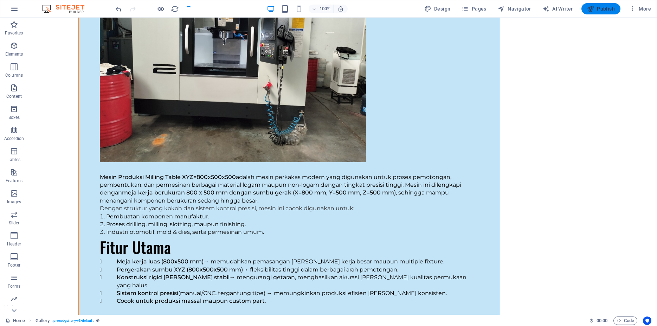
scroll to position [4635, 0]
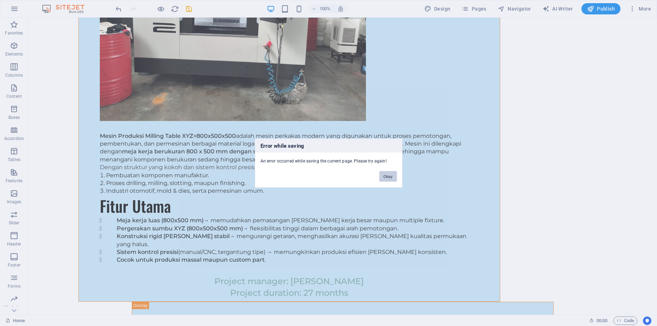
click at [390, 177] on button "Okay" at bounding box center [388, 176] width 18 height 11
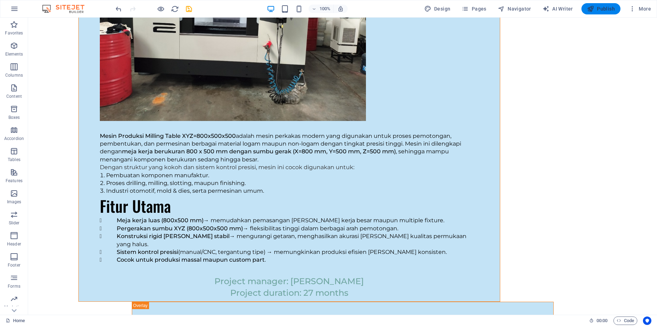
click at [602, 9] on span "Publish" at bounding box center [601, 8] width 28 height 7
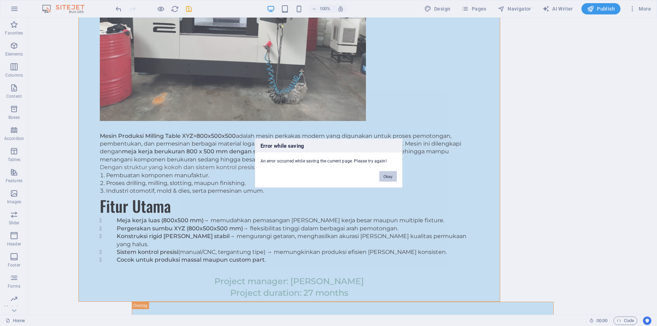
click at [386, 177] on button "Okay" at bounding box center [388, 176] width 18 height 11
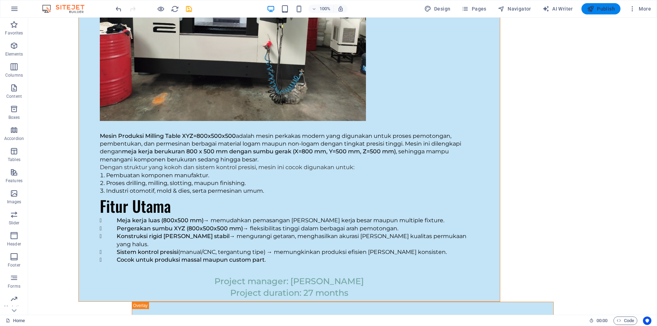
click at [605, 9] on span "Publish" at bounding box center [601, 8] width 28 height 7
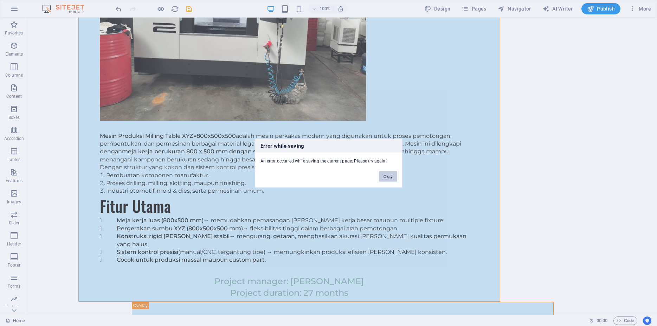
click at [392, 175] on button "Okay" at bounding box center [388, 176] width 18 height 11
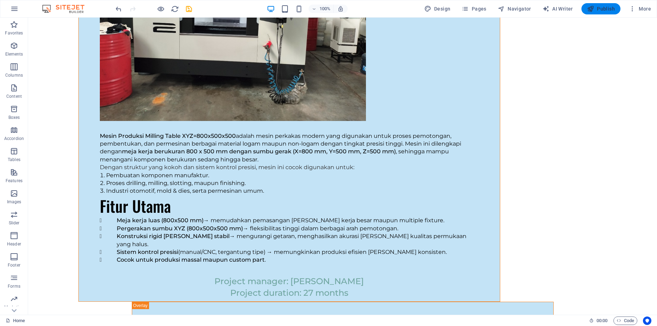
click at [601, 11] on span "Publish" at bounding box center [601, 8] width 28 height 7
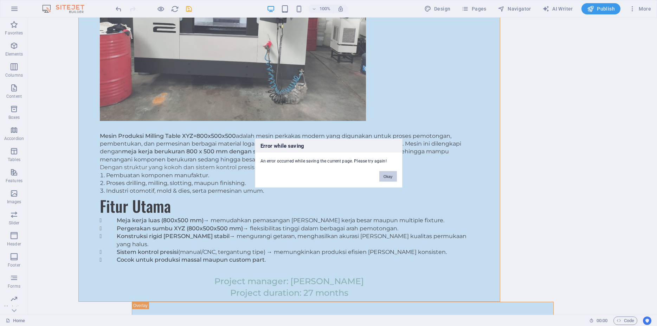
drag, startPoint x: 387, startPoint y: 179, endPoint x: 359, endPoint y: 161, distance: 33.0
click at [387, 179] on button "Okay" at bounding box center [388, 176] width 18 height 11
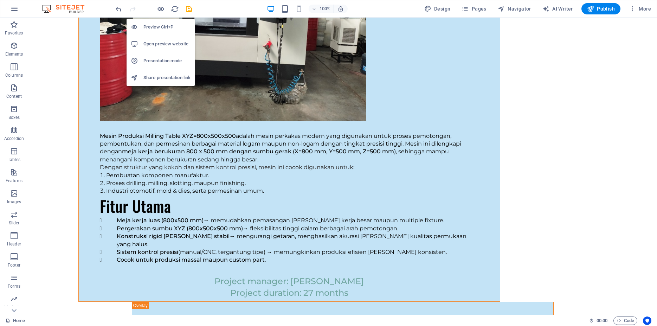
click at [162, 45] on h6 "Open preview website" at bounding box center [166, 44] width 47 height 8
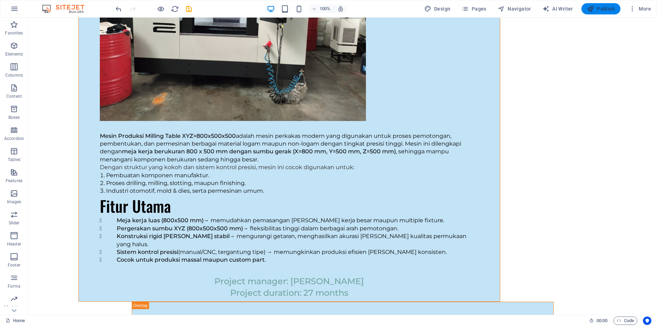
click at [604, 7] on span "Publish" at bounding box center [601, 8] width 28 height 7
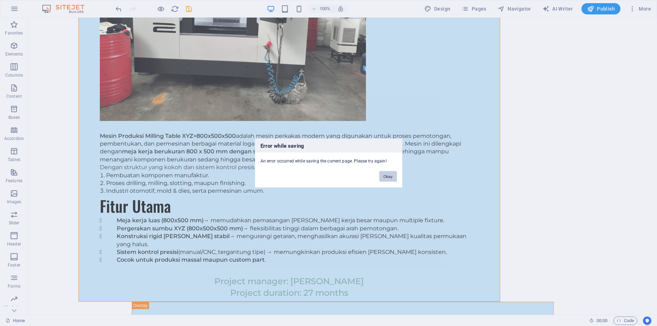
click at [383, 176] on button "Okay" at bounding box center [388, 176] width 18 height 11
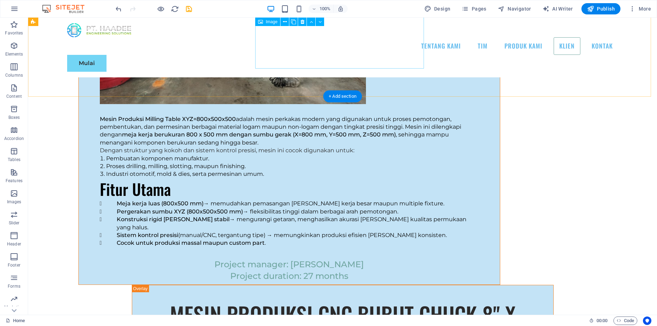
scroll to position [4527, 0]
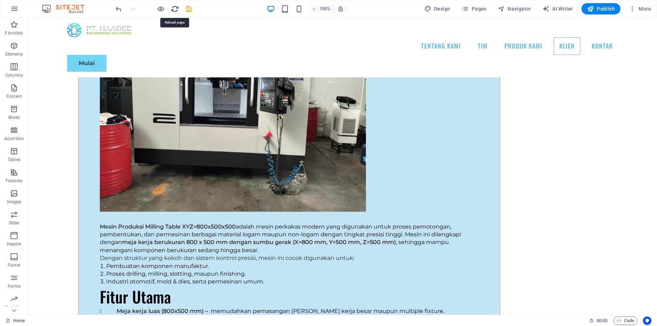
click at [177, 9] on icon "reload" at bounding box center [175, 9] width 8 height 8
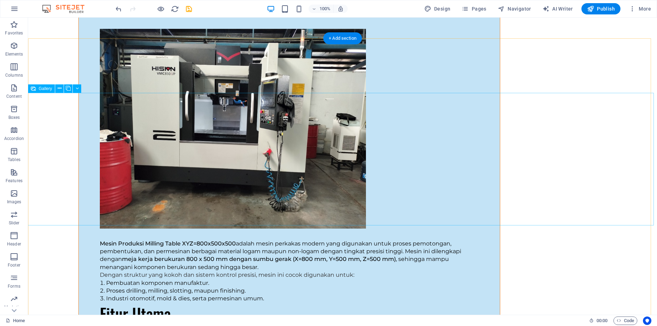
scroll to position [4670, 0]
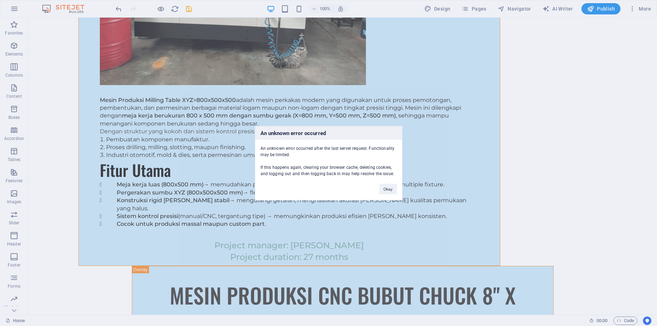
click at [384, 174] on div "An unknown error occurred after the last server request. Functionality may be l…" at bounding box center [328, 158] width 147 height 37
click at [389, 190] on button "Okay" at bounding box center [388, 189] width 18 height 11
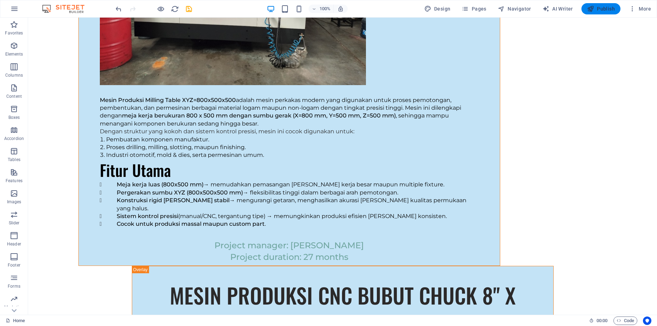
click at [609, 6] on span "Publish" at bounding box center [601, 8] width 28 height 7
checkbox input "false"
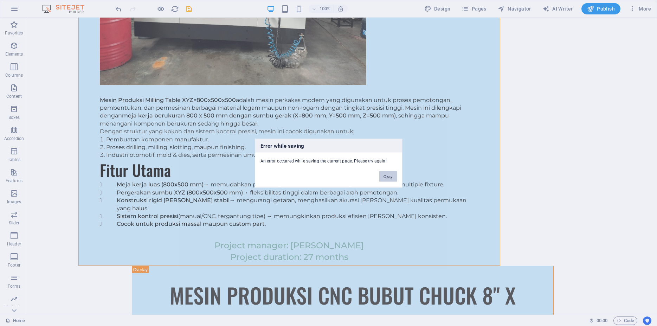
click at [389, 176] on button "Okay" at bounding box center [388, 176] width 18 height 11
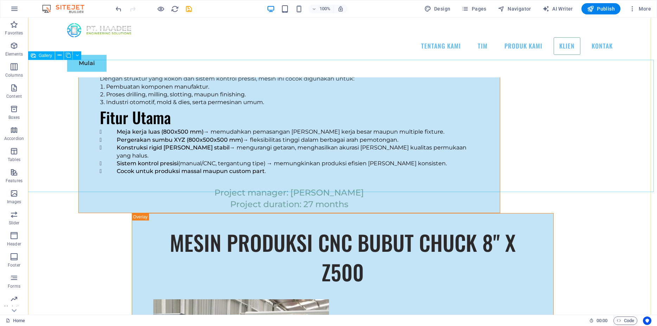
scroll to position [4635, 0]
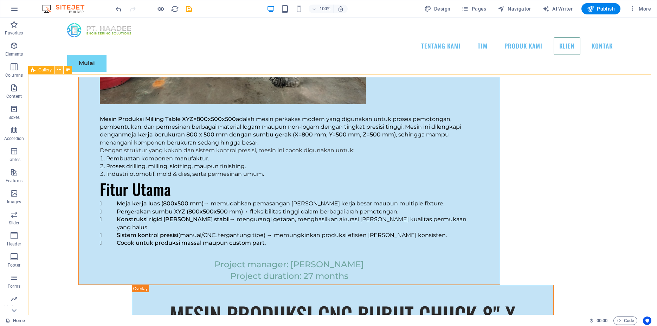
click at [58, 71] on icon at bounding box center [59, 69] width 4 height 7
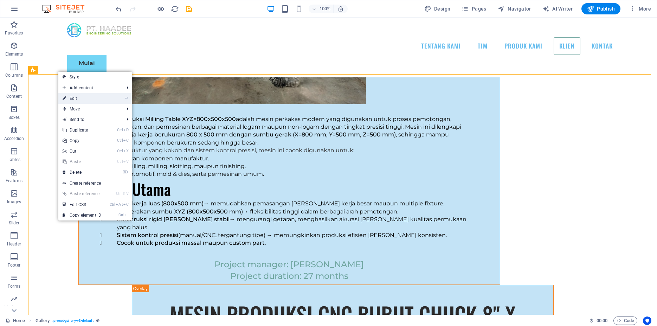
click at [69, 97] on link "⏎ Edit" at bounding box center [81, 98] width 47 height 11
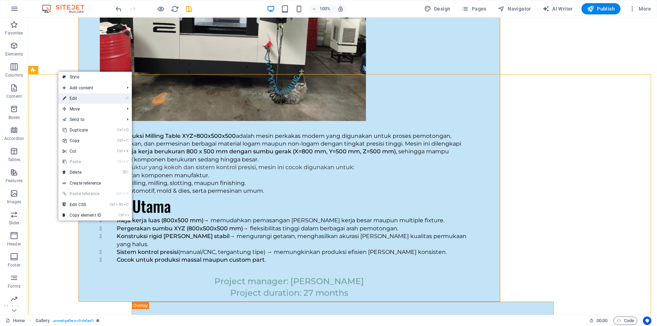
select select "px"
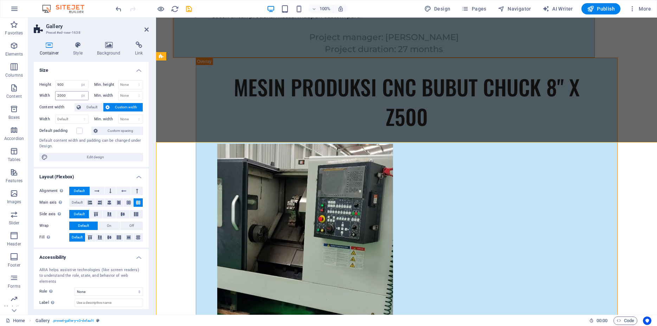
scroll to position [4567, 0]
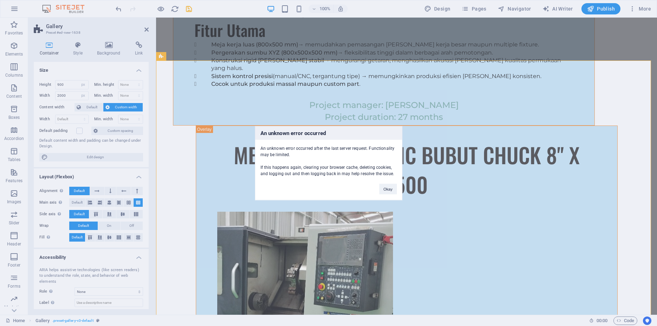
drag, startPoint x: 260, startPoint y: 147, endPoint x: 397, endPoint y: 174, distance: 139.5
click at [397, 174] on div "An unknown error occurred after the last server request. Functionality may be l…" at bounding box center [328, 158] width 147 height 37
copy div "An unknown error occurred after the last server request. Functionality may be l…"
click at [386, 189] on button "Okay" at bounding box center [388, 189] width 18 height 11
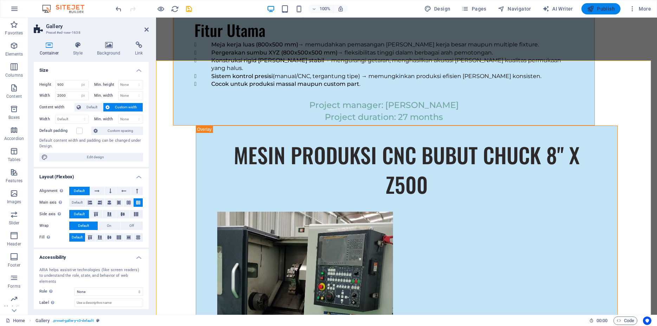
click at [599, 7] on span "Publish" at bounding box center [601, 8] width 28 height 7
checkbox input "false"
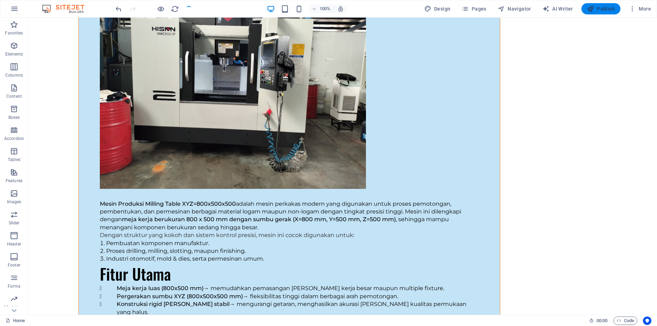
scroll to position [4635, 0]
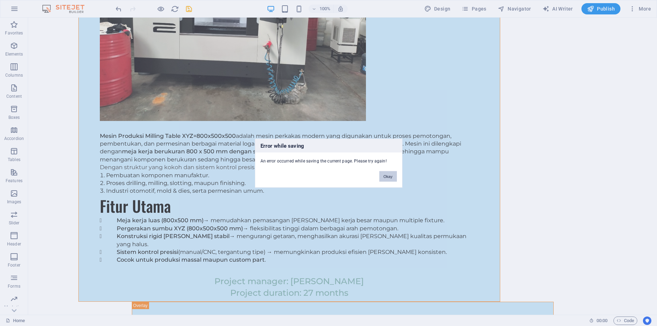
click at [392, 177] on button "Okay" at bounding box center [388, 176] width 18 height 11
